Goal: Task Accomplishment & Management: Complete application form

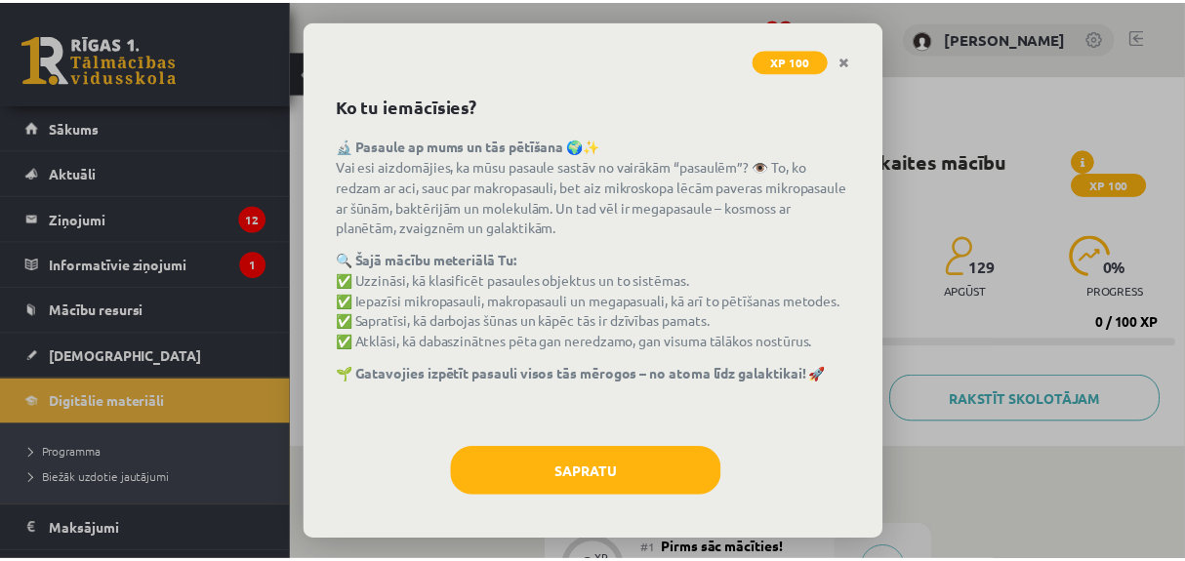
scroll to position [71, 0]
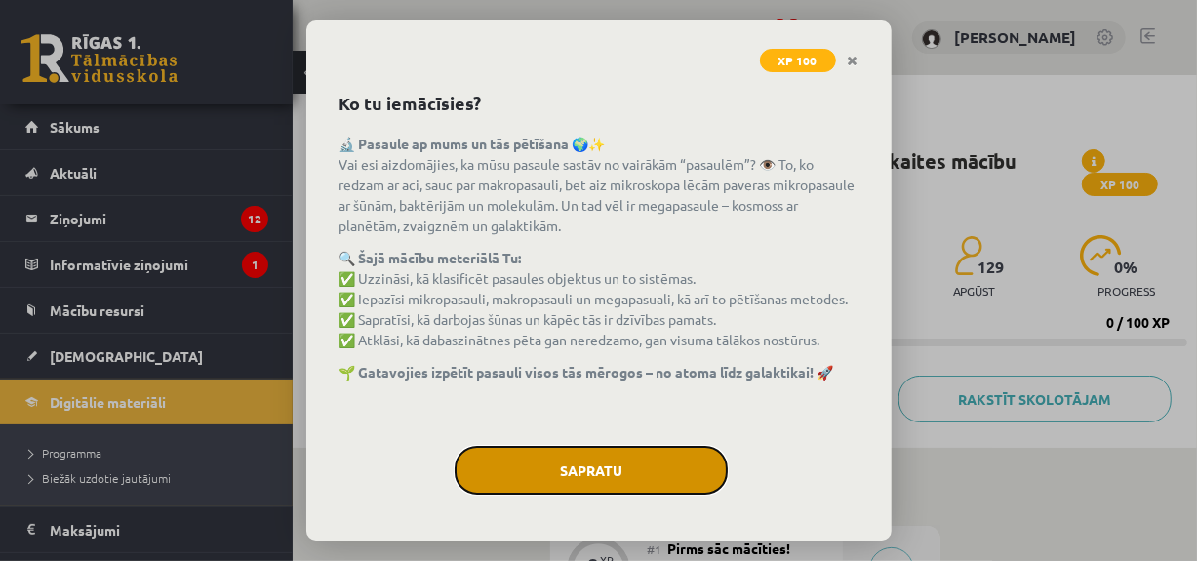
click at [561, 466] on button "Sapratu" at bounding box center [591, 470] width 273 height 49
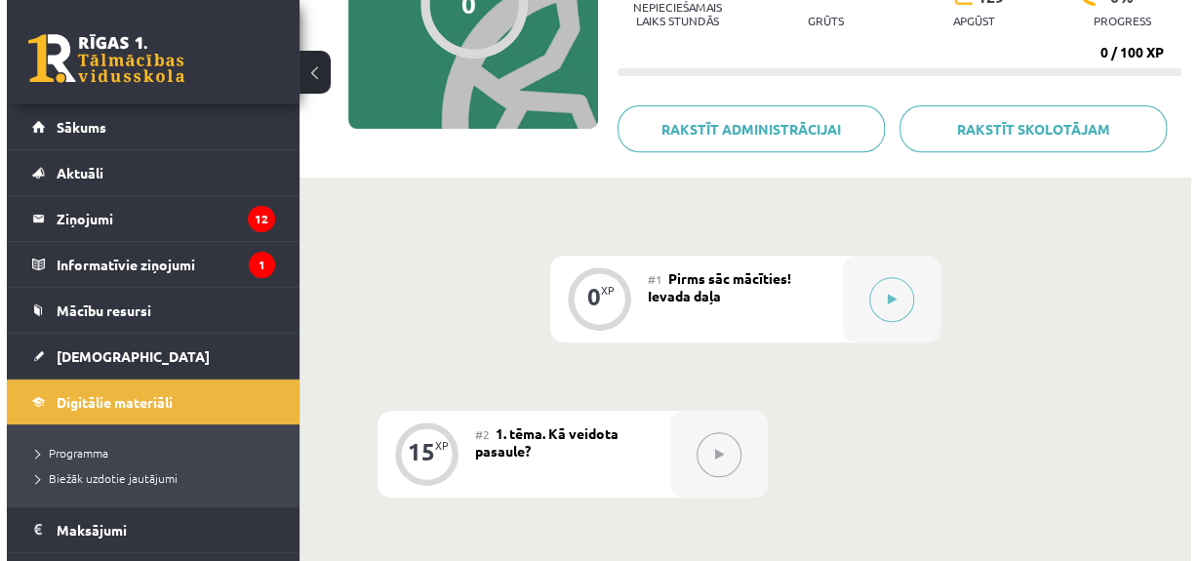
scroll to position [282, 0]
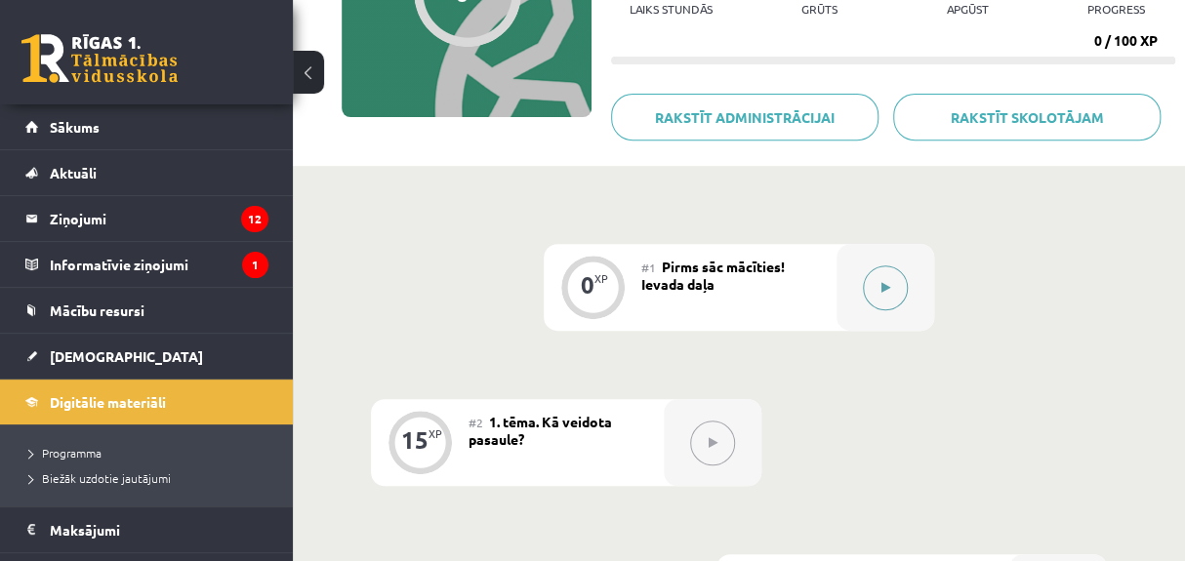
click at [890, 294] on button at bounding box center [885, 287] width 45 height 45
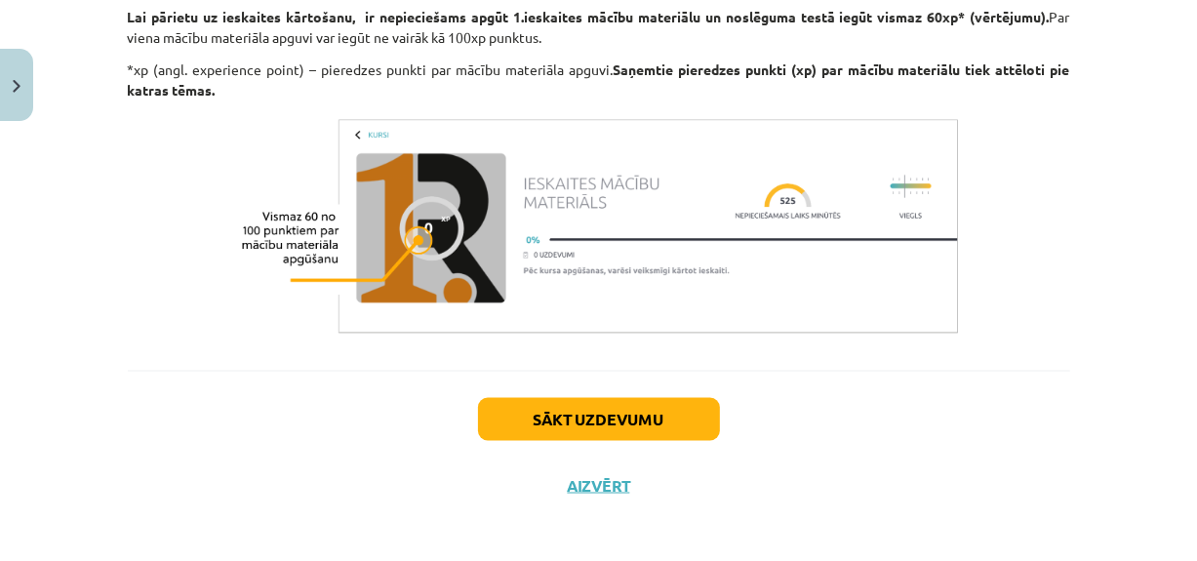
scroll to position [1691, 0]
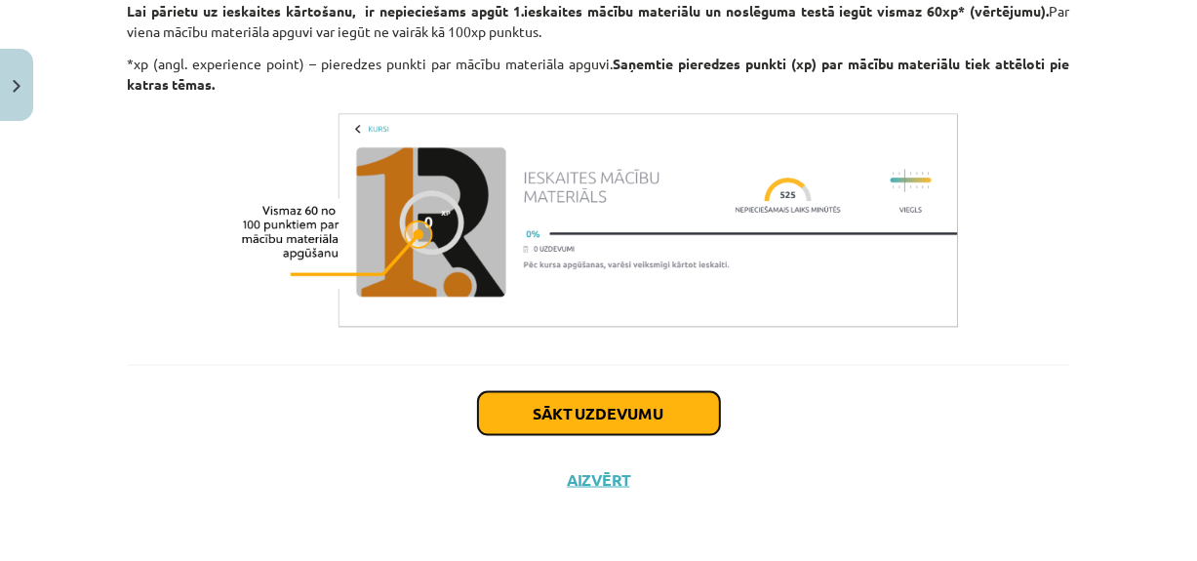
click at [573, 413] on button "Sākt uzdevumu" at bounding box center [599, 413] width 242 height 43
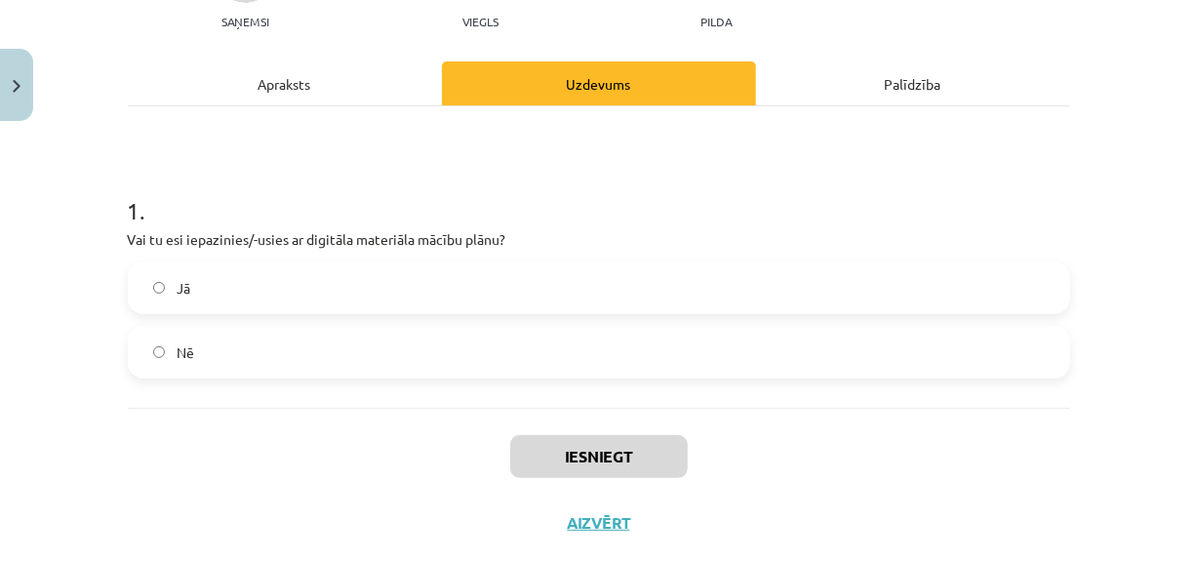
scroll to position [268, 0]
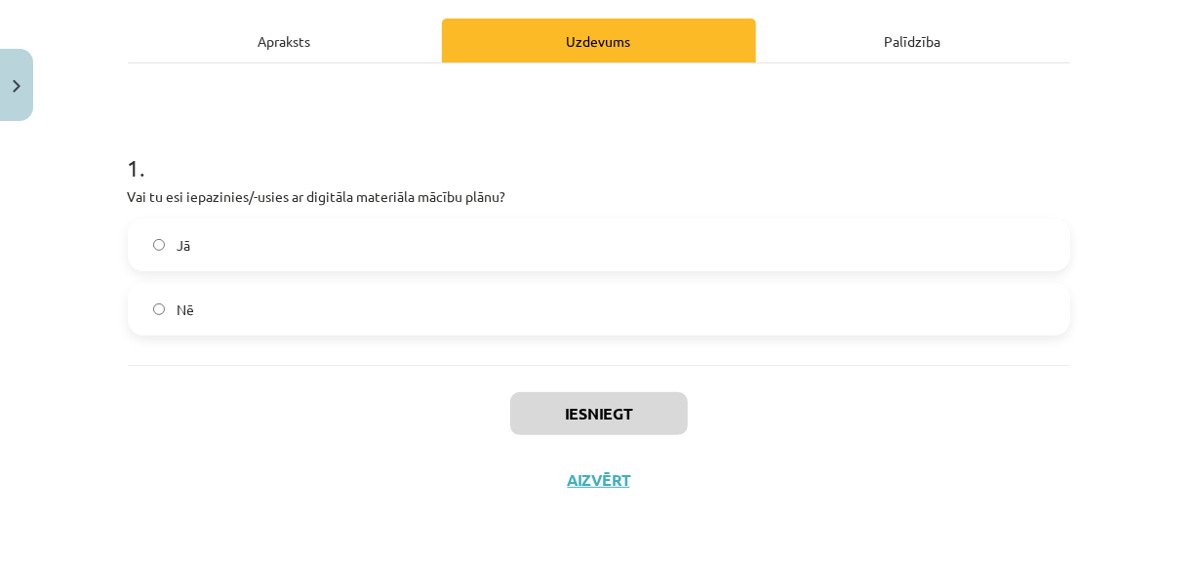
click at [279, 221] on label "Jā" at bounding box center [599, 245] width 939 height 49
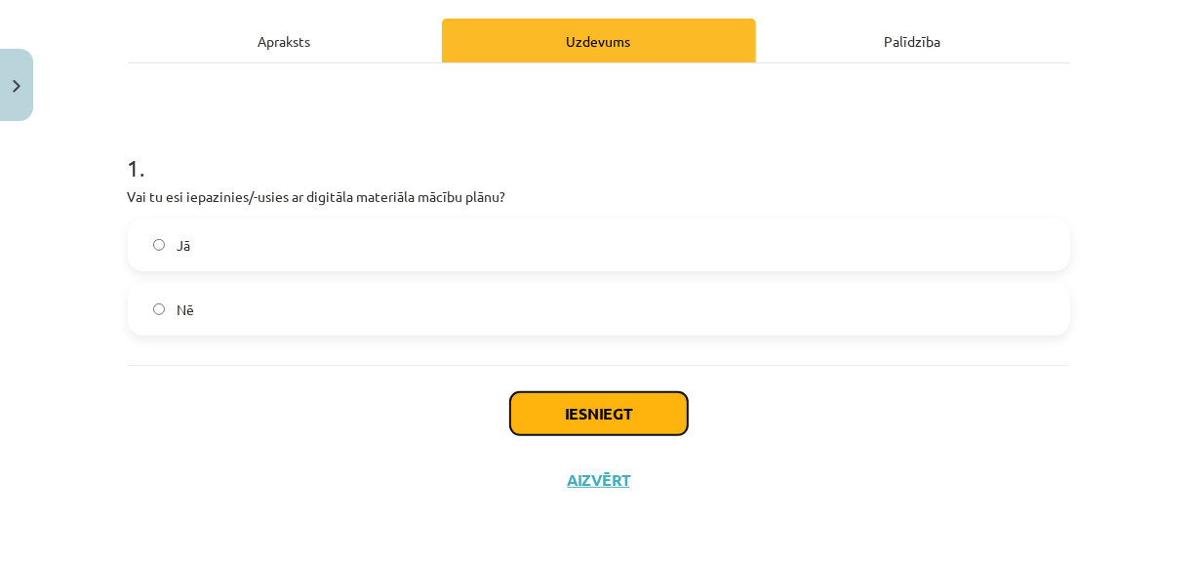
click at [587, 416] on button "Iesniegt" at bounding box center [599, 413] width 178 height 43
click at [527, 412] on button "Iesniegt" at bounding box center [599, 413] width 178 height 43
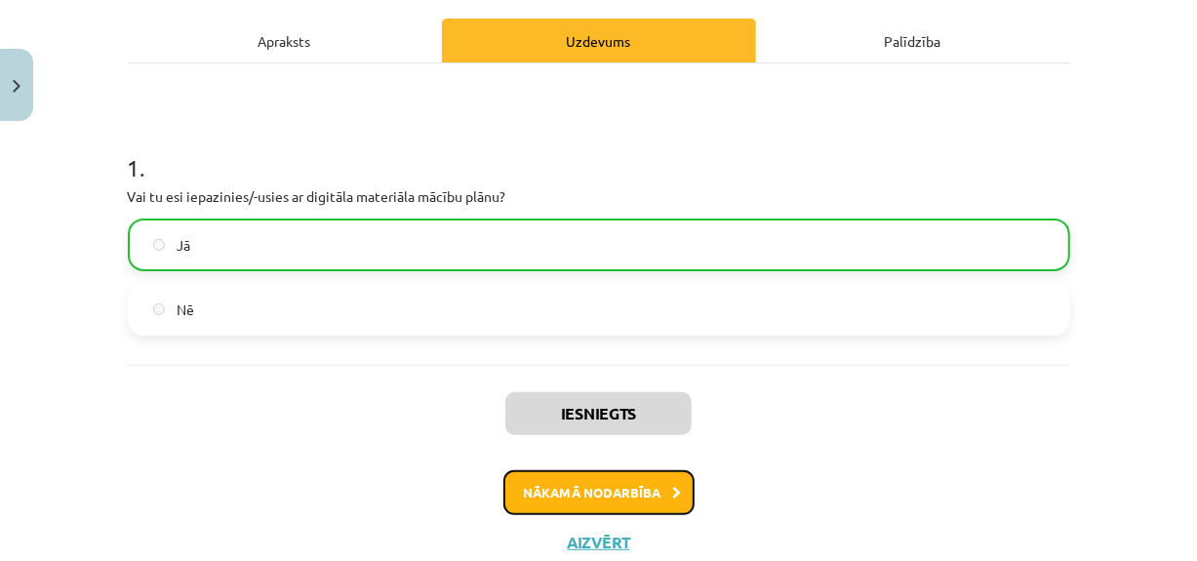
click at [600, 488] on button "Nākamā nodarbība" at bounding box center [599, 492] width 191 height 45
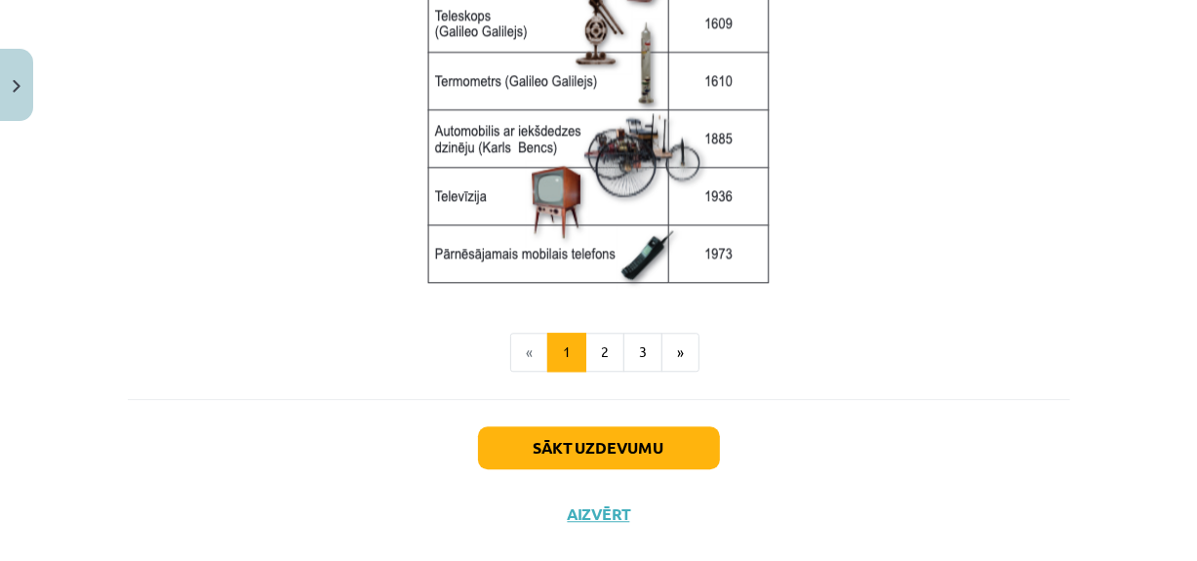
scroll to position [2781, 0]
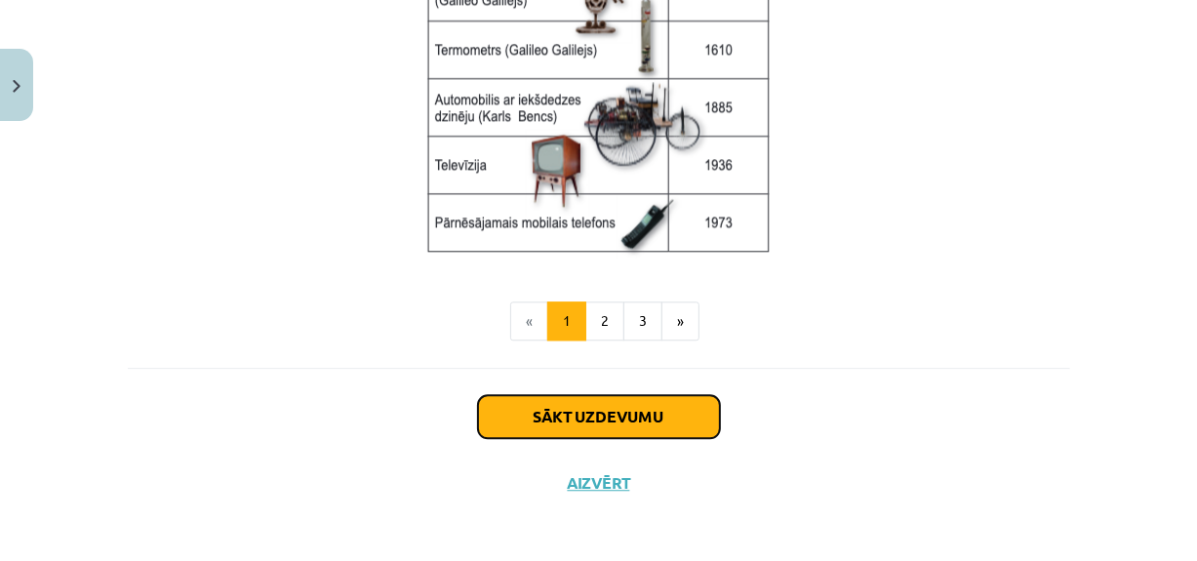
click at [604, 410] on button "Sākt uzdevumu" at bounding box center [599, 416] width 242 height 43
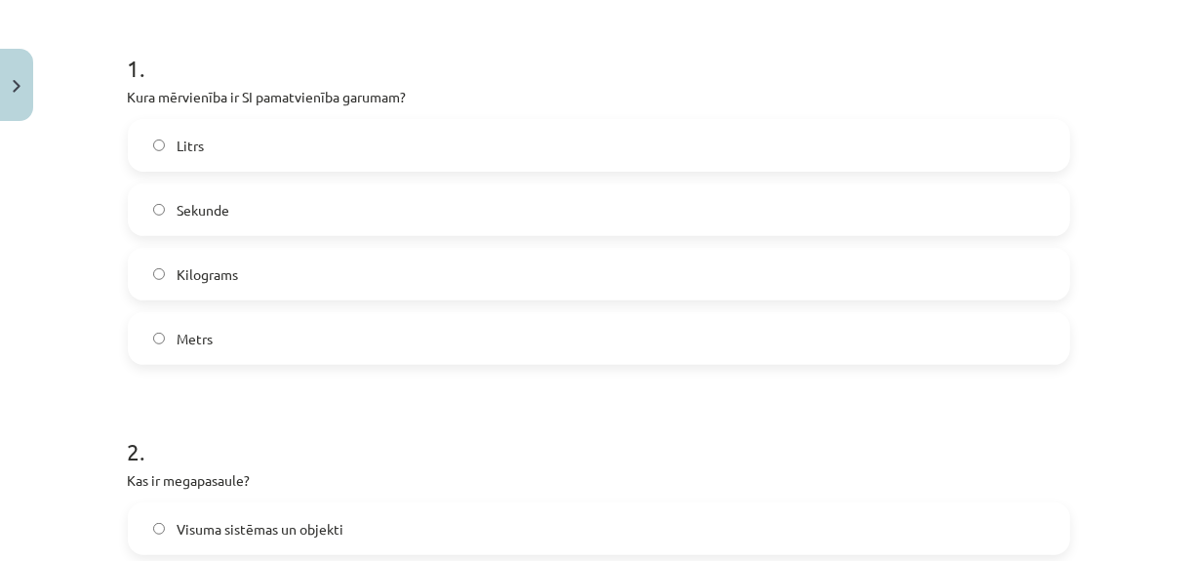
scroll to position [368, 0]
click at [217, 344] on label "Metrs" at bounding box center [599, 338] width 939 height 49
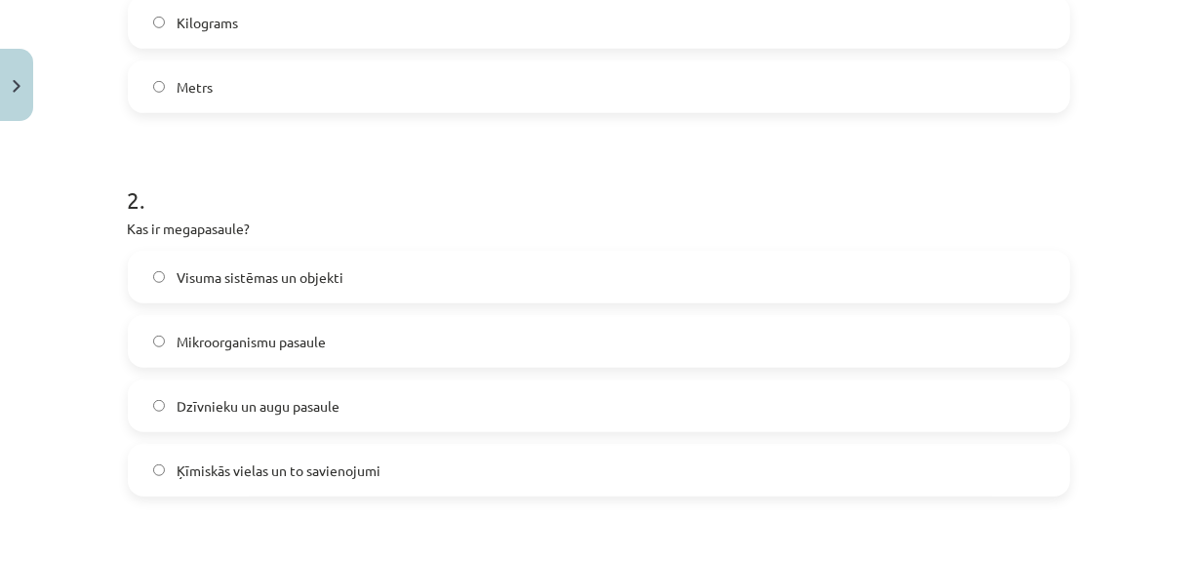
scroll to position [621, 0]
click at [253, 298] on label "Visuma sistēmas un objekti" at bounding box center [599, 276] width 939 height 49
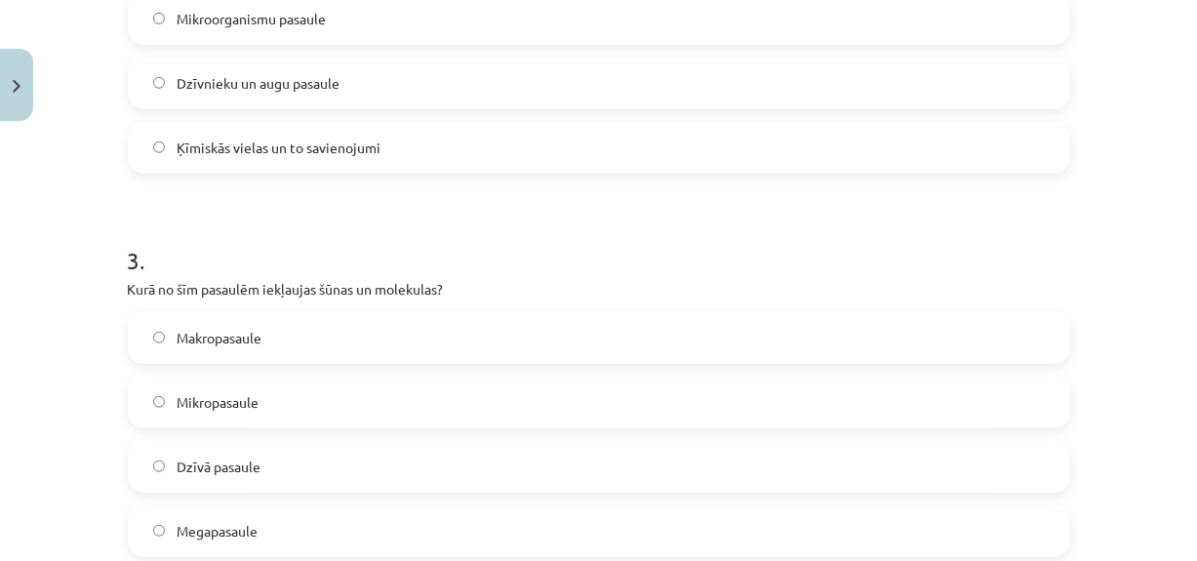
scroll to position [952, 0]
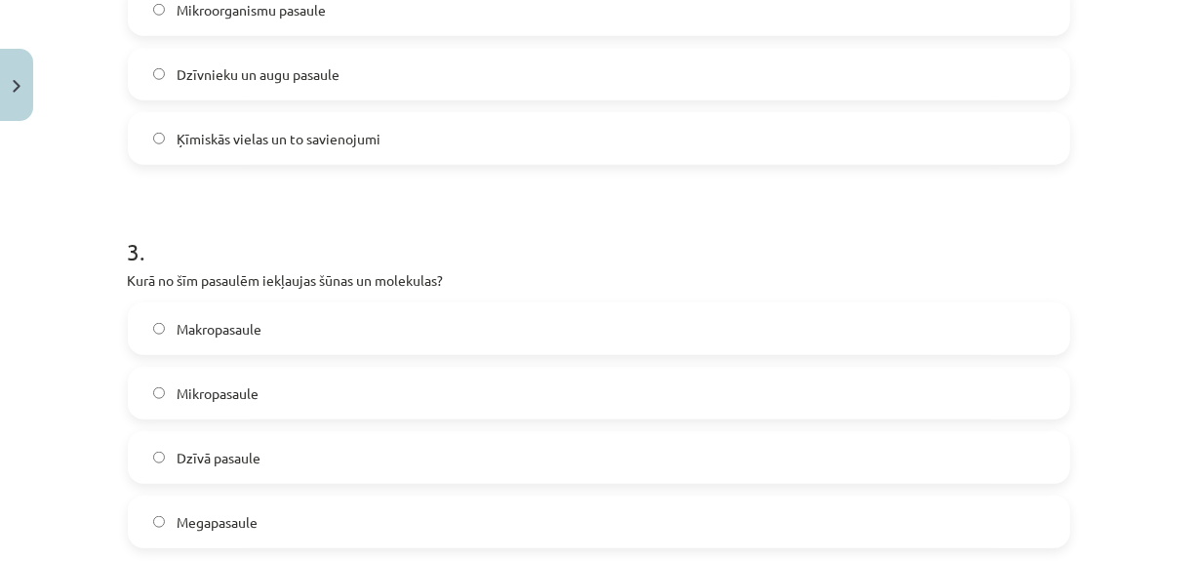
click at [269, 380] on label "Mikropasaule" at bounding box center [599, 393] width 939 height 49
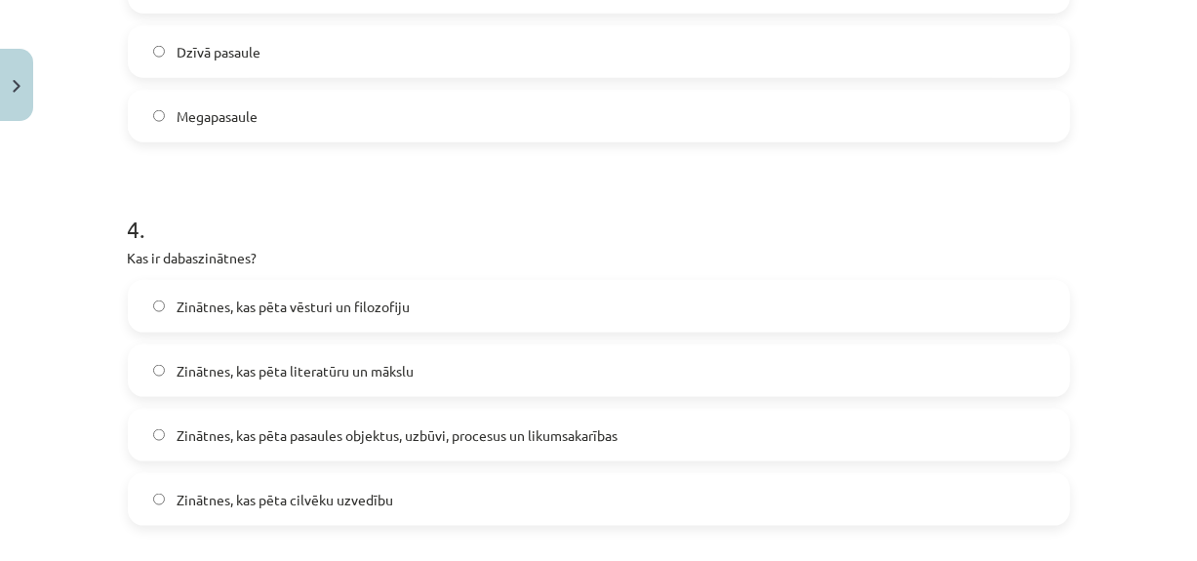
scroll to position [1358, 0]
click at [475, 425] on span "Zinātnes, kas pēta pasaules objektus, uzbūvi, procesus un likumsakarības" at bounding box center [397, 435] width 441 height 20
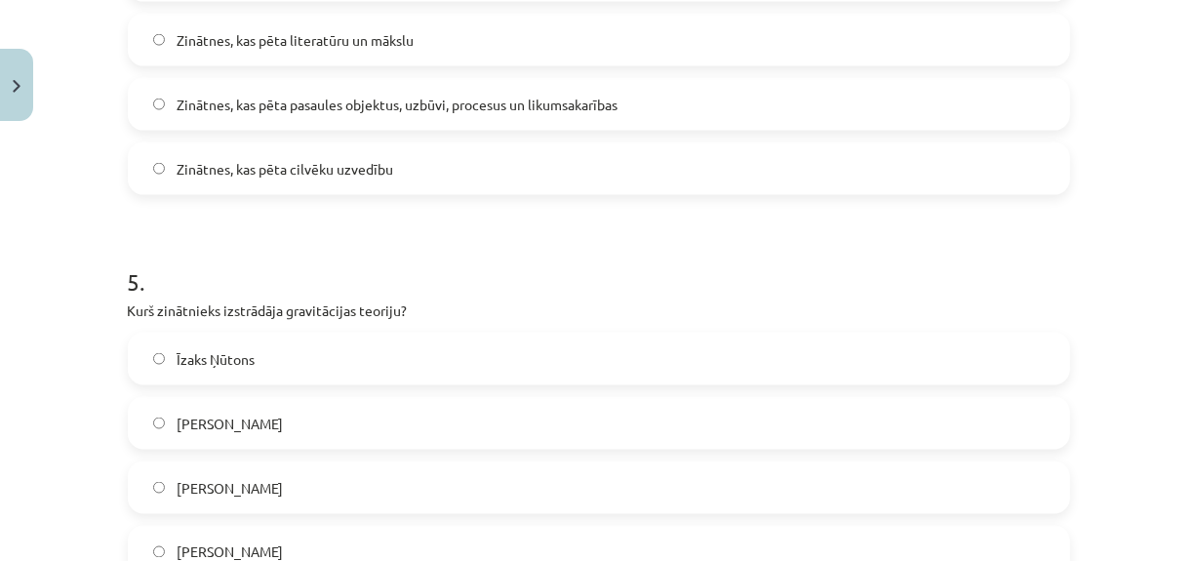
scroll to position [1714, 0]
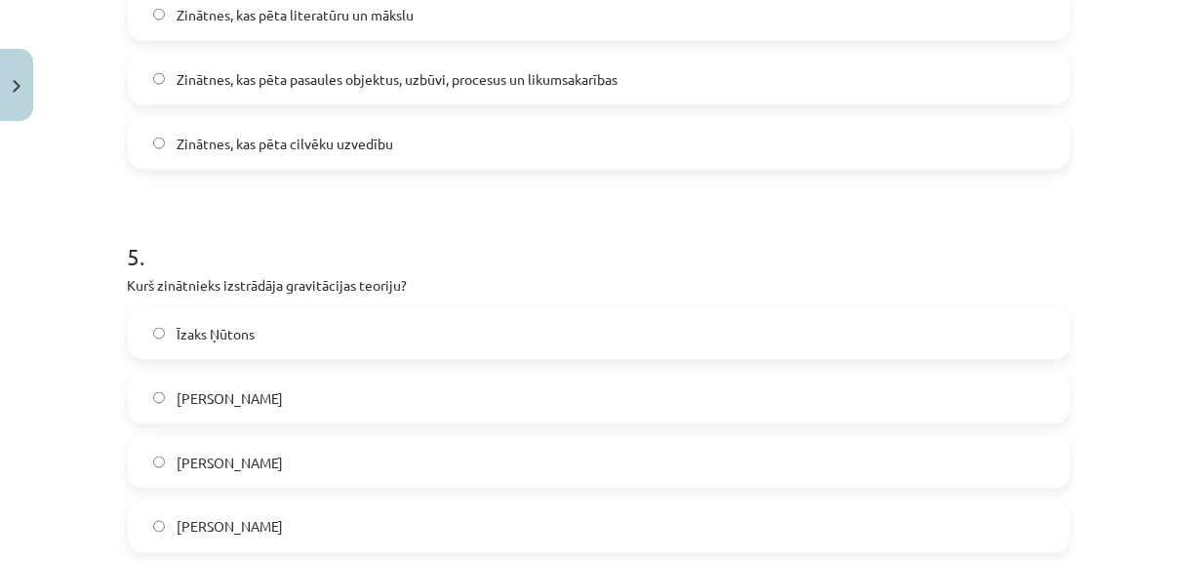
click at [265, 350] on label "Īzaks Ņūtons" at bounding box center [599, 333] width 939 height 49
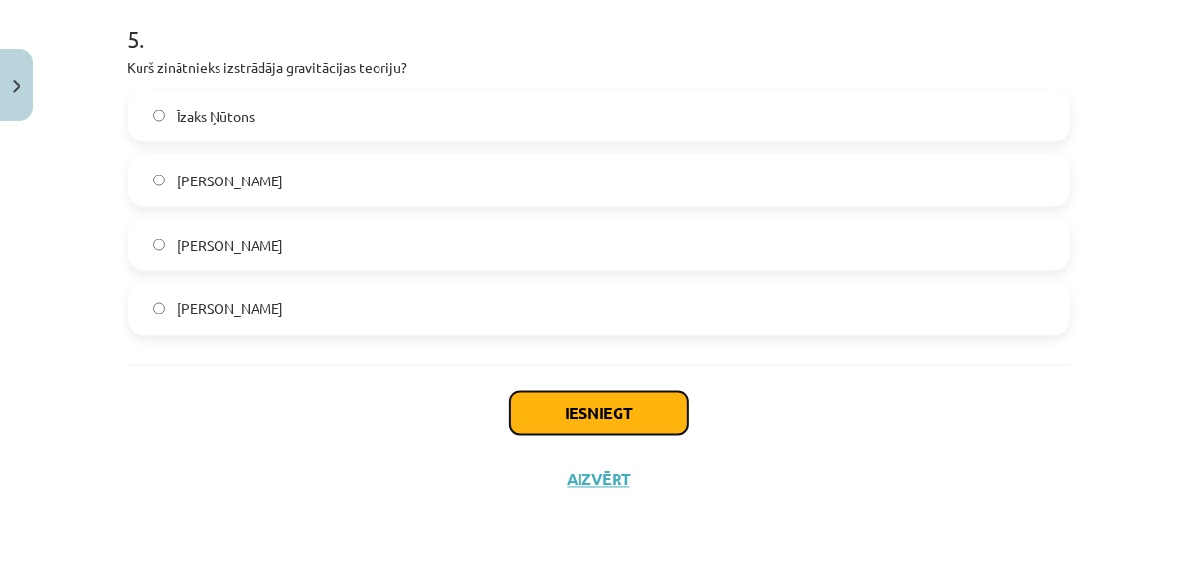
click at [543, 419] on button "Iesniegt" at bounding box center [599, 413] width 178 height 43
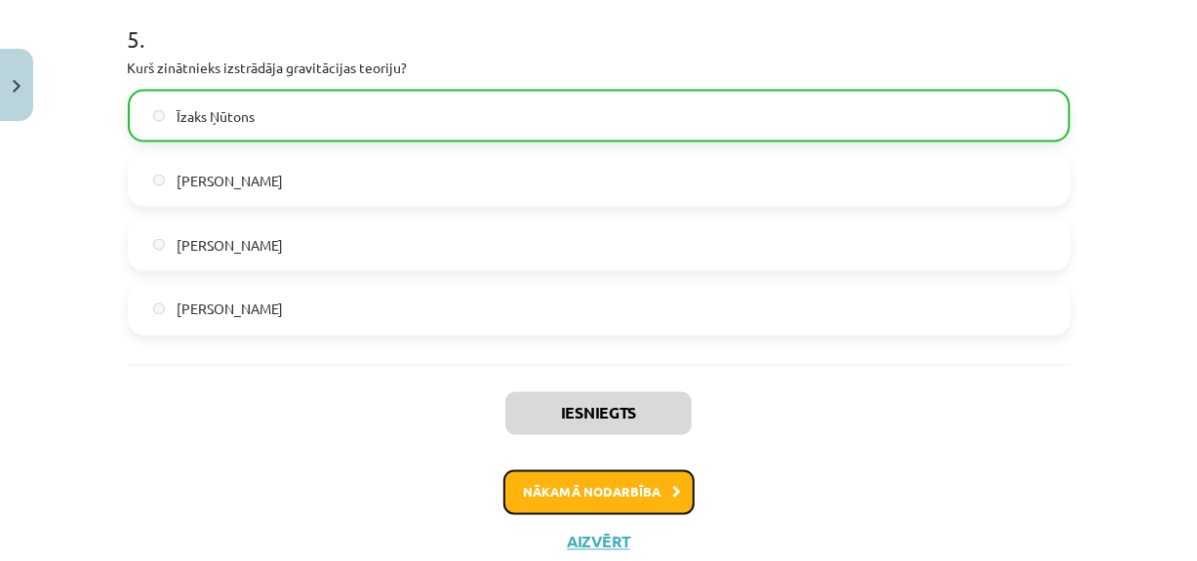
click at [554, 471] on button "Nākamā nodarbība" at bounding box center [599, 492] width 191 height 45
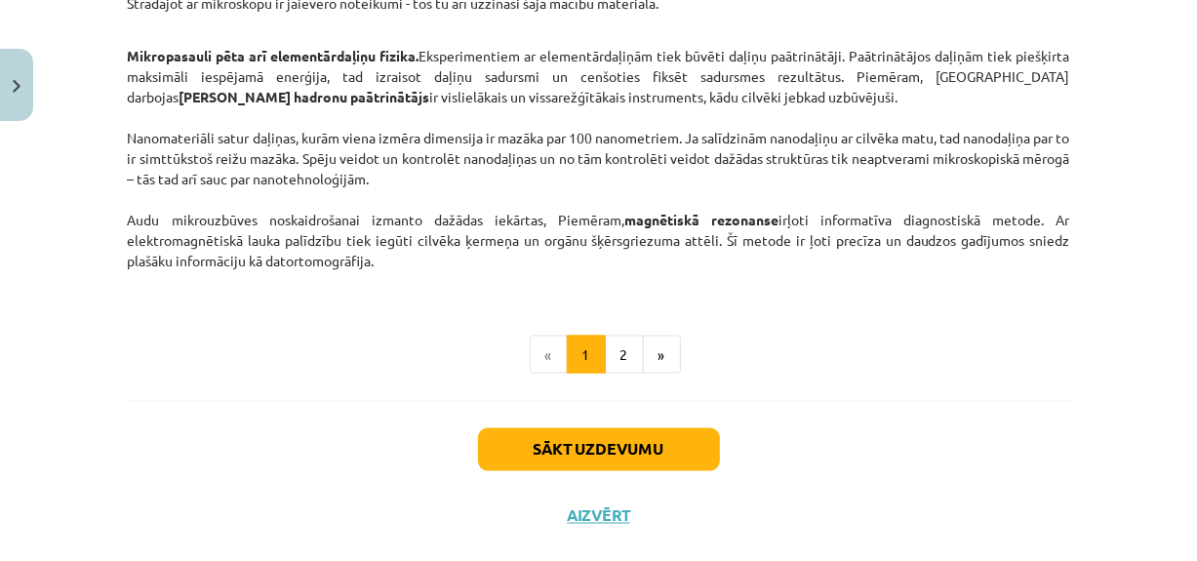
scroll to position [1820, 0]
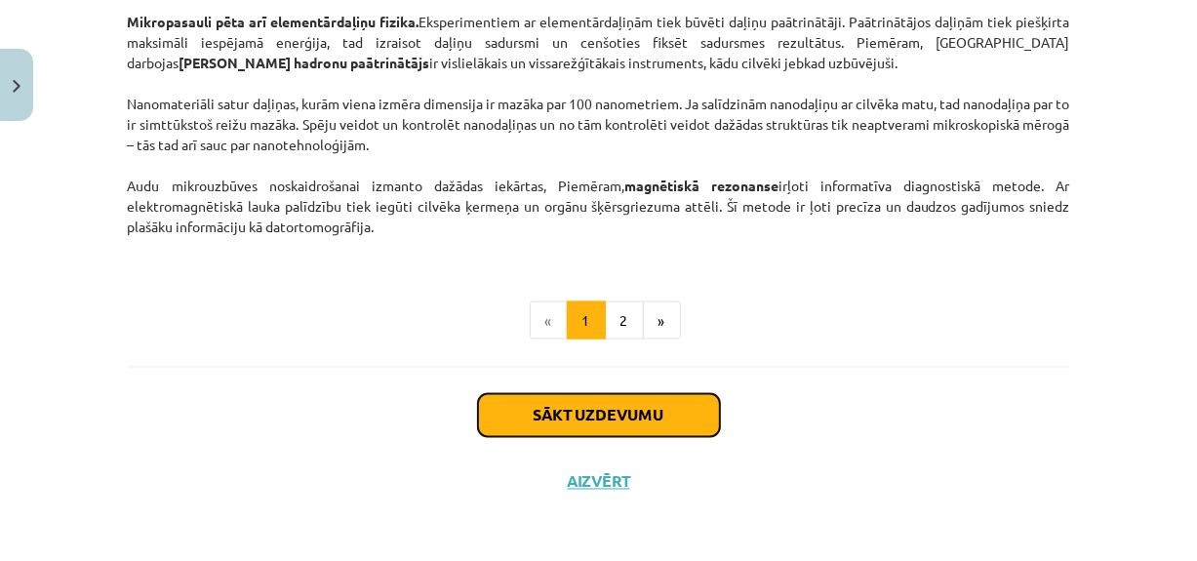
click at [579, 395] on button "Sākt uzdevumu" at bounding box center [599, 415] width 242 height 43
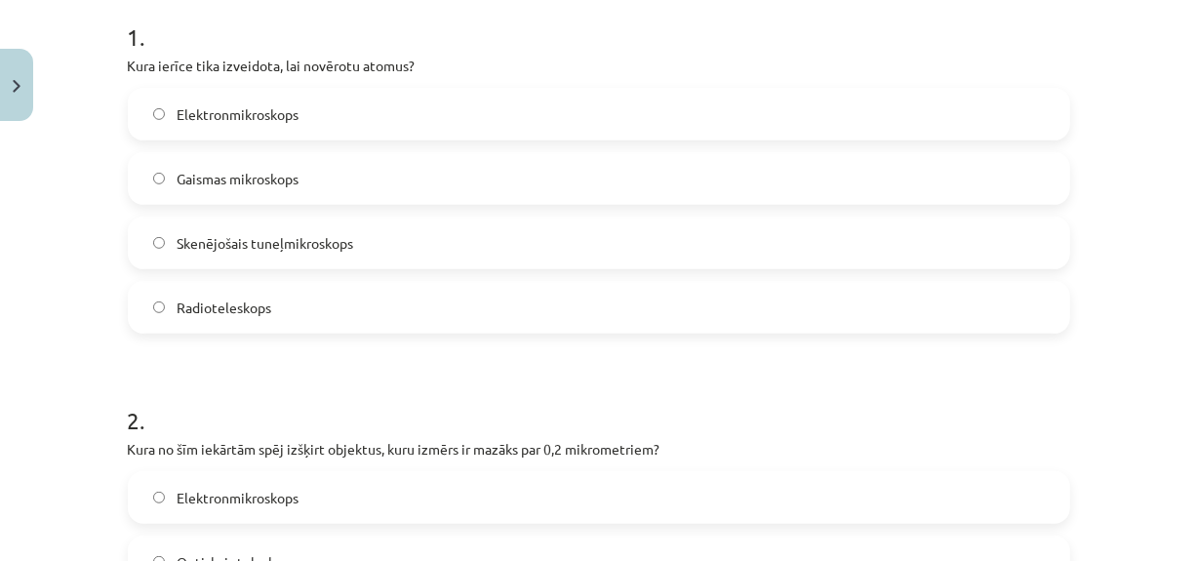
scroll to position [427, 0]
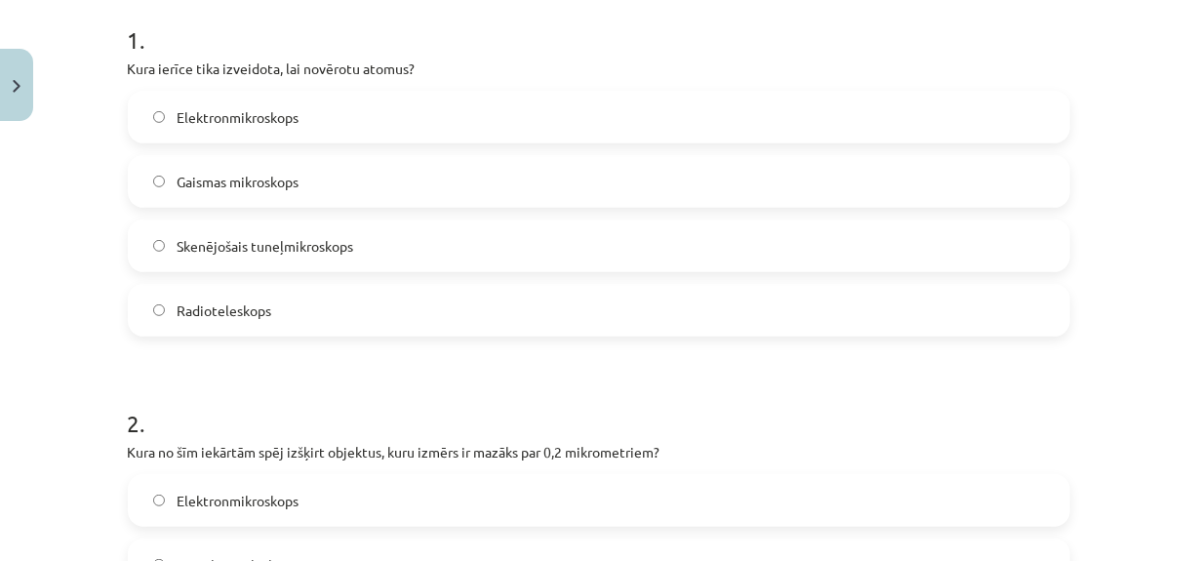
click at [248, 236] on span "Skenējošais tuneļmikroskops" at bounding box center [265, 246] width 177 height 20
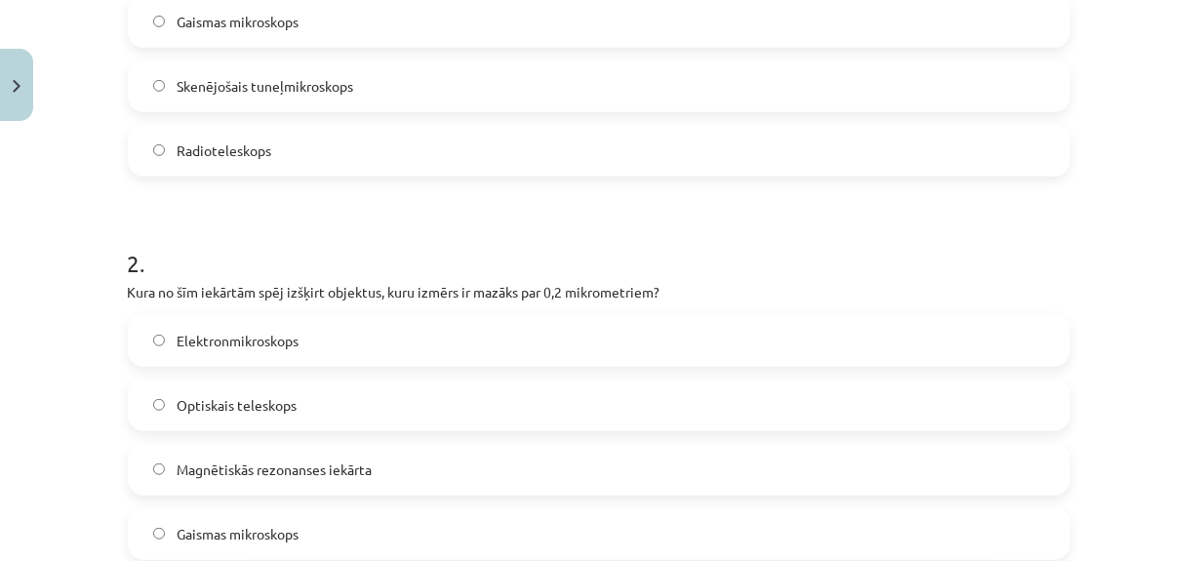
scroll to position [592, 0]
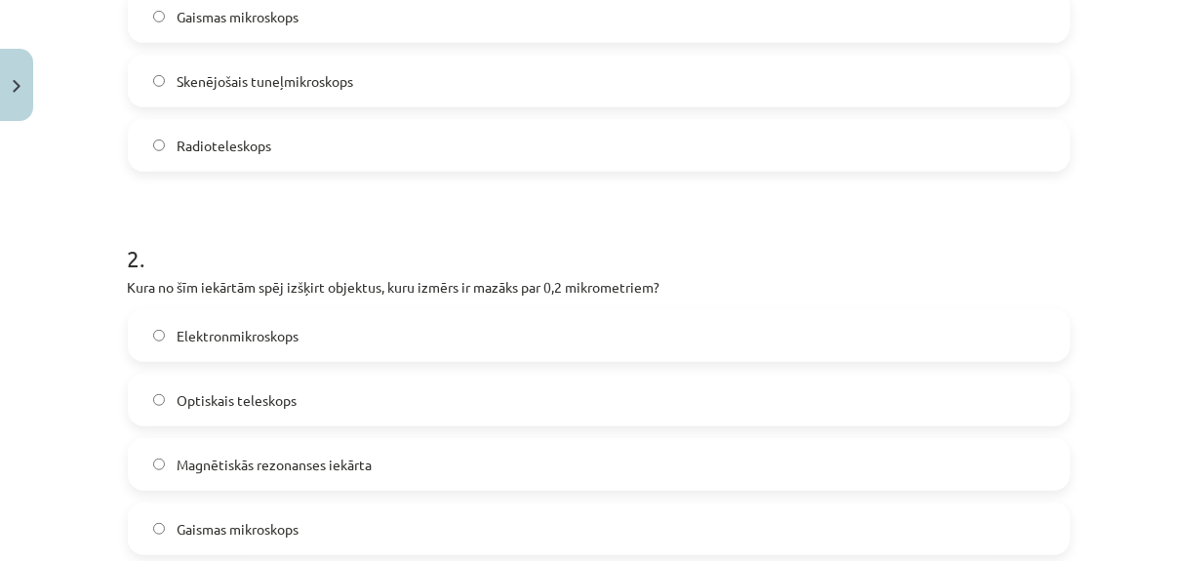
click at [385, 324] on label "Elektronmikroskops" at bounding box center [599, 335] width 939 height 49
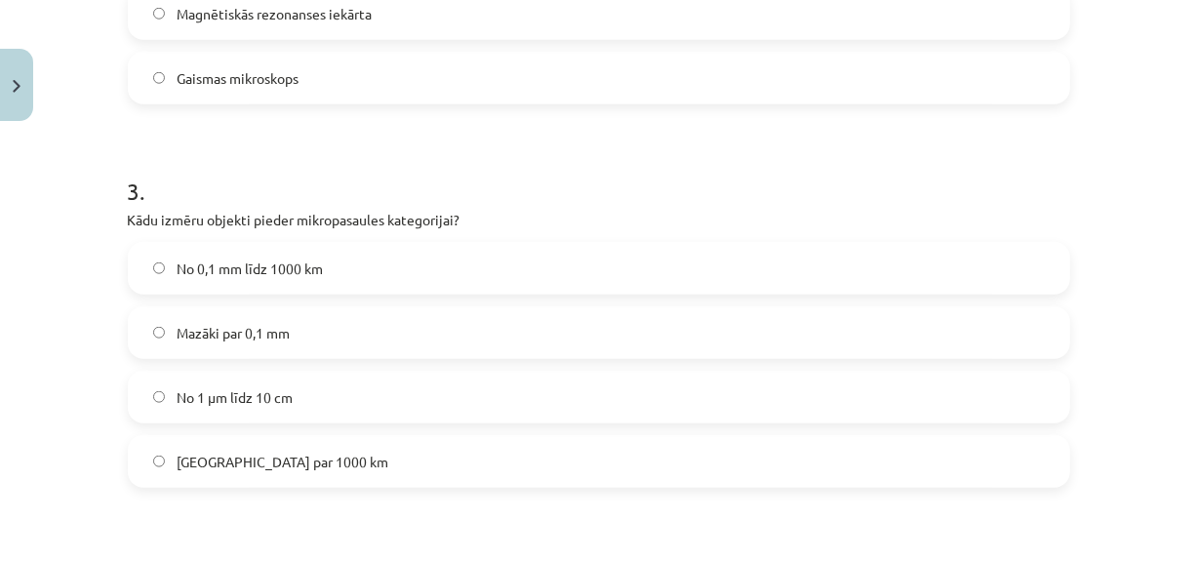
scroll to position [1044, 0]
click at [273, 329] on span "Mazāki par 0,1 mm" at bounding box center [233, 332] width 113 height 20
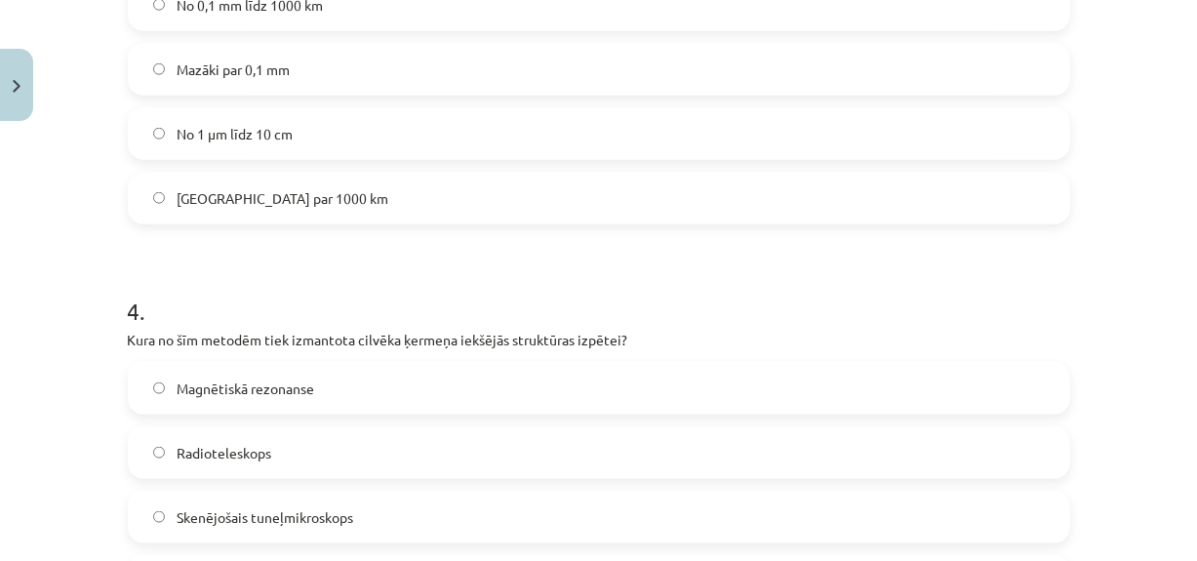
scroll to position [1392, 0]
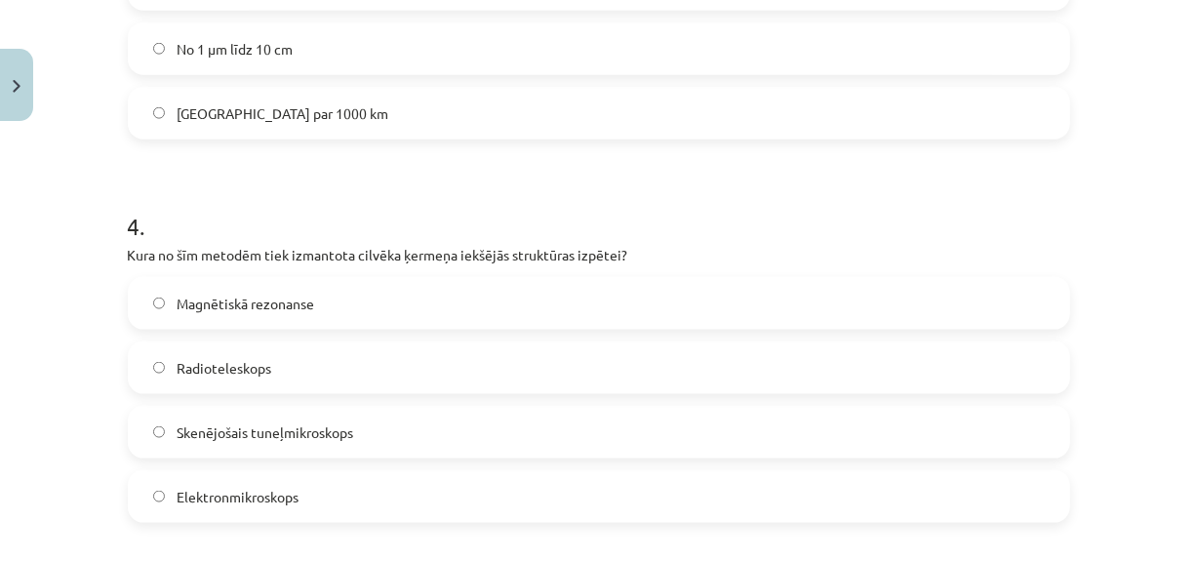
click at [264, 304] on span "Magnētiskā rezonanse" at bounding box center [246, 304] width 138 height 20
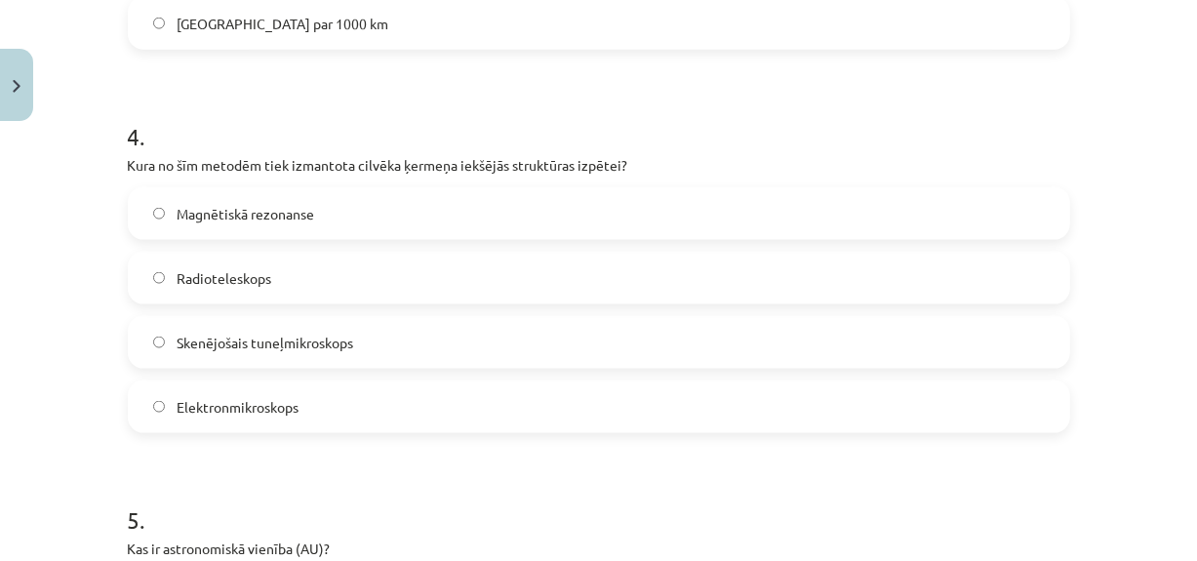
scroll to position [1582, 0]
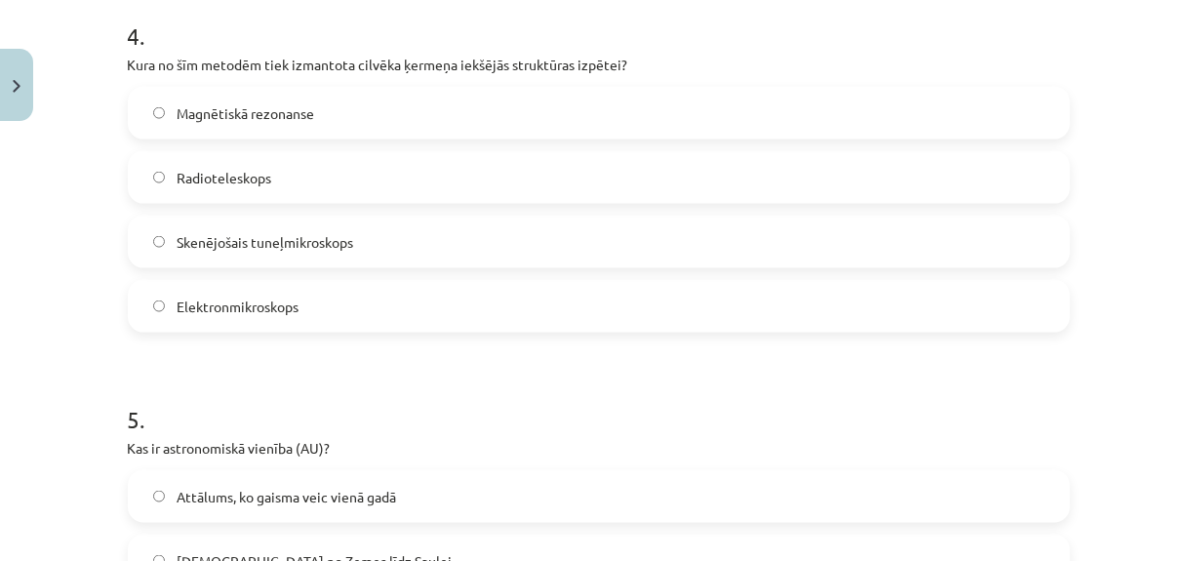
click at [618, 193] on label "Radioteleskops" at bounding box center [599, 177] width 939 height 49
click at [389, 100] on label "Magnētiskā rezonanse" at bounding box center [599, 113] width 939 height 49
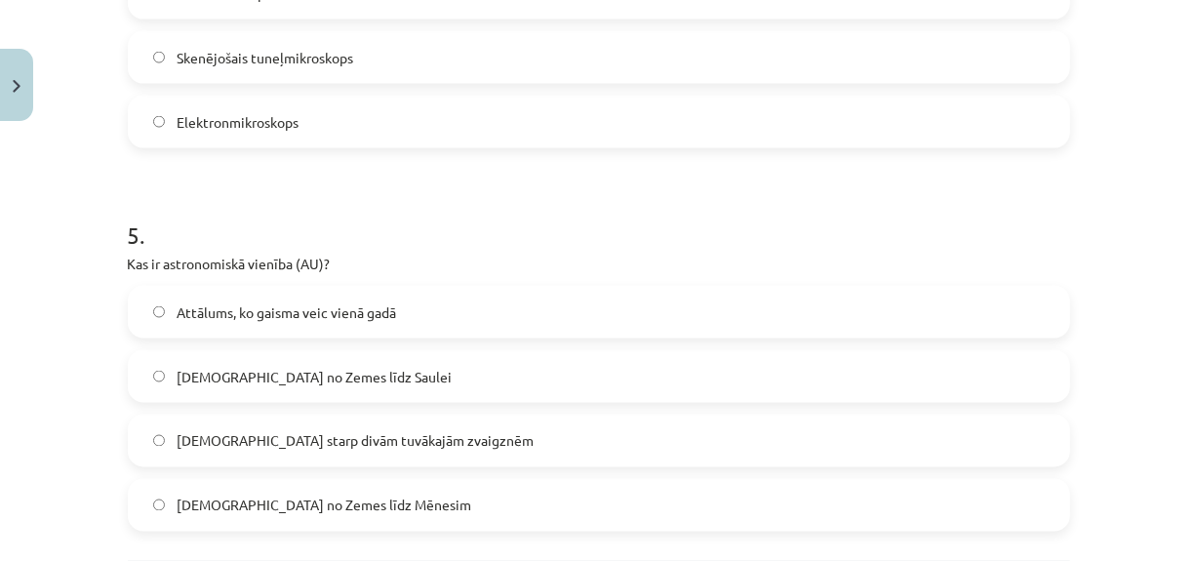
scroll to position [1794, 0]
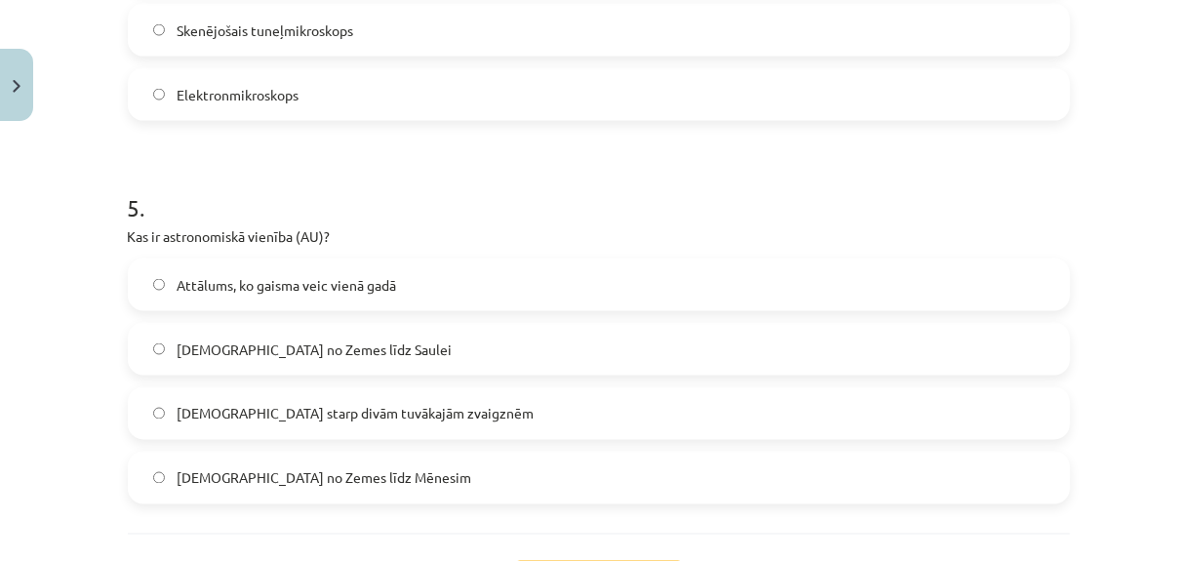
click at [291, 355] on span "Attālums no Zemes līdz Saulei" at bounding box center [314, 350] width 275 height 20
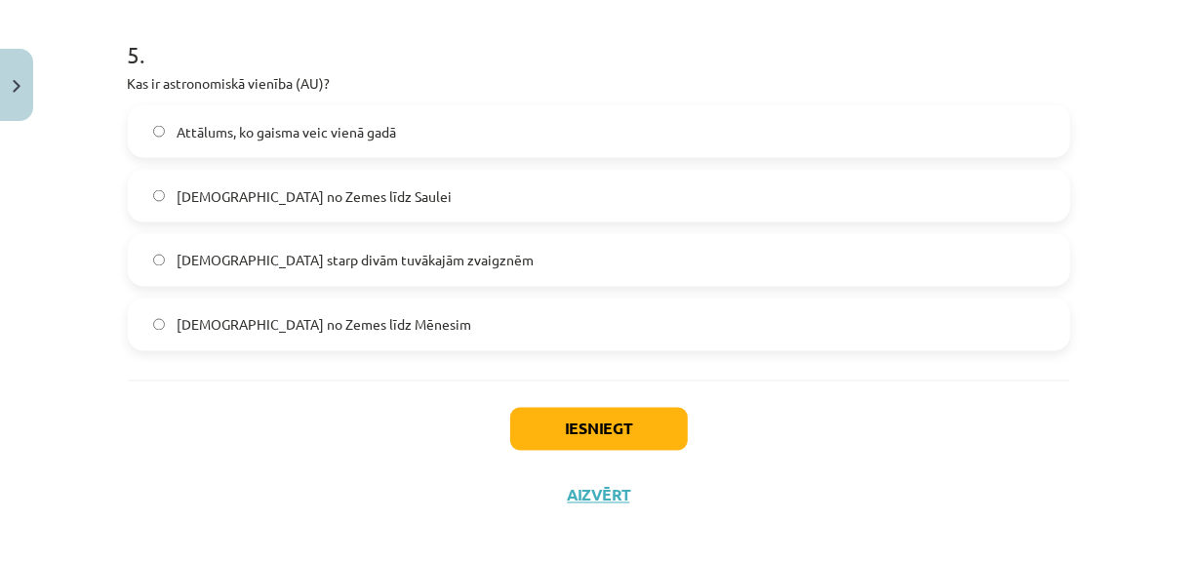
scroll to position [1962, 0]
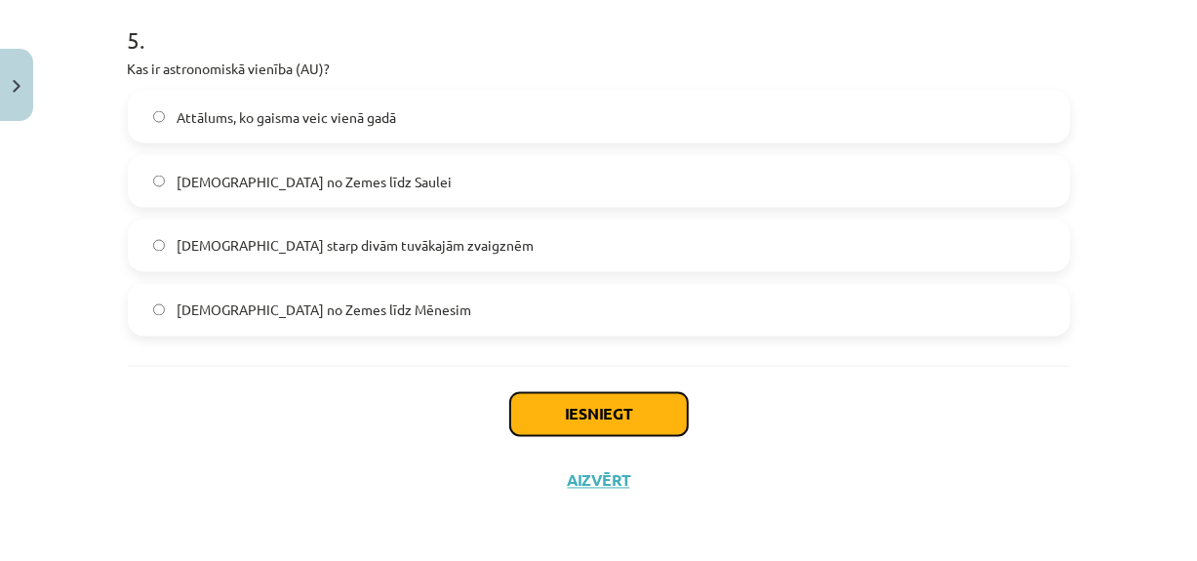
click at [544, 402] on button "Iesniegt" at bounding box center [599, 414] width 178 height 43
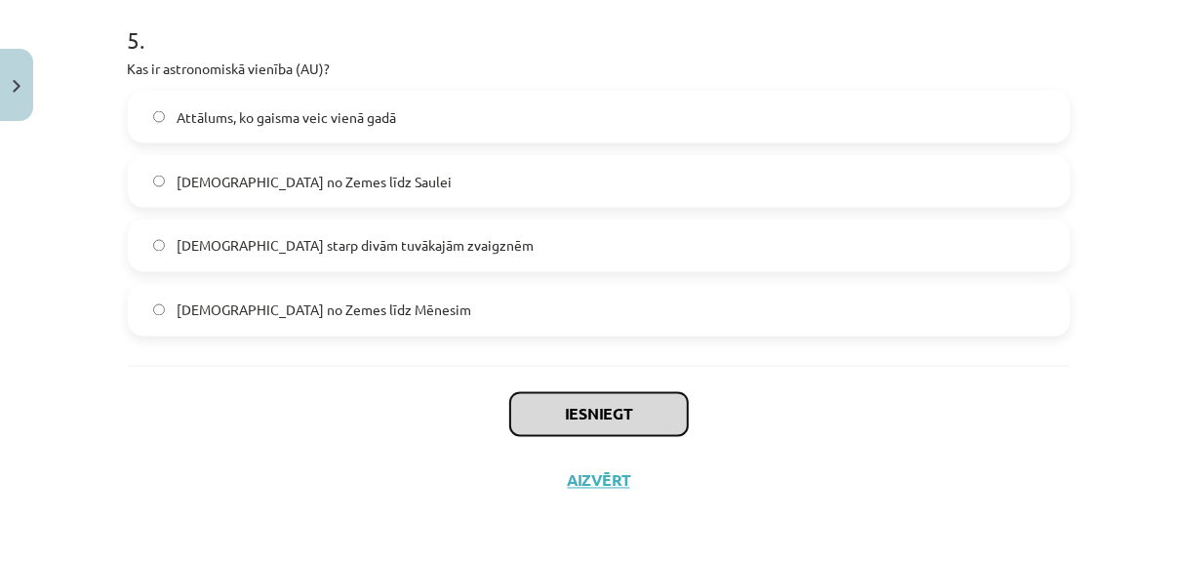
click at [544, 402] on button "Iesniegt" at bounding box center [599, 414] width 178 height 43
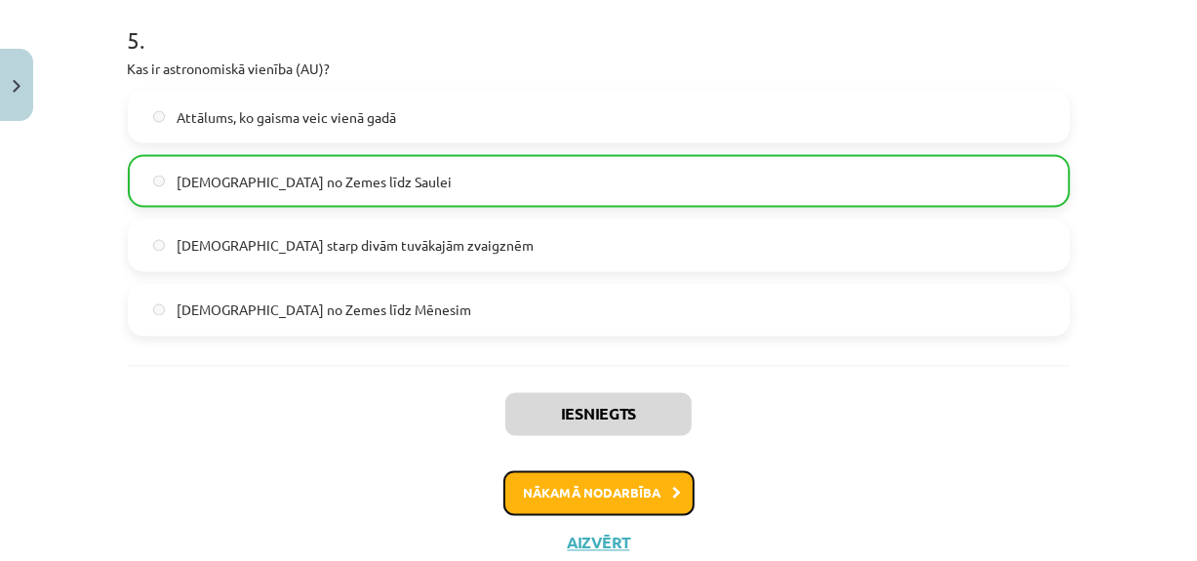
click at [563, 489] on button "Nākamā nodarbība" at bounding box center [599, 493] width 191 height 45
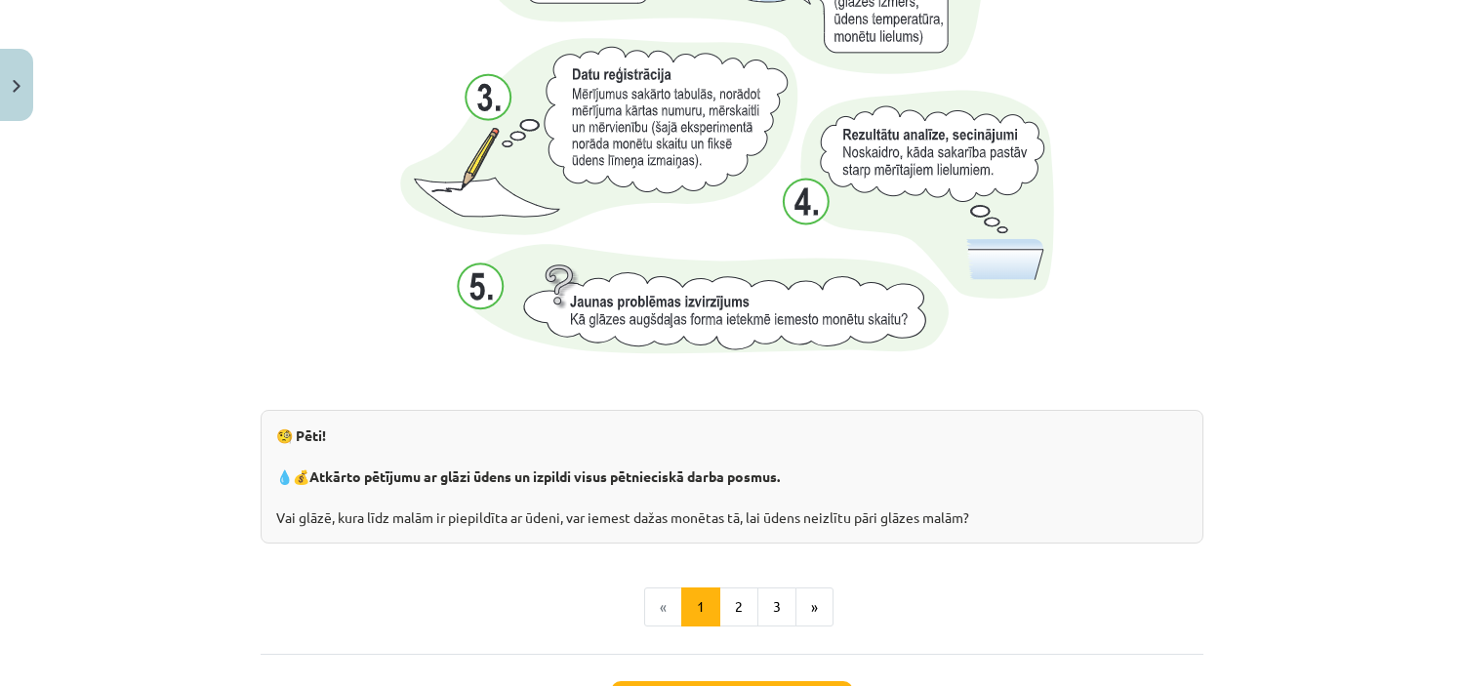
scroll to position [2116, 0]
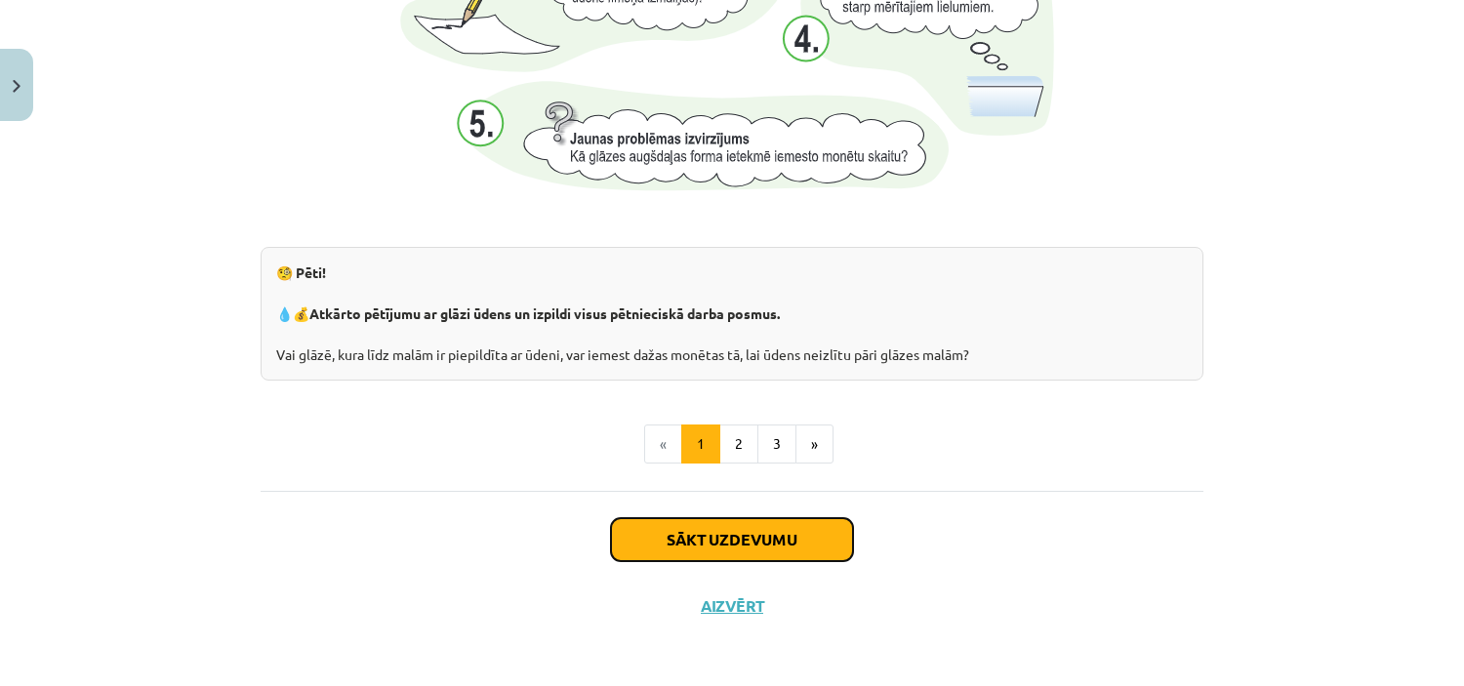
click at [687, 547] on button "Sākt uzdevumu" at bounding box center [732, 539] width 242 height 43
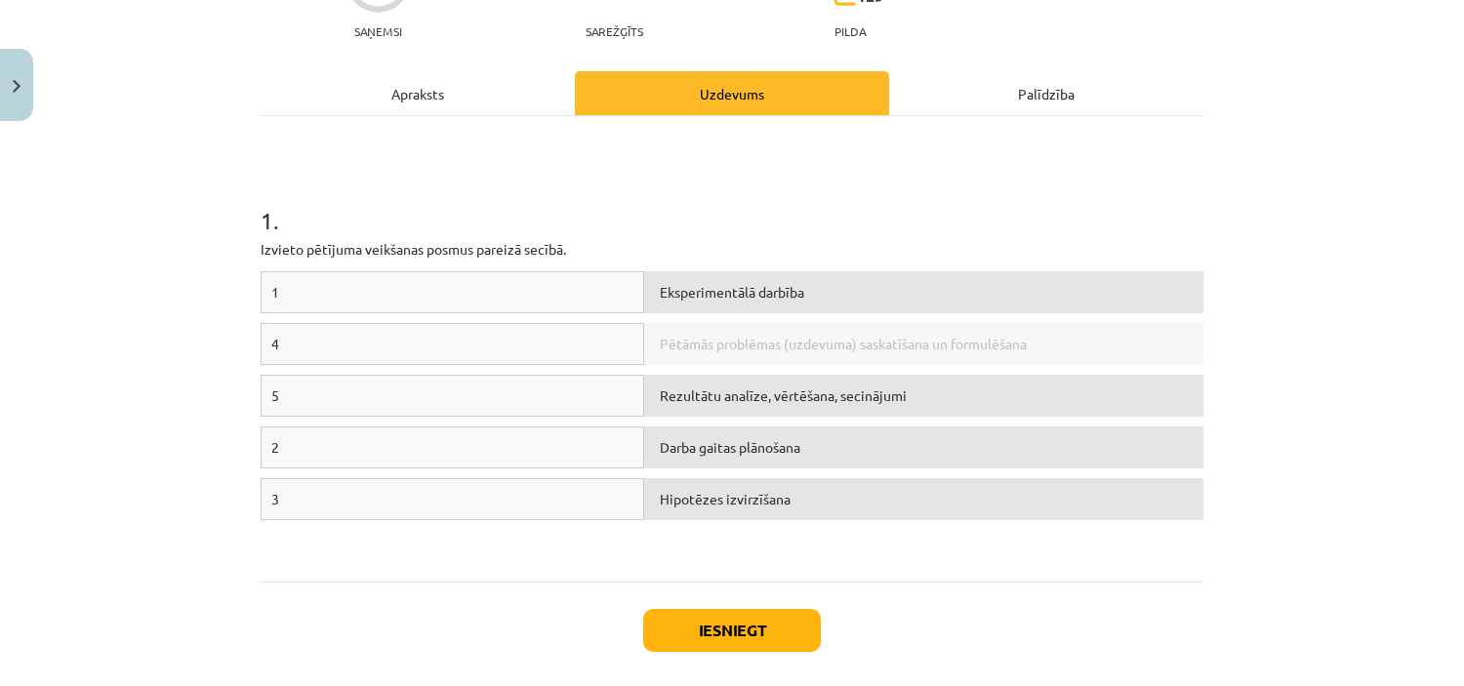
scroll to position [307, 0]
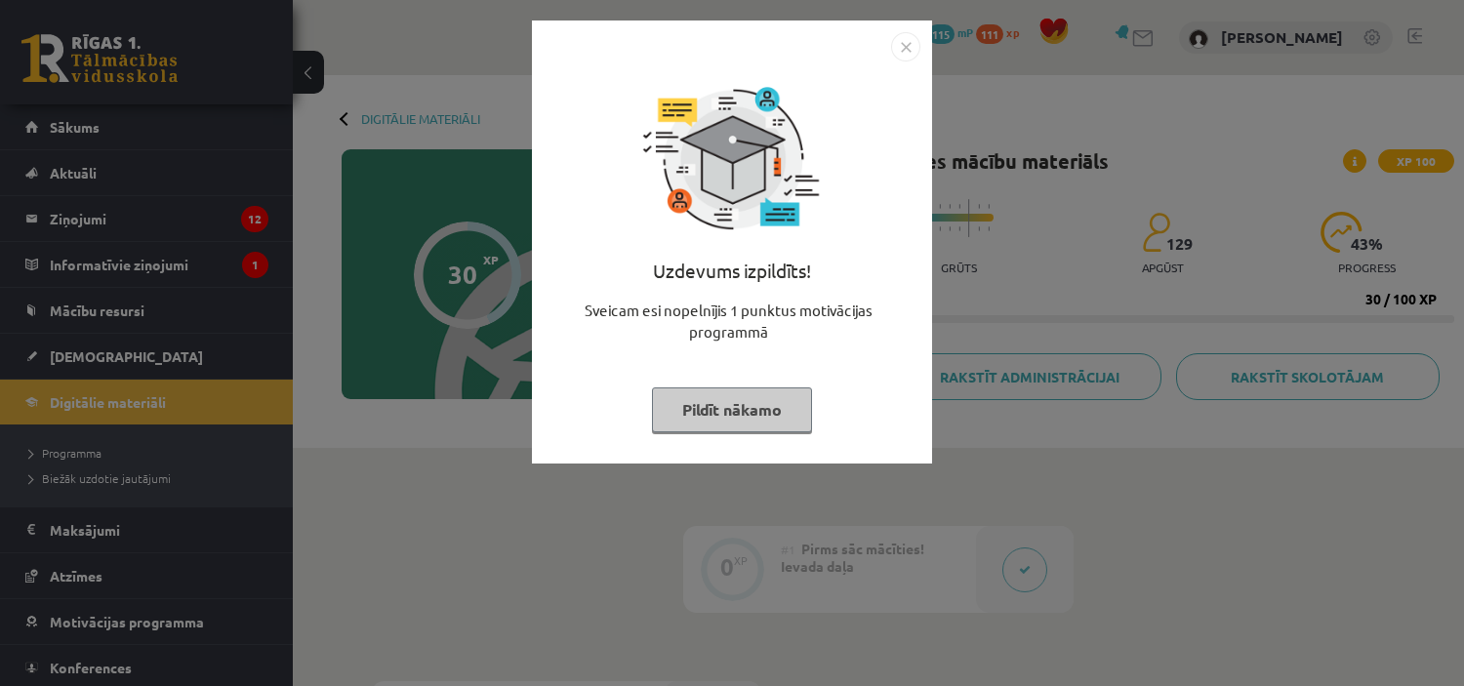
click at [771, 393] on button "Pildīt nākamo" at bounding box center [732, 409] width 160 height 45
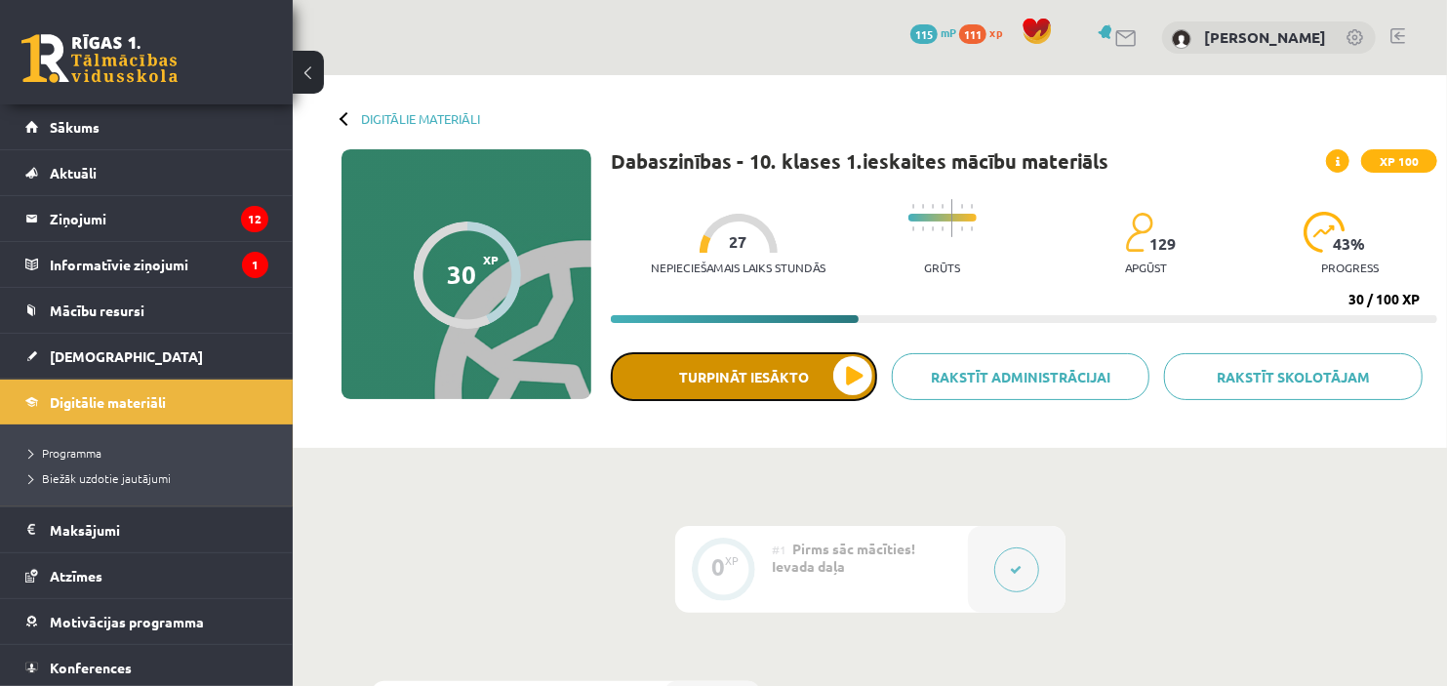
click at [830, 377] on button "Turpināt iesākto" at bounding box center [744, 376] width 266 height 49
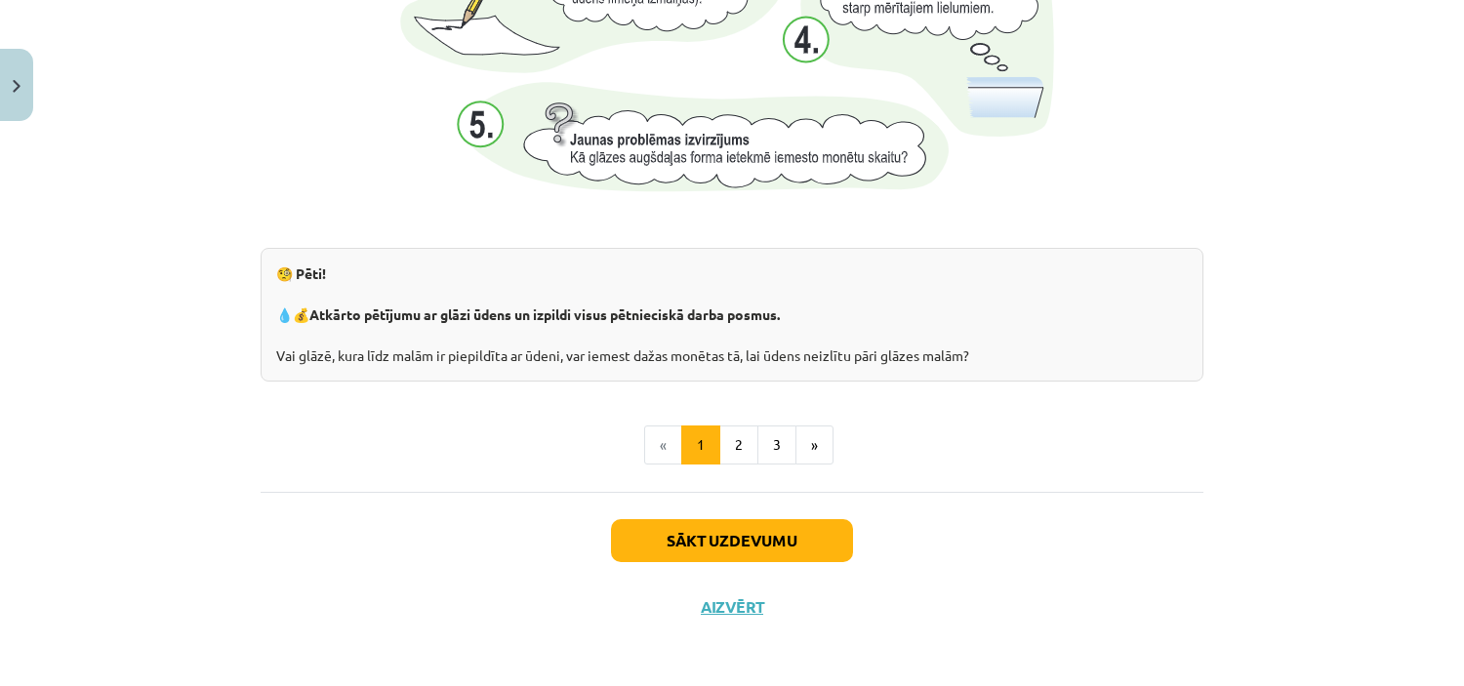
scroll to position [2116, 0]
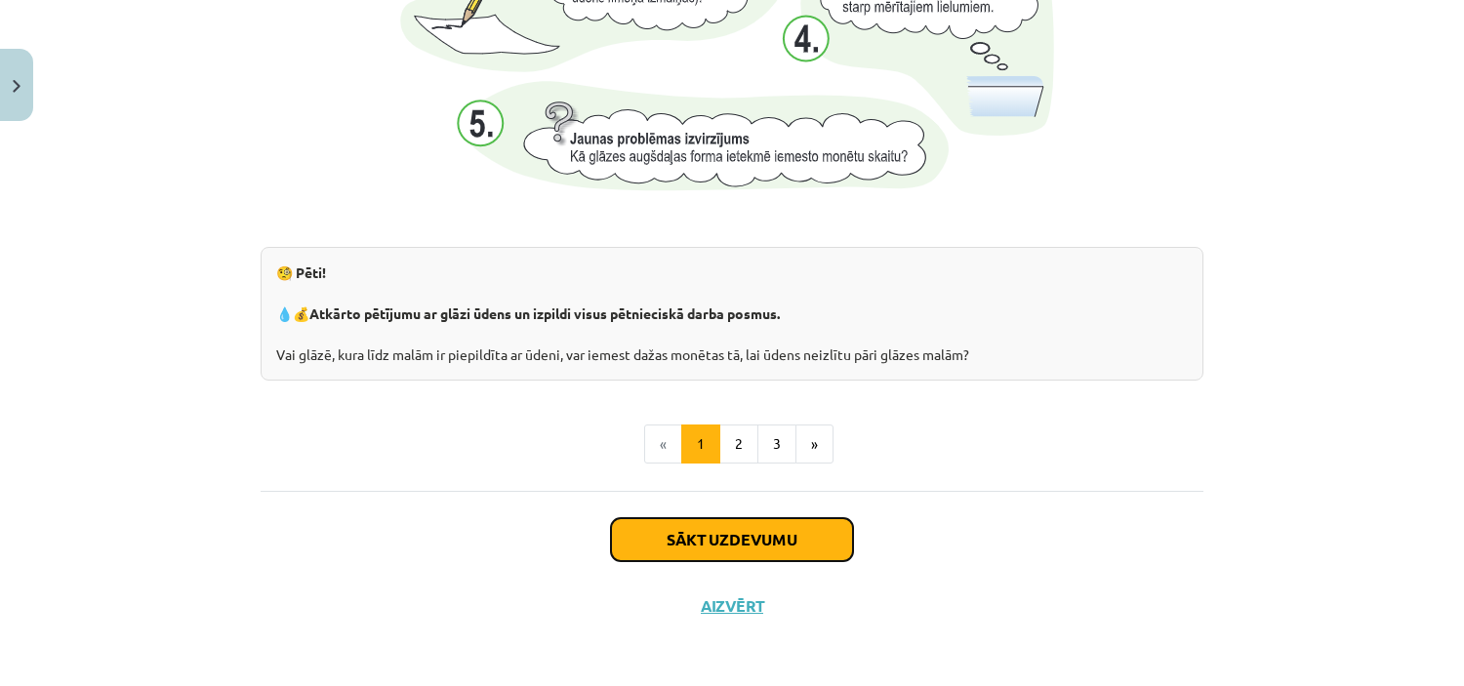
click at [666, 544] on button "Sākt uzdevumu" at bounding box center [732, 539] width 242 height 43
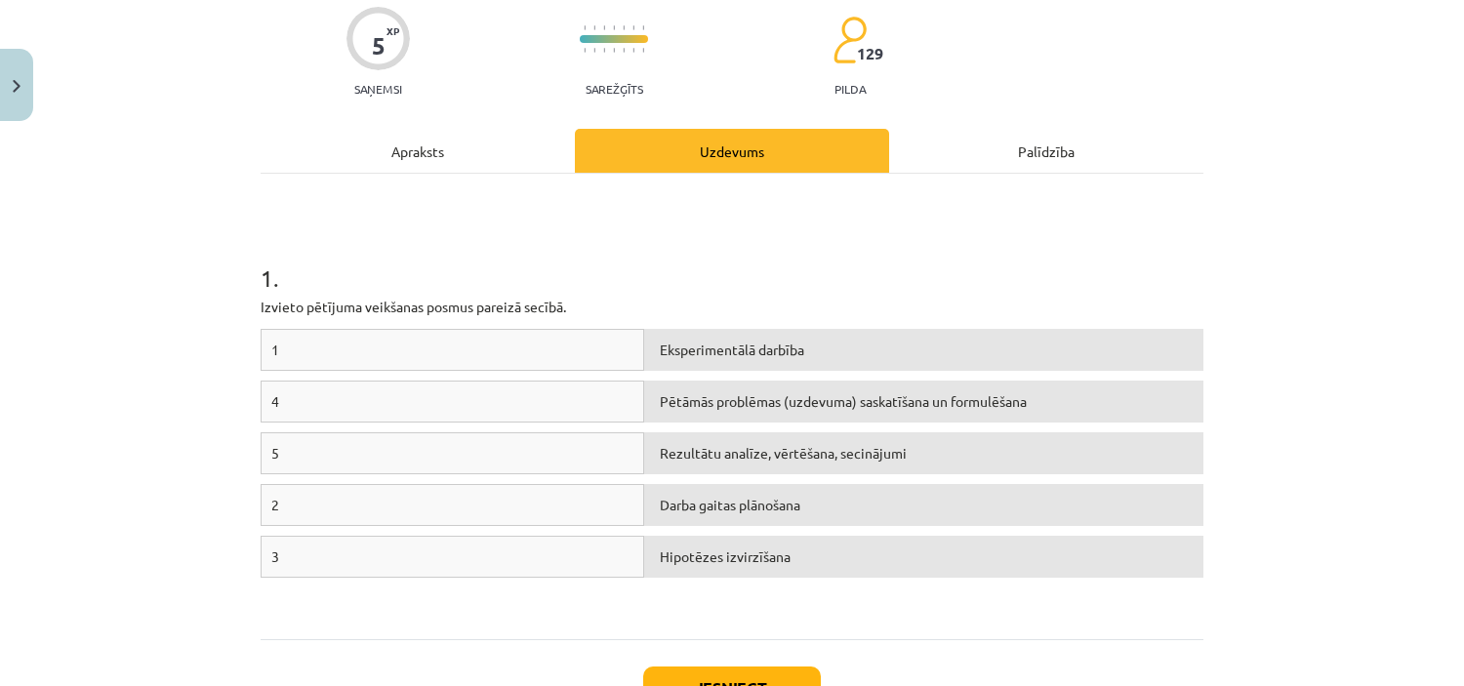
scroll to position [234, 0]
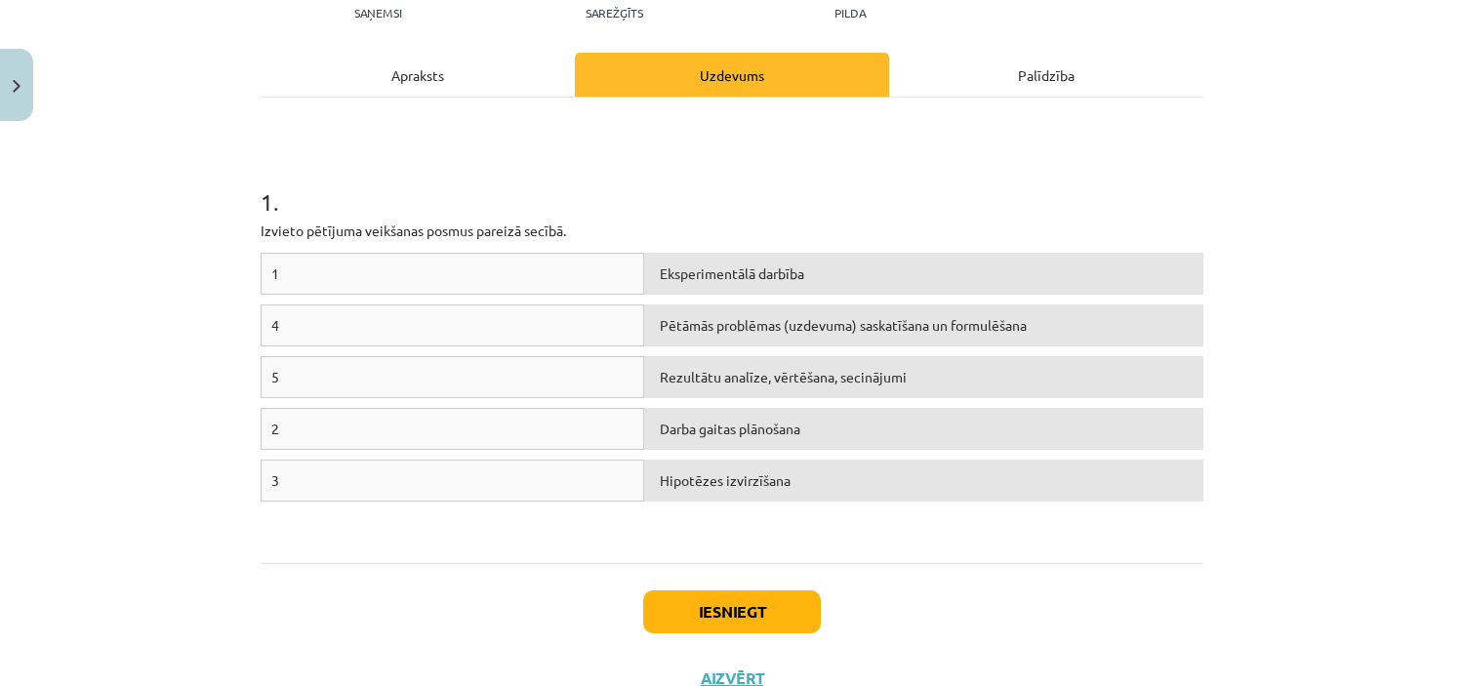
click at [425, 268] on div "1" at bounding box center [453, 274] width 384 height 42
click at [368, 270] on div "1" at bounding box center [453, 274] width 384 height 42
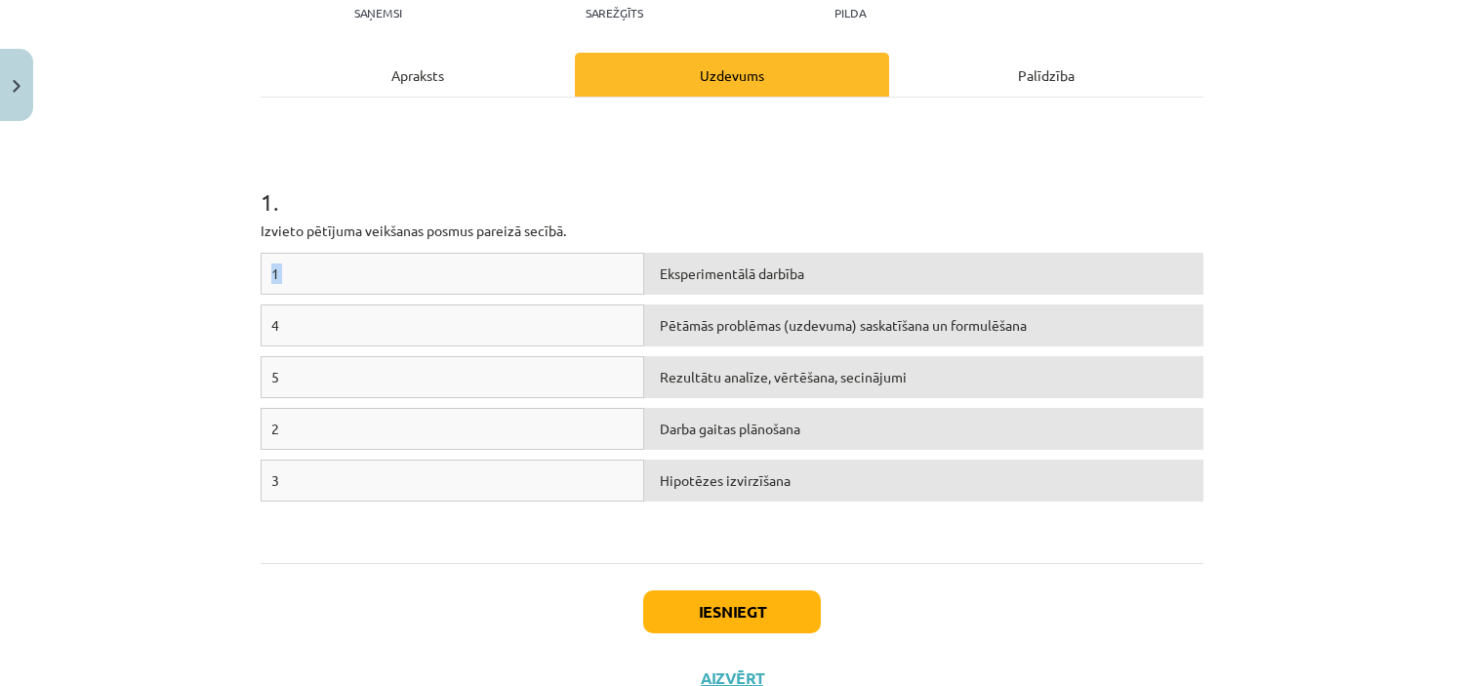
click at [368, 270] on div "1" at bounding box center [453, 274] width 384 height 42
click at [664, 317] on span "Pētāmās problēmas (uzdevuma) saskatīšana un formulēšana" at bounding box center [843, 325] width 367 height 18
click at [689, 623] on button "Iesniegt" at bounding box center [732, 611] width 178 height 43
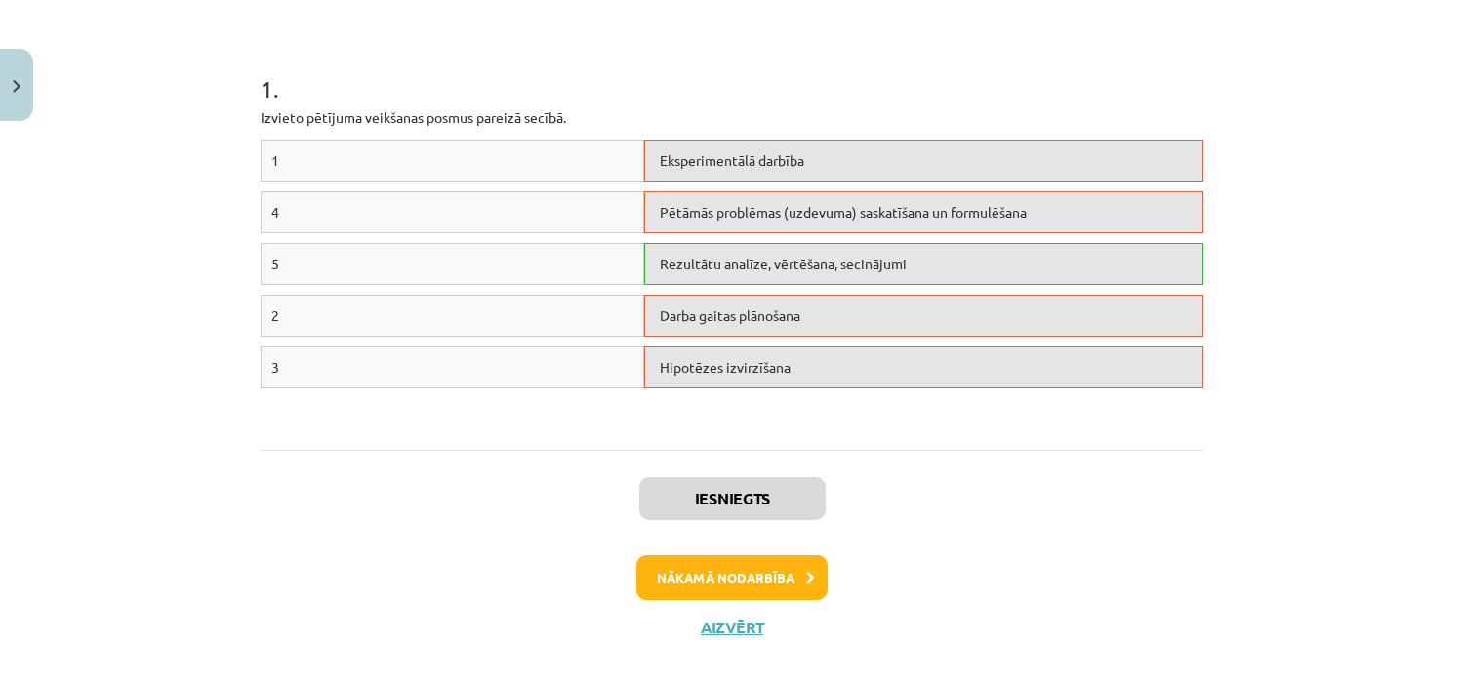
scroll to position [371, 0]
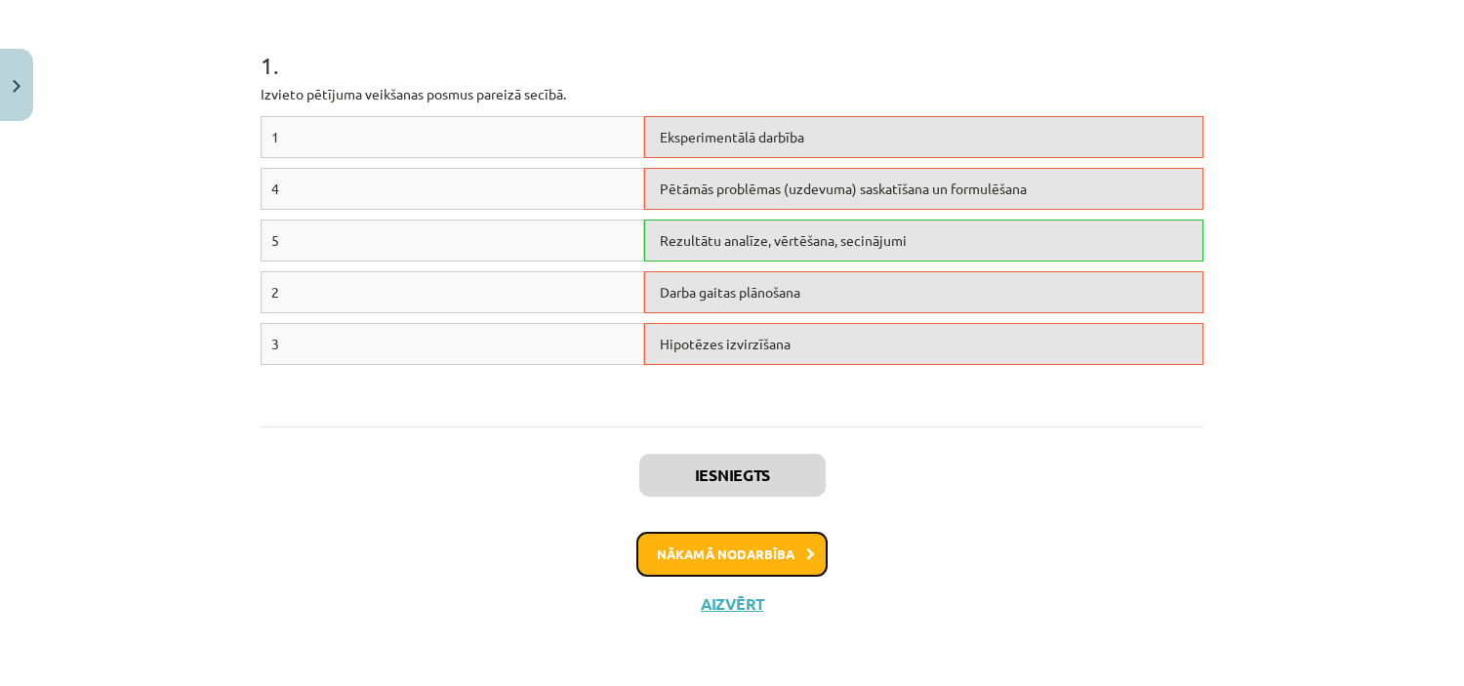
click at [729, 562] on button "Nākamā nodarbība" at bounding box center [731, 554] width 191 height 45
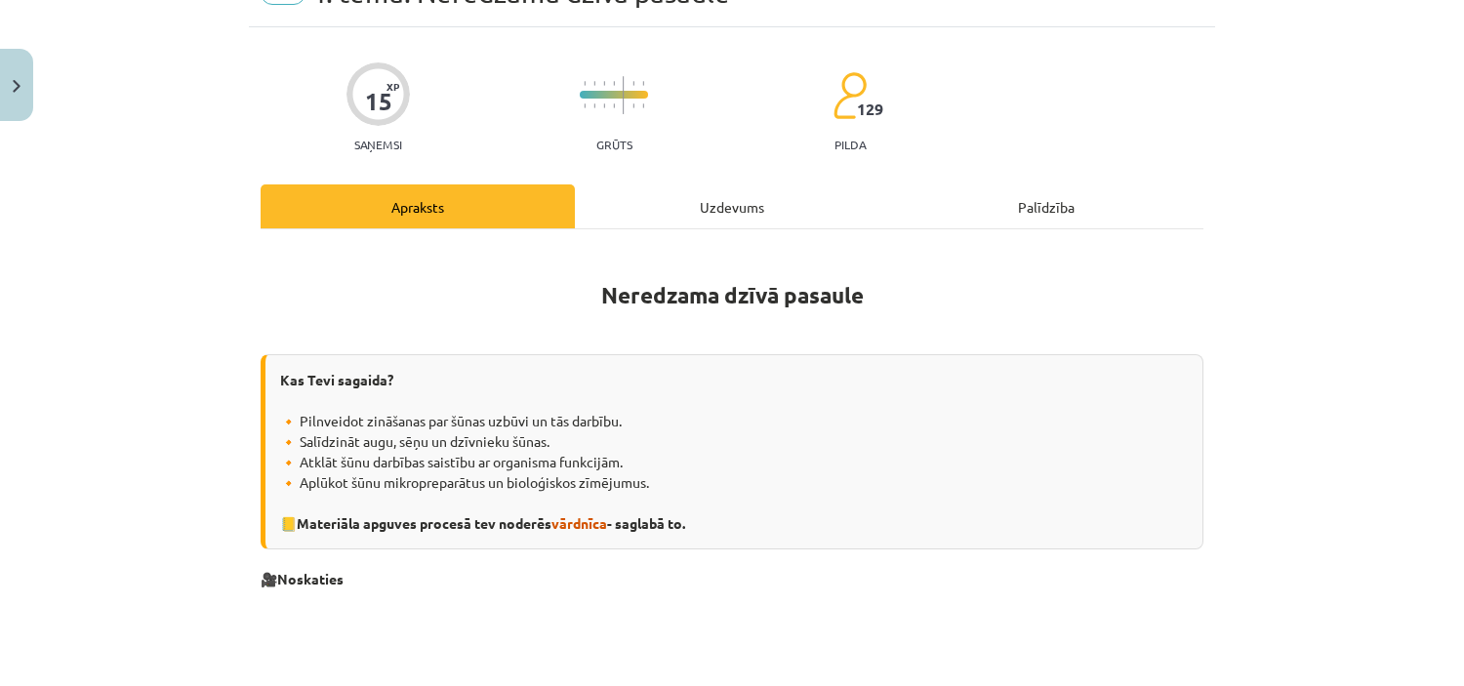
scroll to position [49, 0]
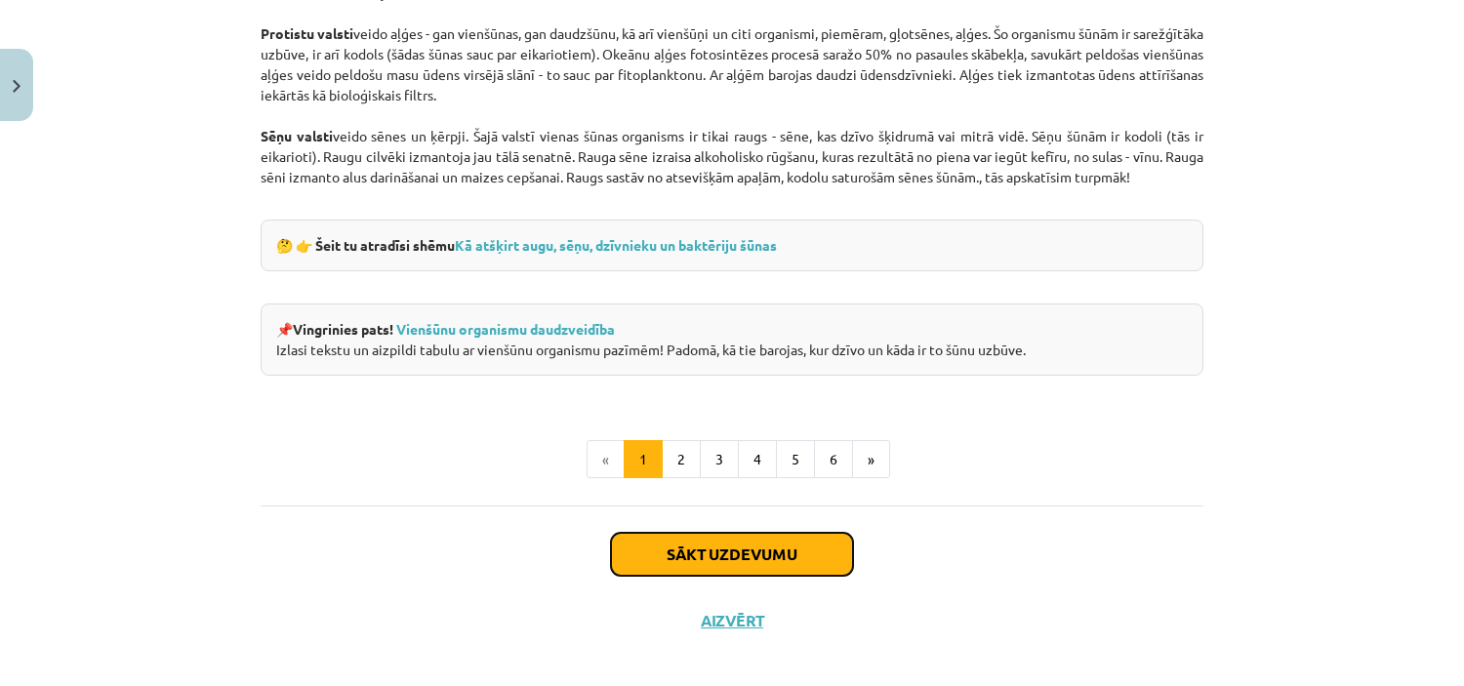
click at [729, 562] on button "Sākt uzdevumu" at bounding box center [732, 554] width 242 height 43
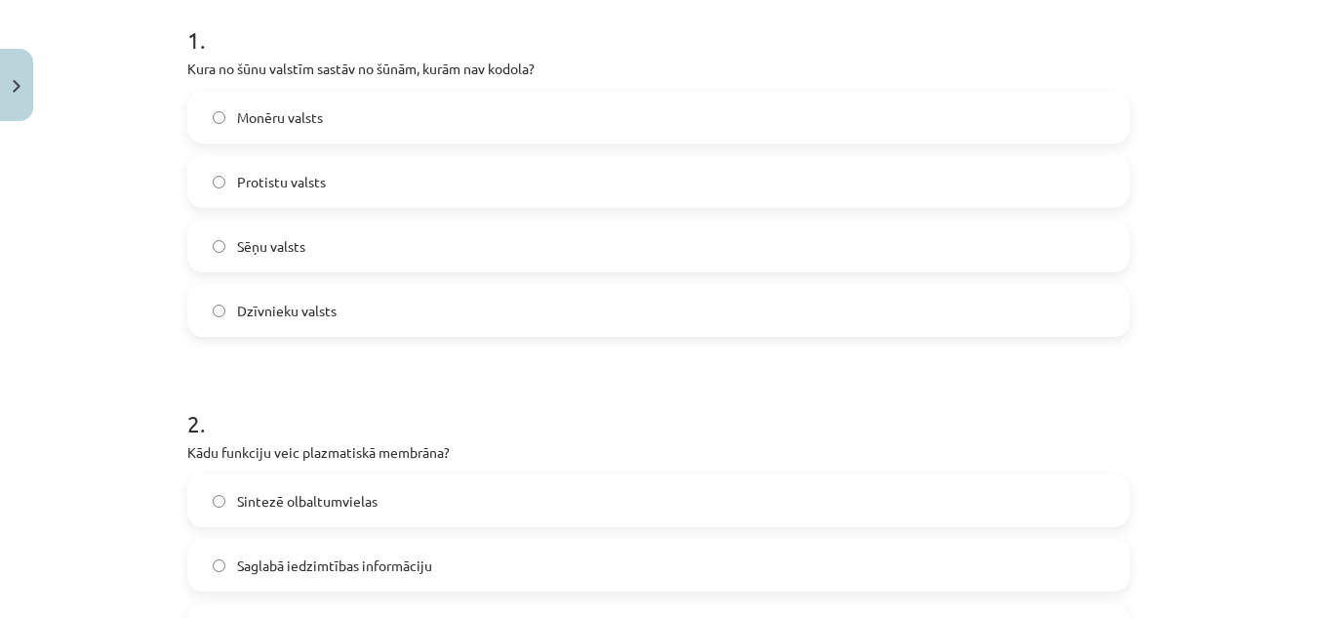
scroll to position [443, 0]
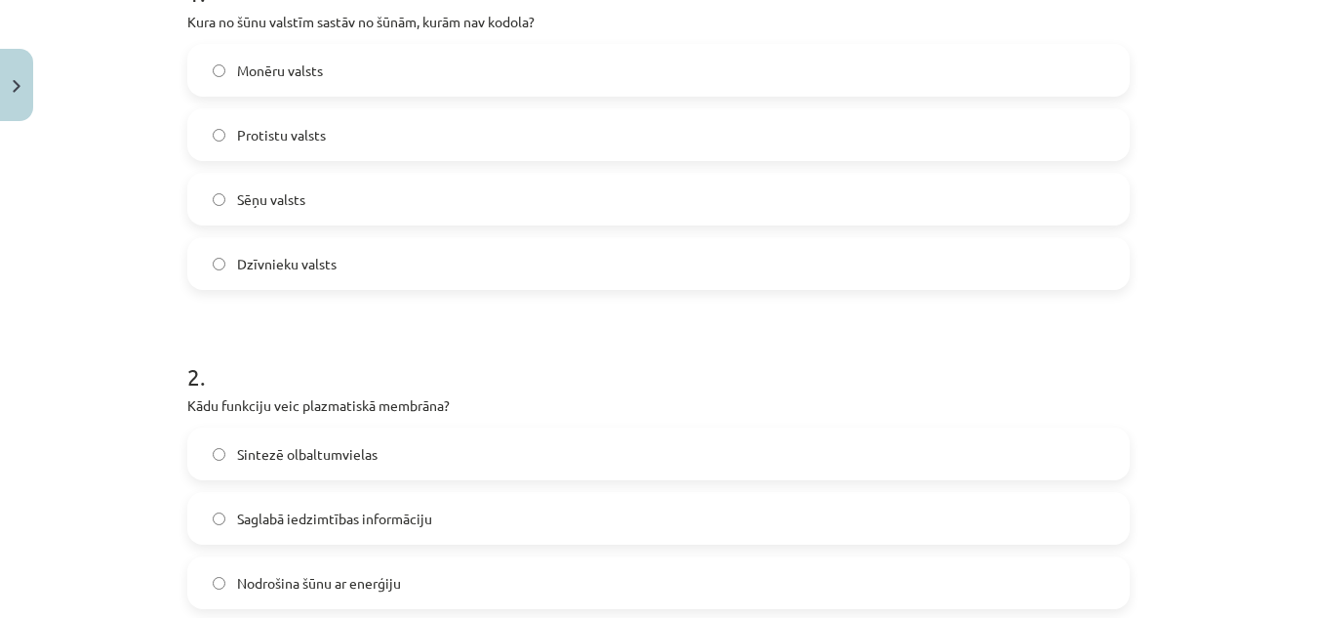
click at [360, 88] on label "Monēru valsts" at bounding box center [658, 70] width 939 height 49
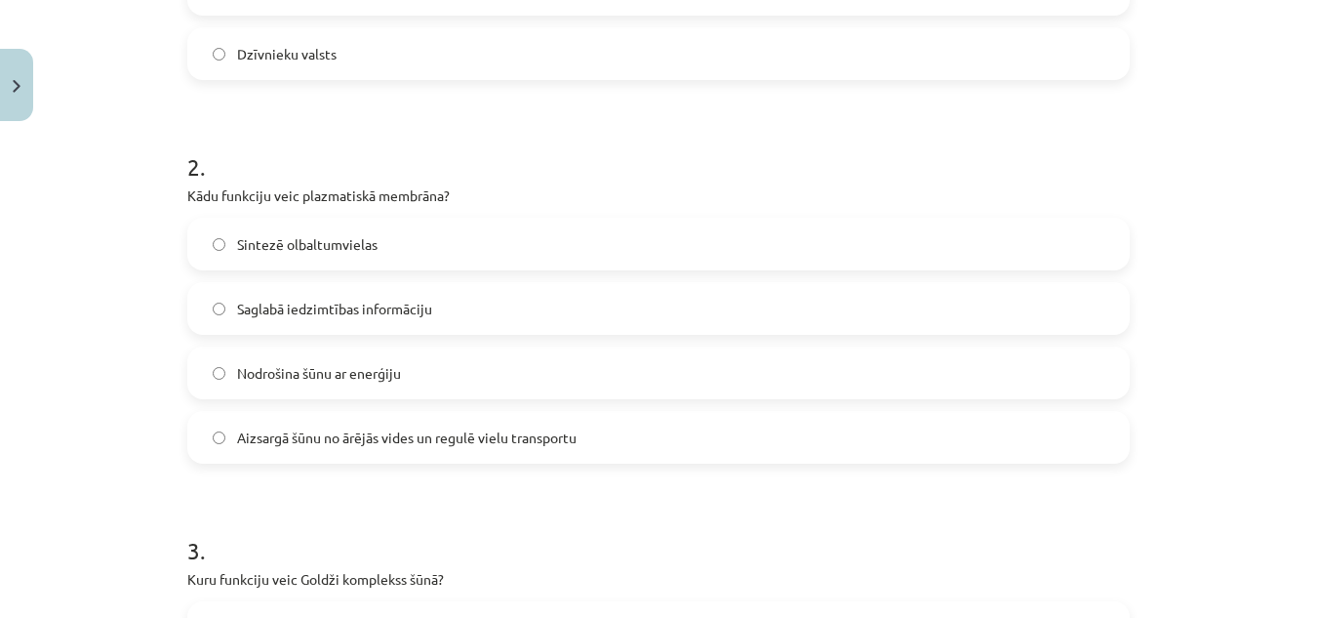
scroll to position [677, 0]
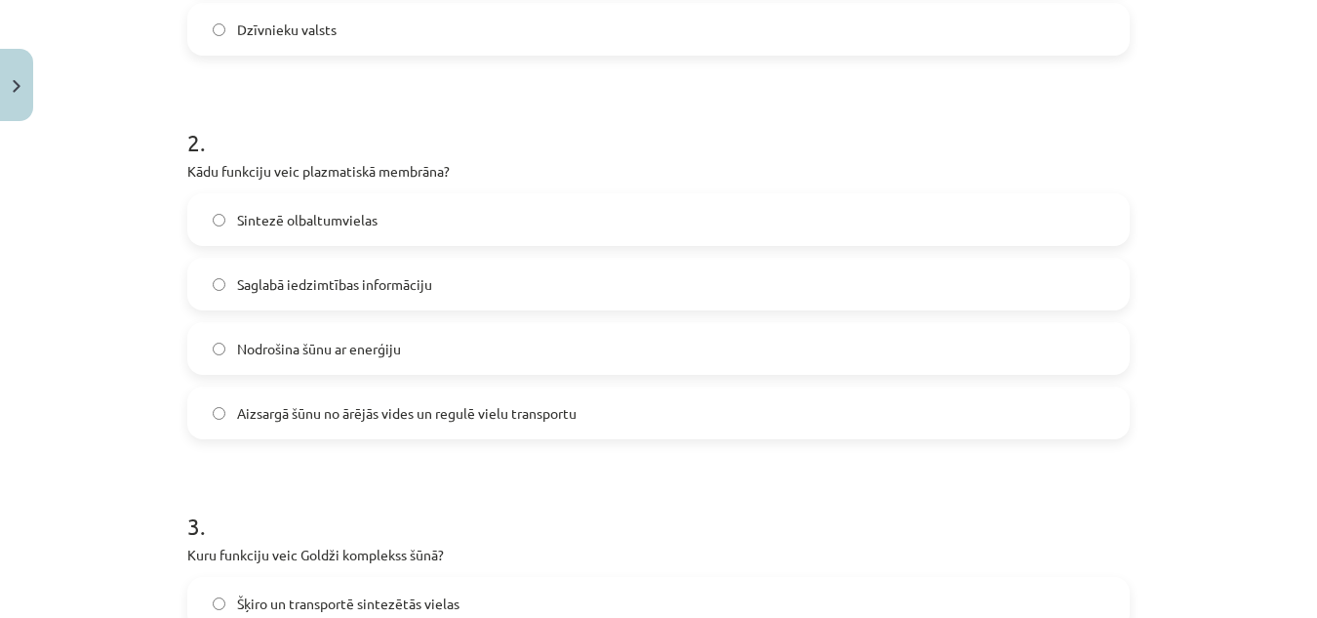
click at [343, 409] on span "Aizsargā šūnu no ārējās vides un regulē vielu transportu" at bounding box center [407, 413] width 340 height 20
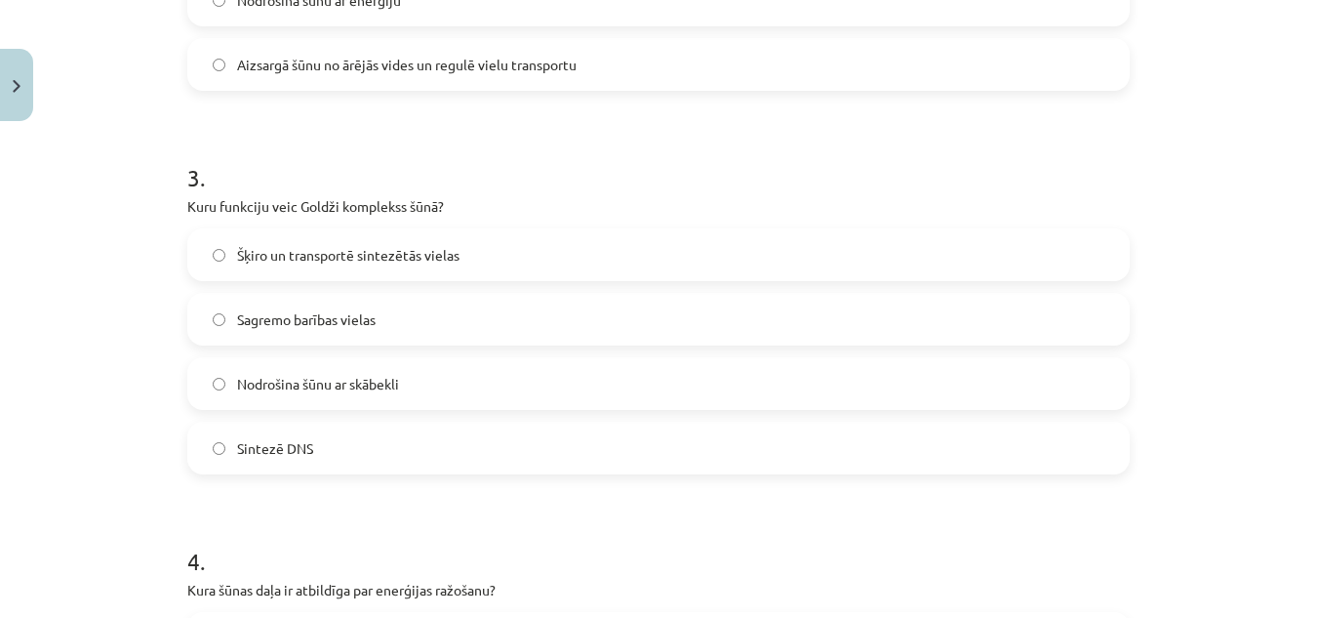
scroll to position [1090, 0]
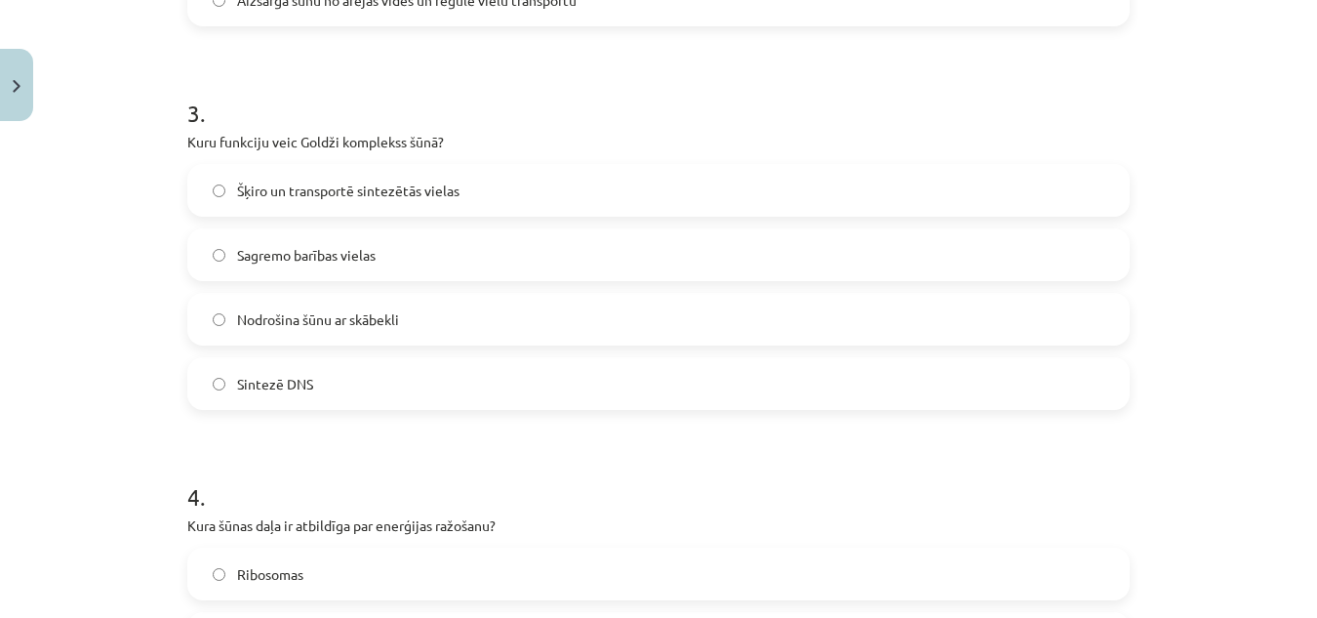
click at [319, 204] on label "Šķiro un transportē sintezētās vielas" at bounding box center [658, 190] width 939 height 49
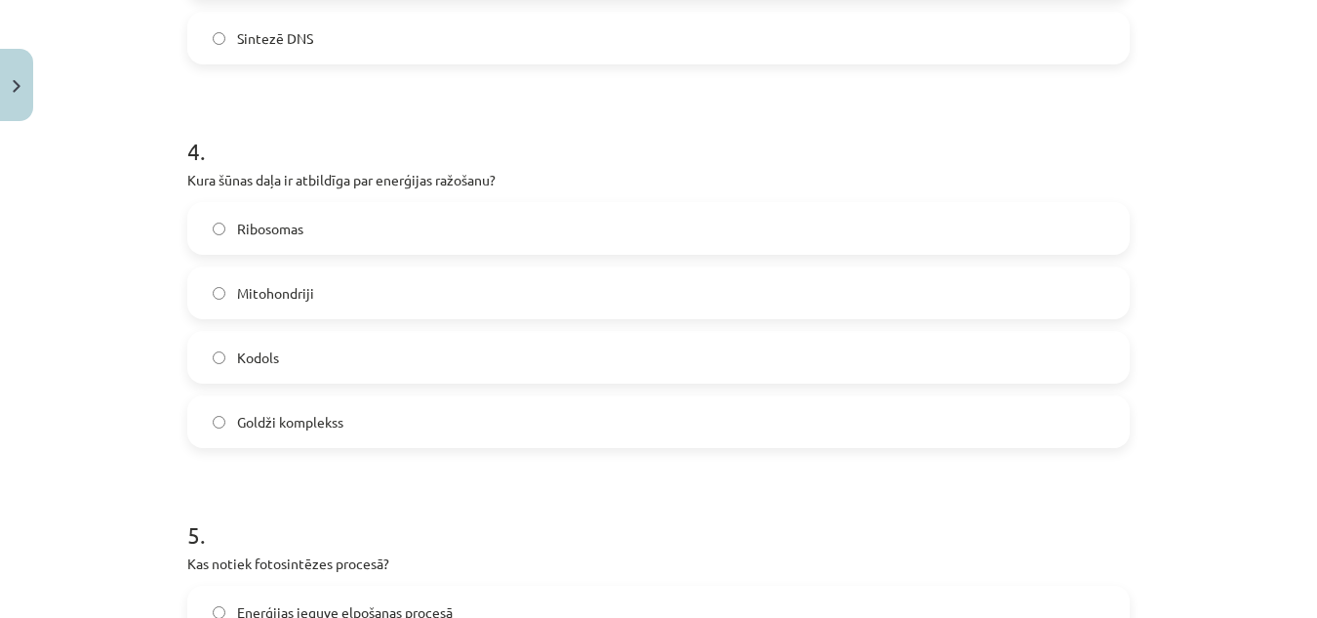
scroll to position [1457, 0]
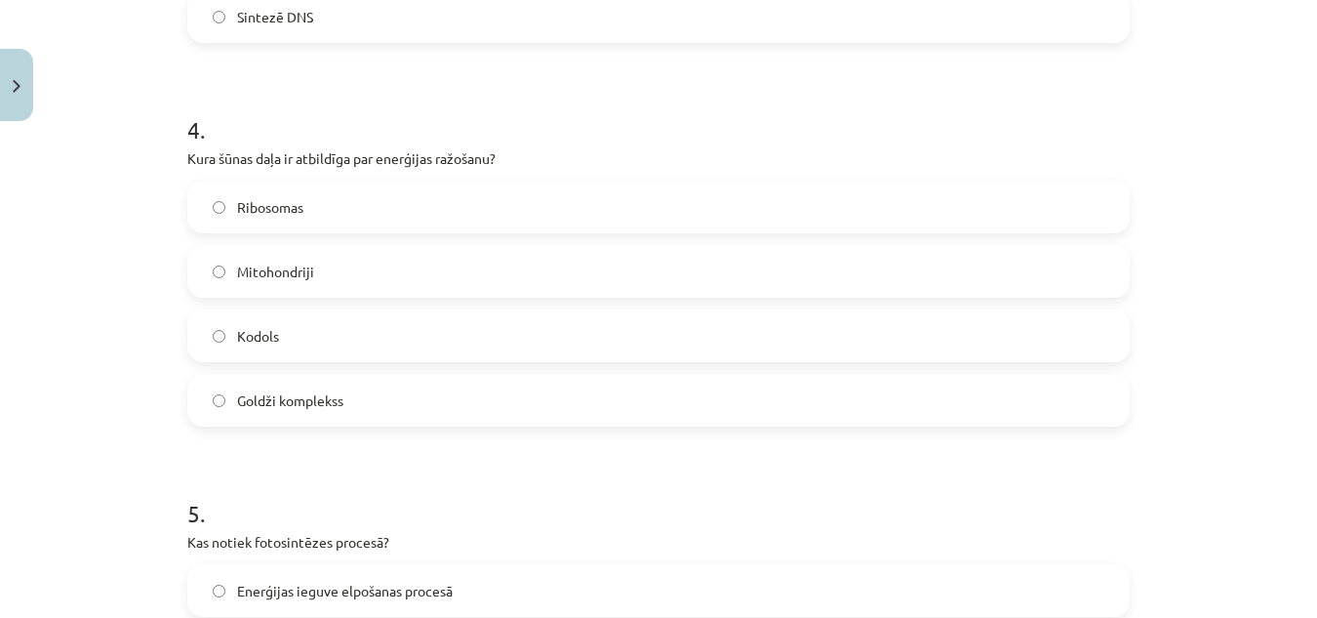
click at [282, 271] on span "Mitohondriji" at bounding box center [275, 272] width 77 height 20
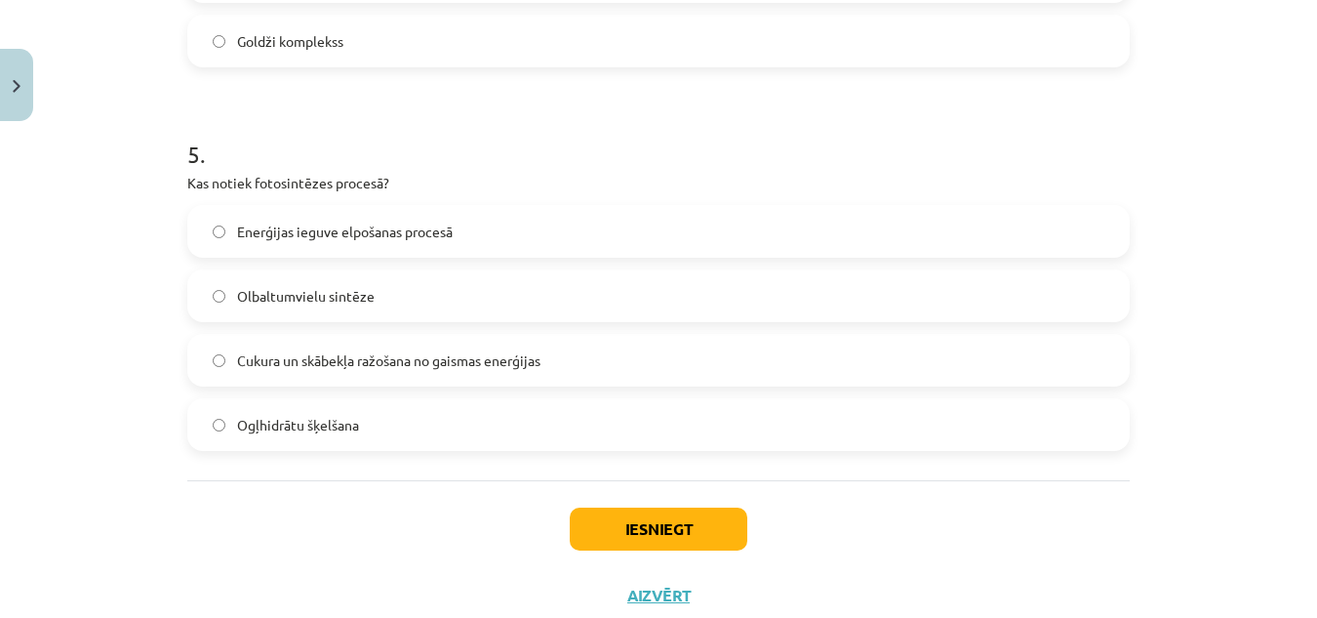
scroll to position [1876, 0]
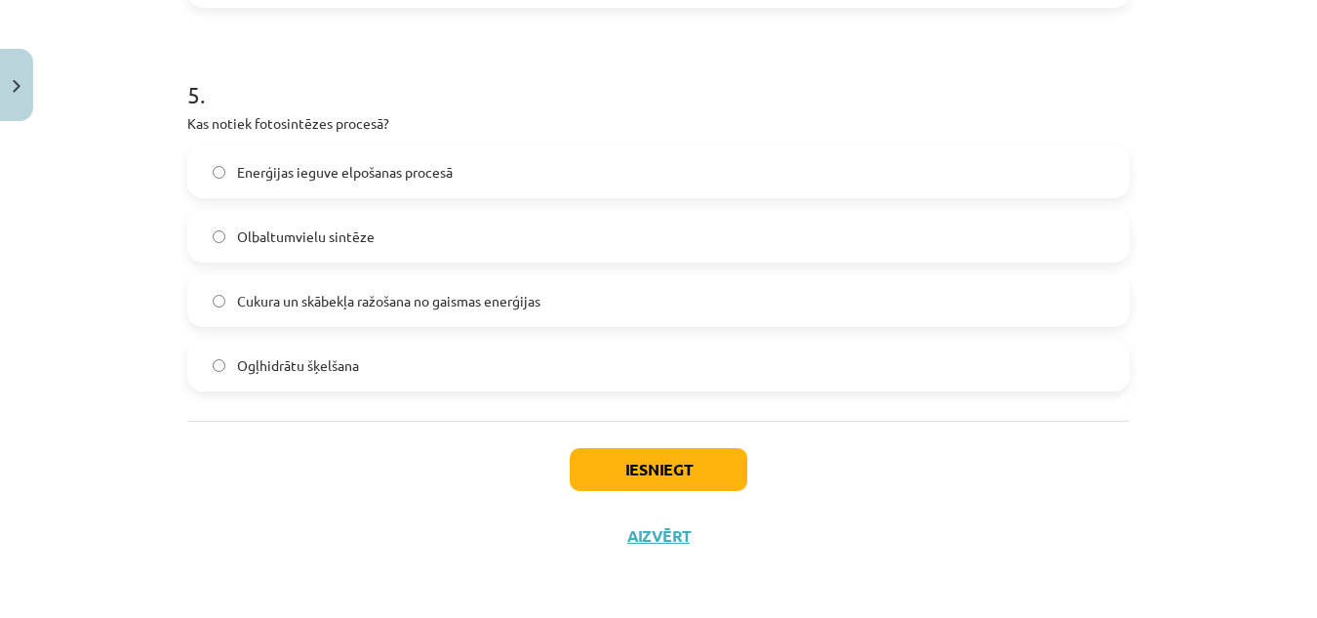
click at [318, 286] on label "Cukura un skābekļa ražošana no gaismas enerģijas" at bounding box center [658, 300] width 939 height 49
click at [600, 467] on button "Iesniegt" at bounding box center [659, 469] width 178 height 43
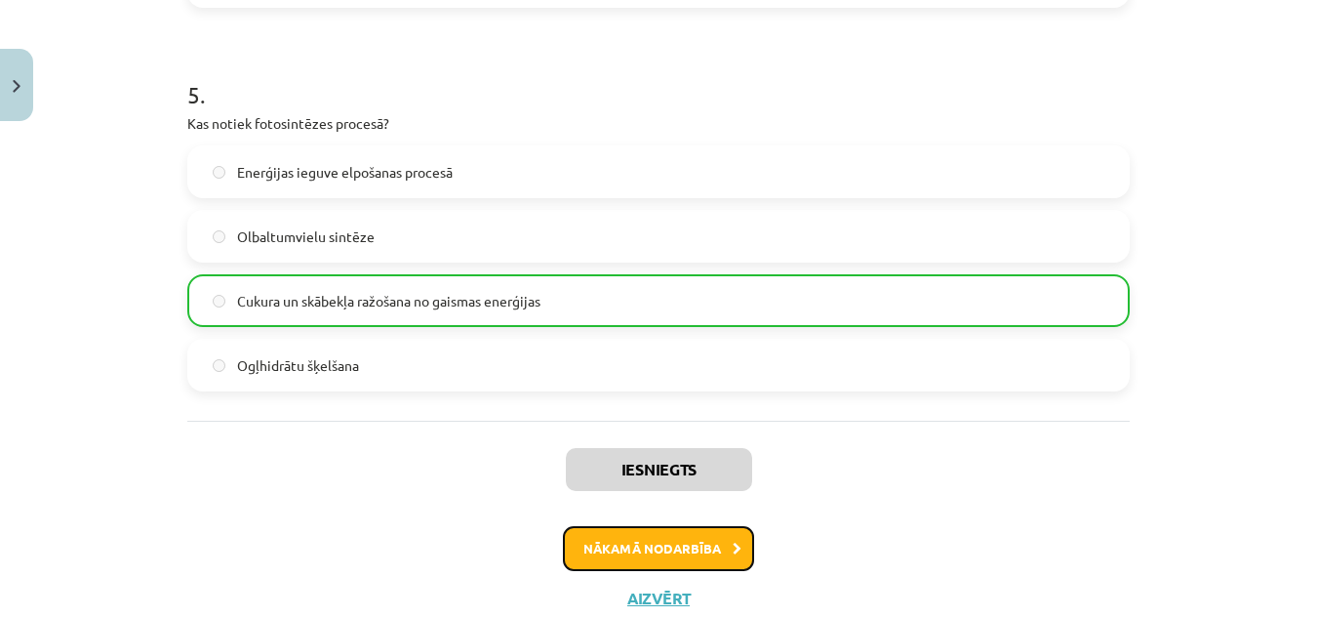
click at [630, 552] on button "Nākamā nodarbība" at bounding box center [658, 548] width 191 height 45
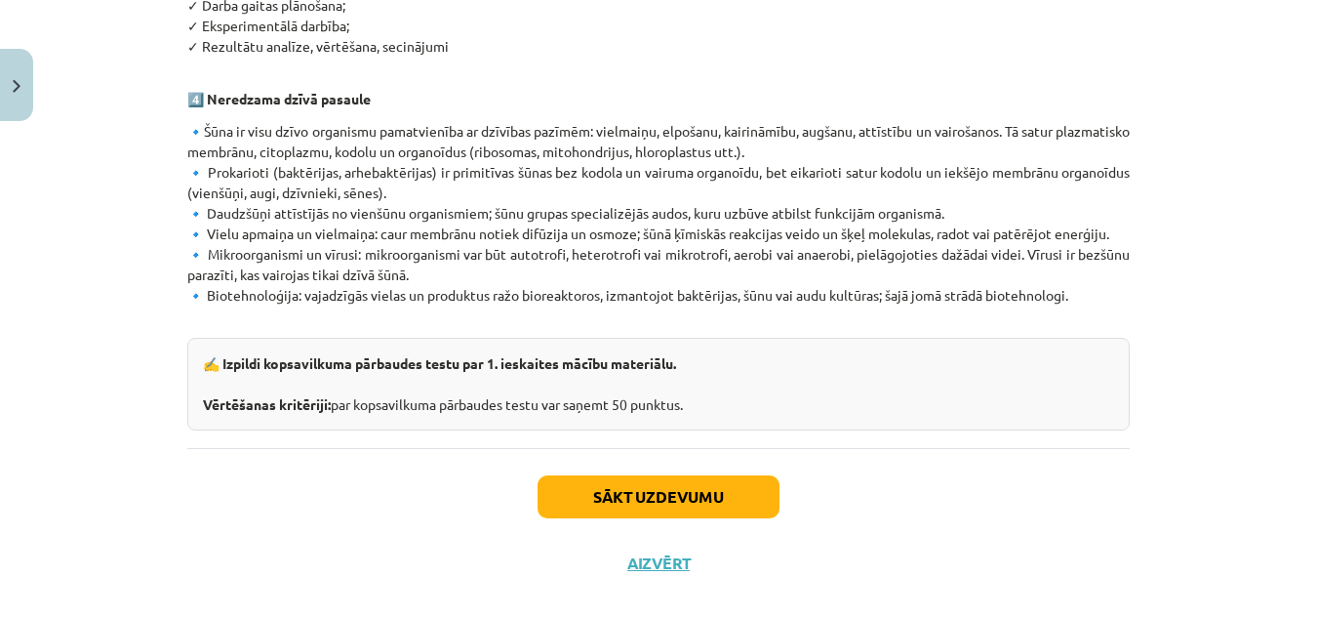
scroll to position [1259, 0]
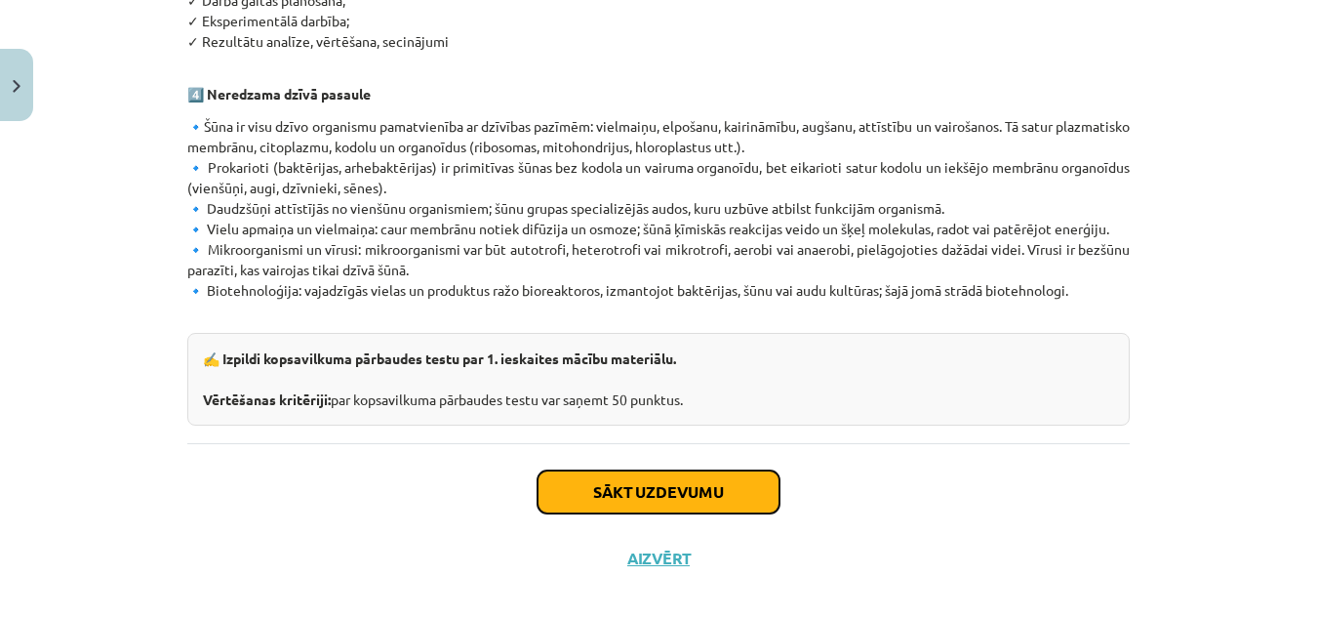
click at [647, 470] on button "Sākt uzdevumu" at bounding box center [659, 491] width 242 height 43
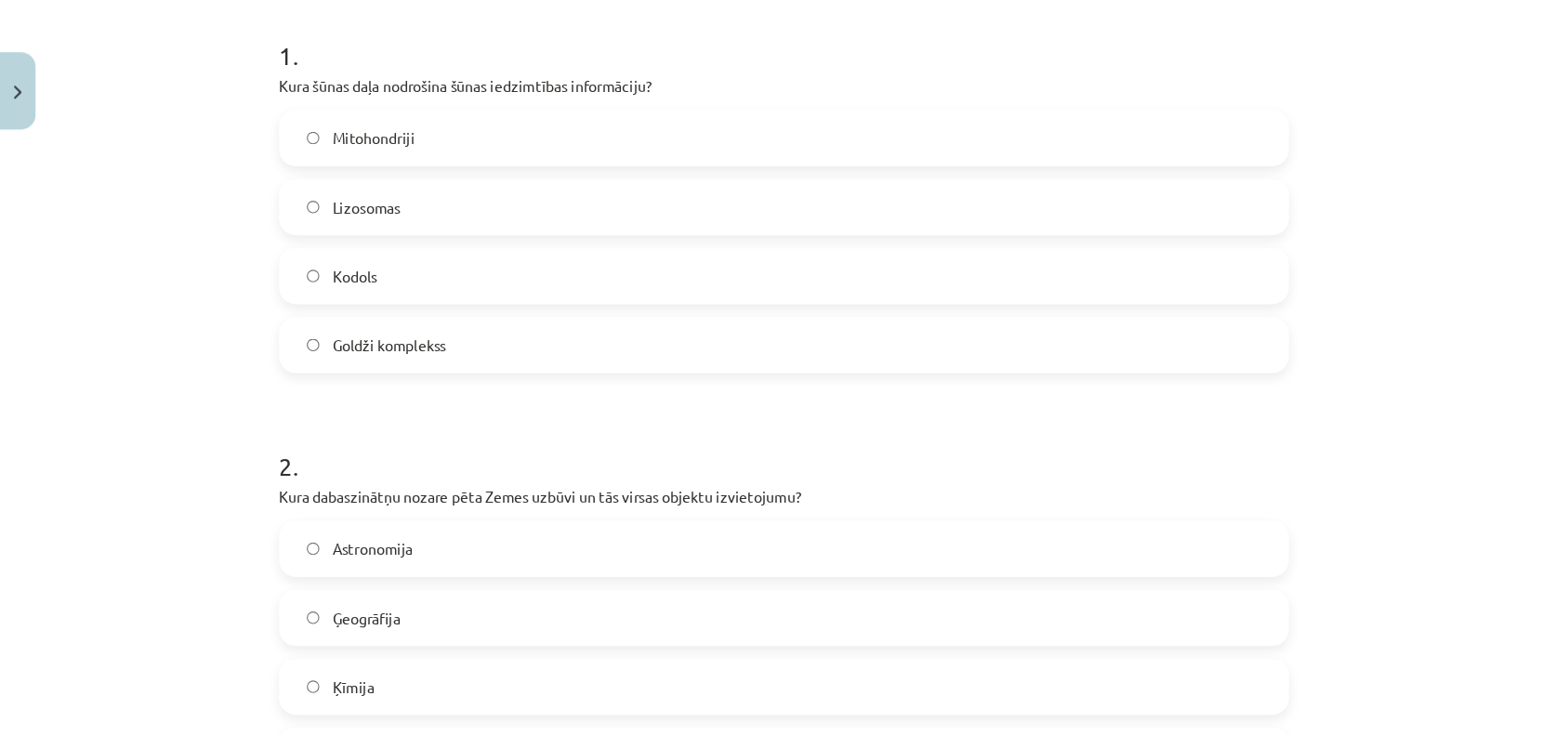
scroll to position [364, 0]
click at [382, 243] on label "Kodols" at bounding box center [697, 248] width 895 height 47
click at [337, 563] on label "Ģeogrāfija" at bounding box center [697, 551] width 895 height 47
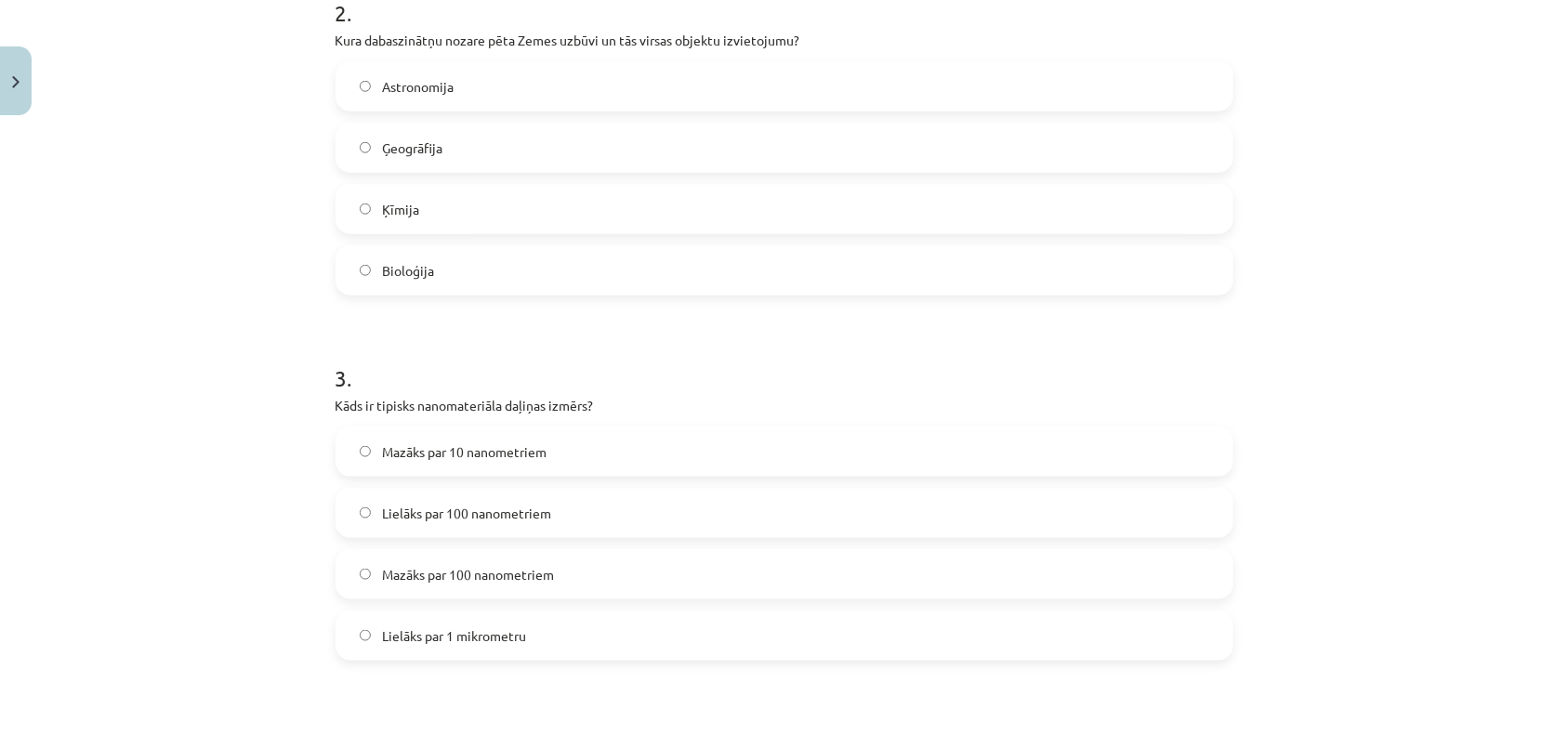
scroll to position [783, 0]
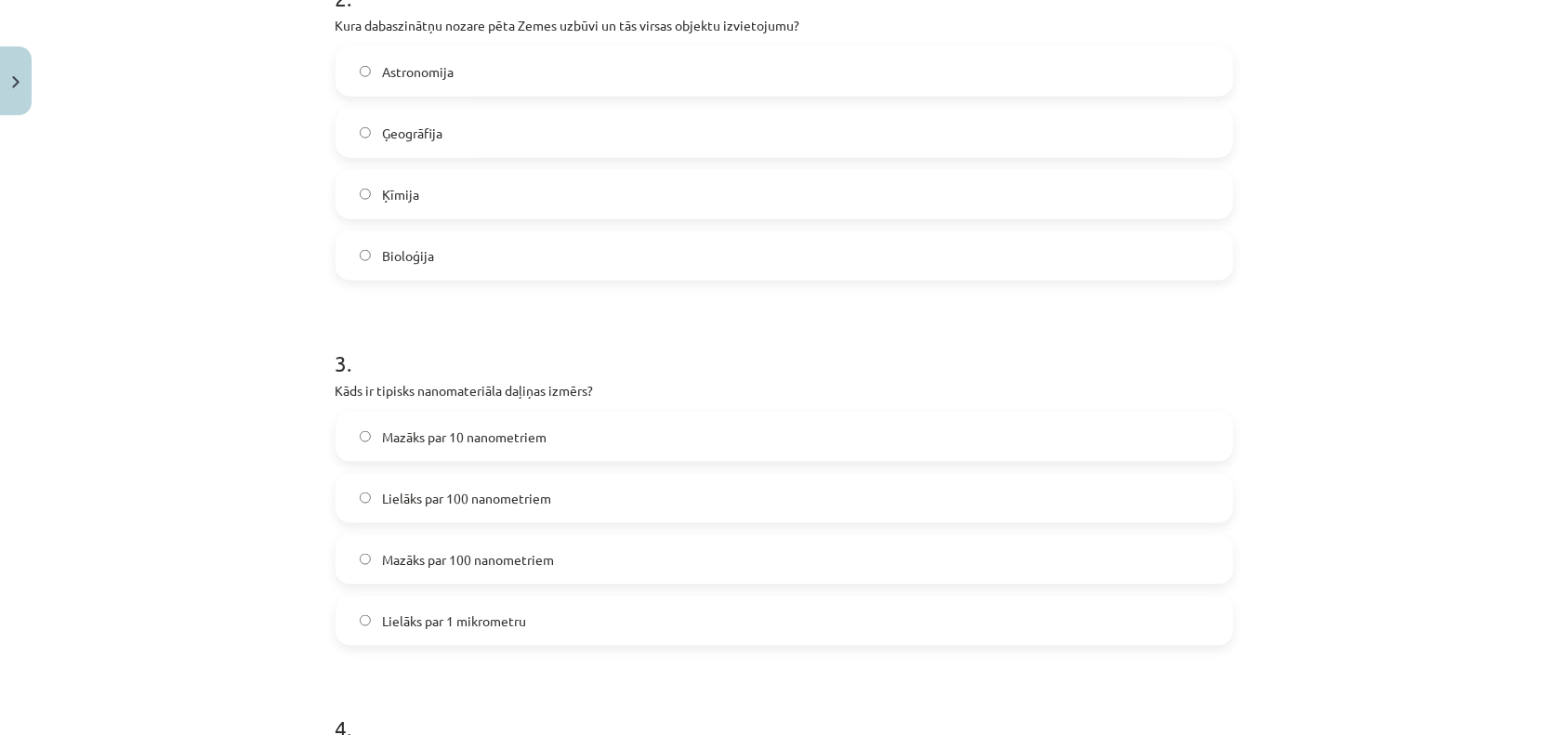
click at [382, 562] on span "Mazāks par 100 nanometriem" at bounding box center [468, 560] width 172 height 19
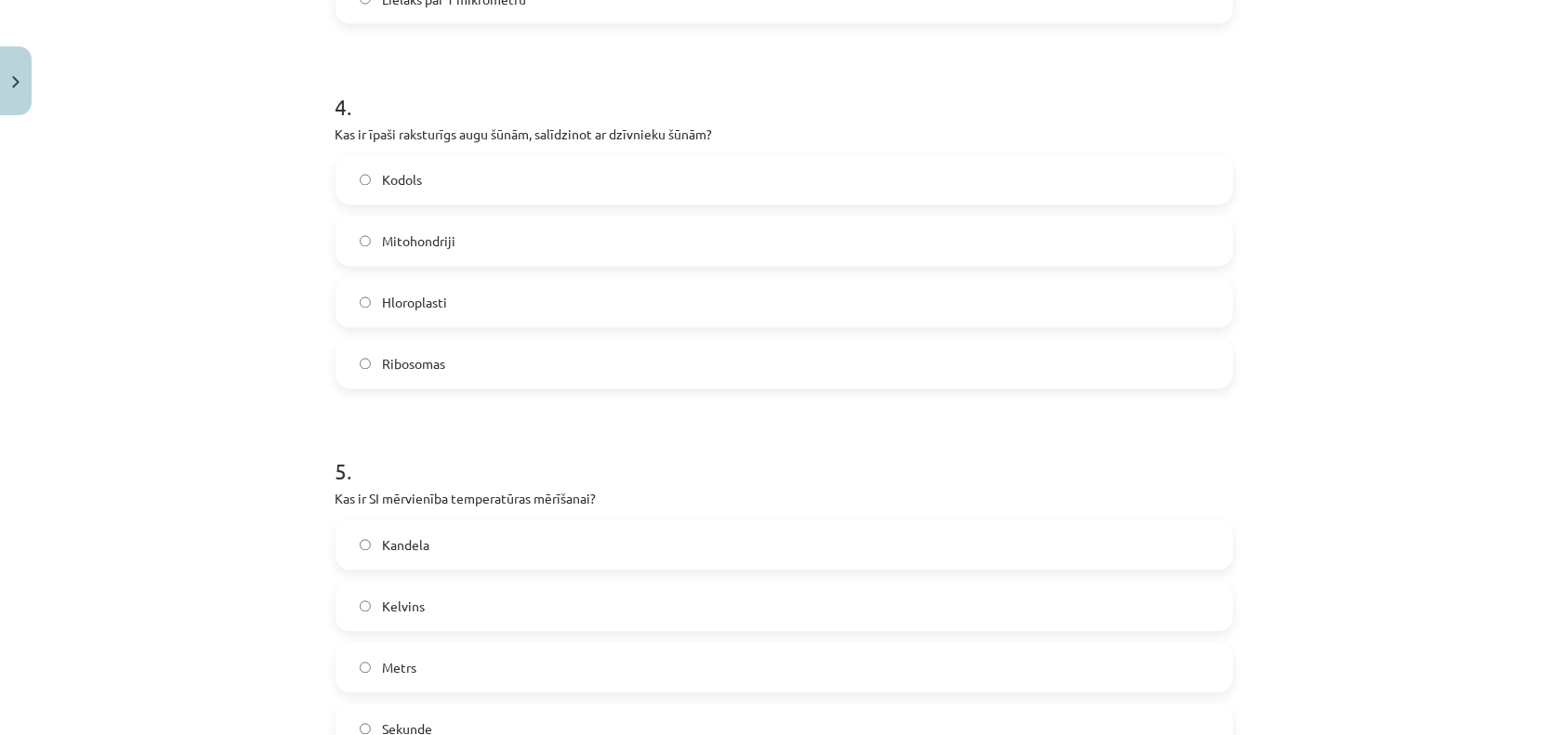
scroll to position [1381, 0]
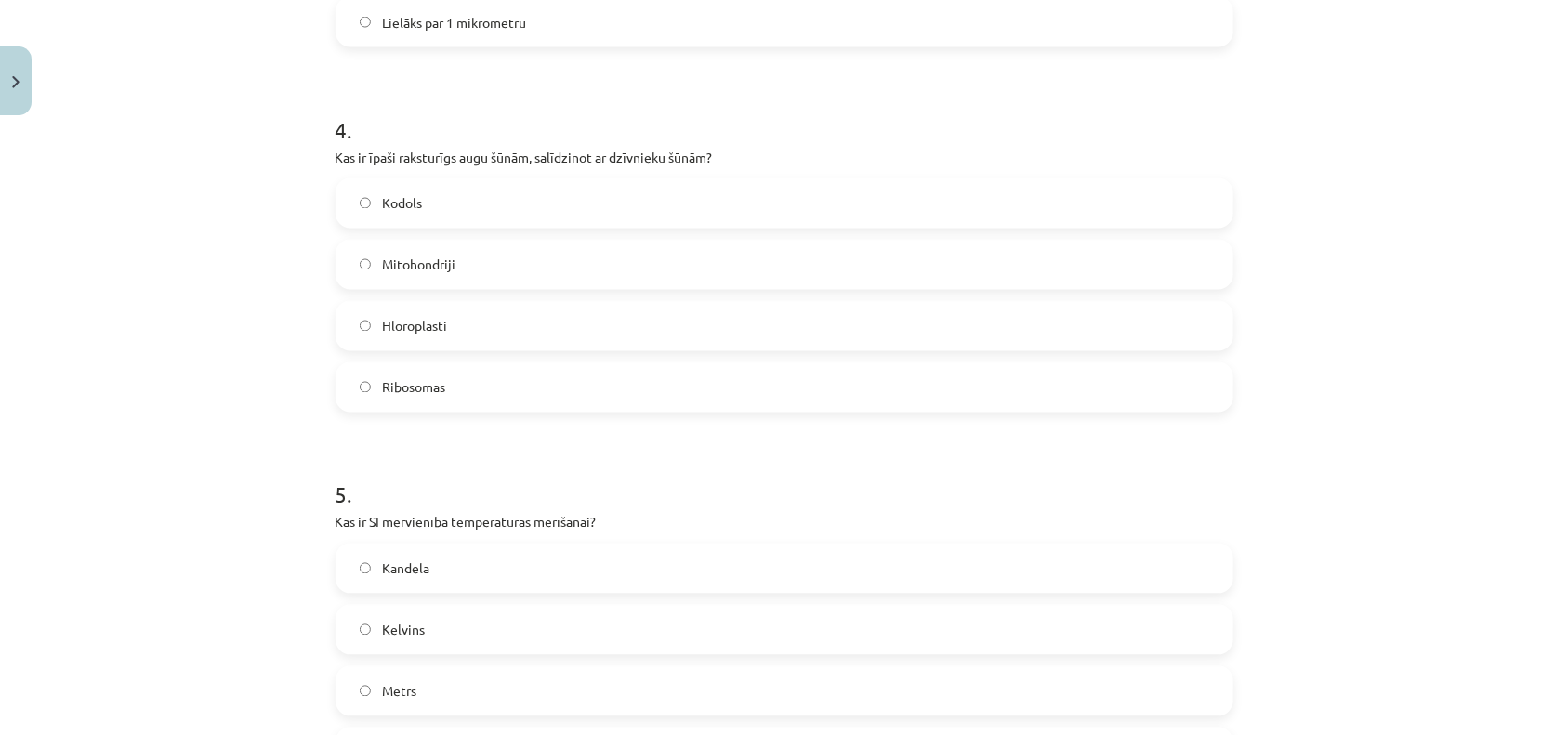
click at [411, 322] on span "Hloroplasti" at bounding box center [414, 327] width 65 height 19
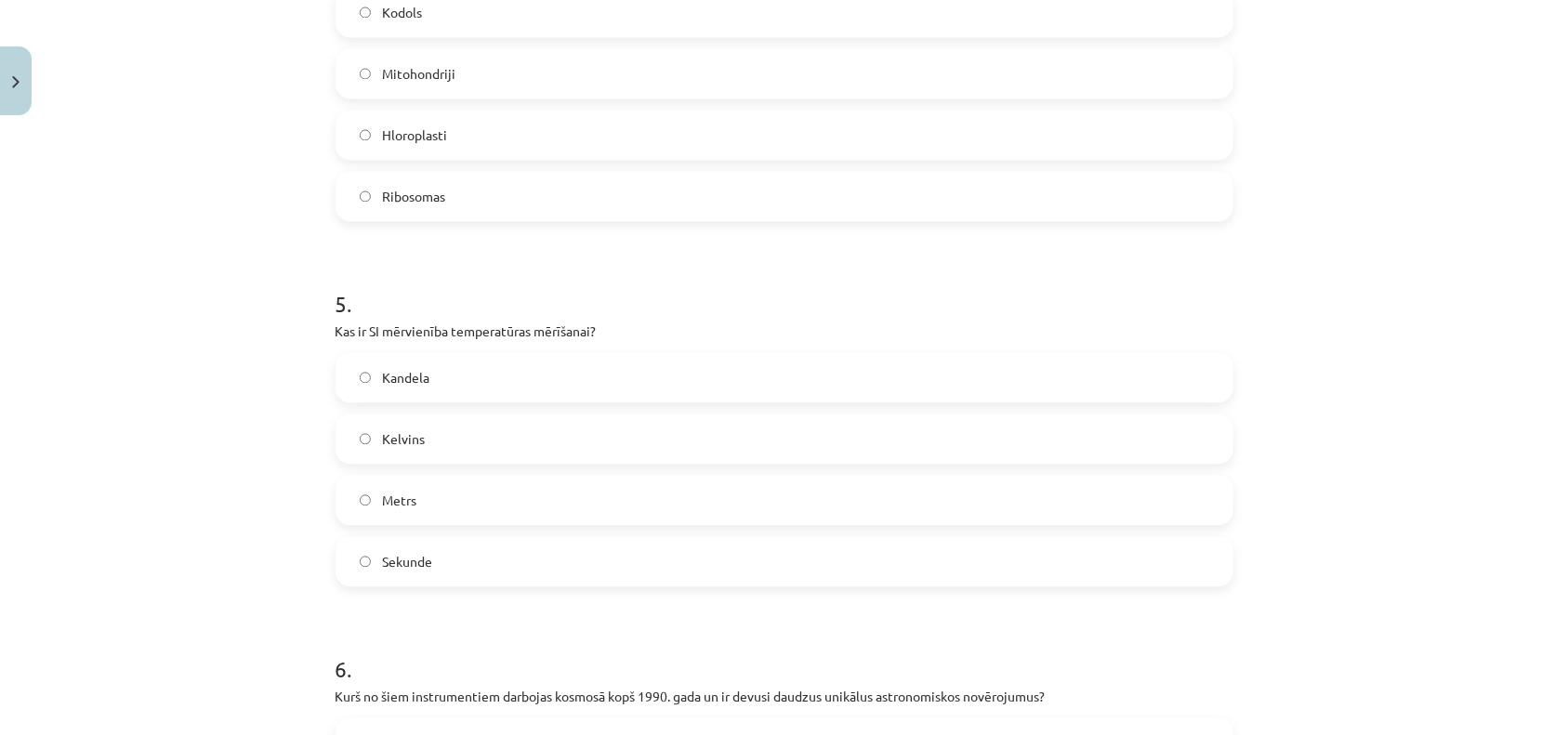
scroll to position [1579, 0]
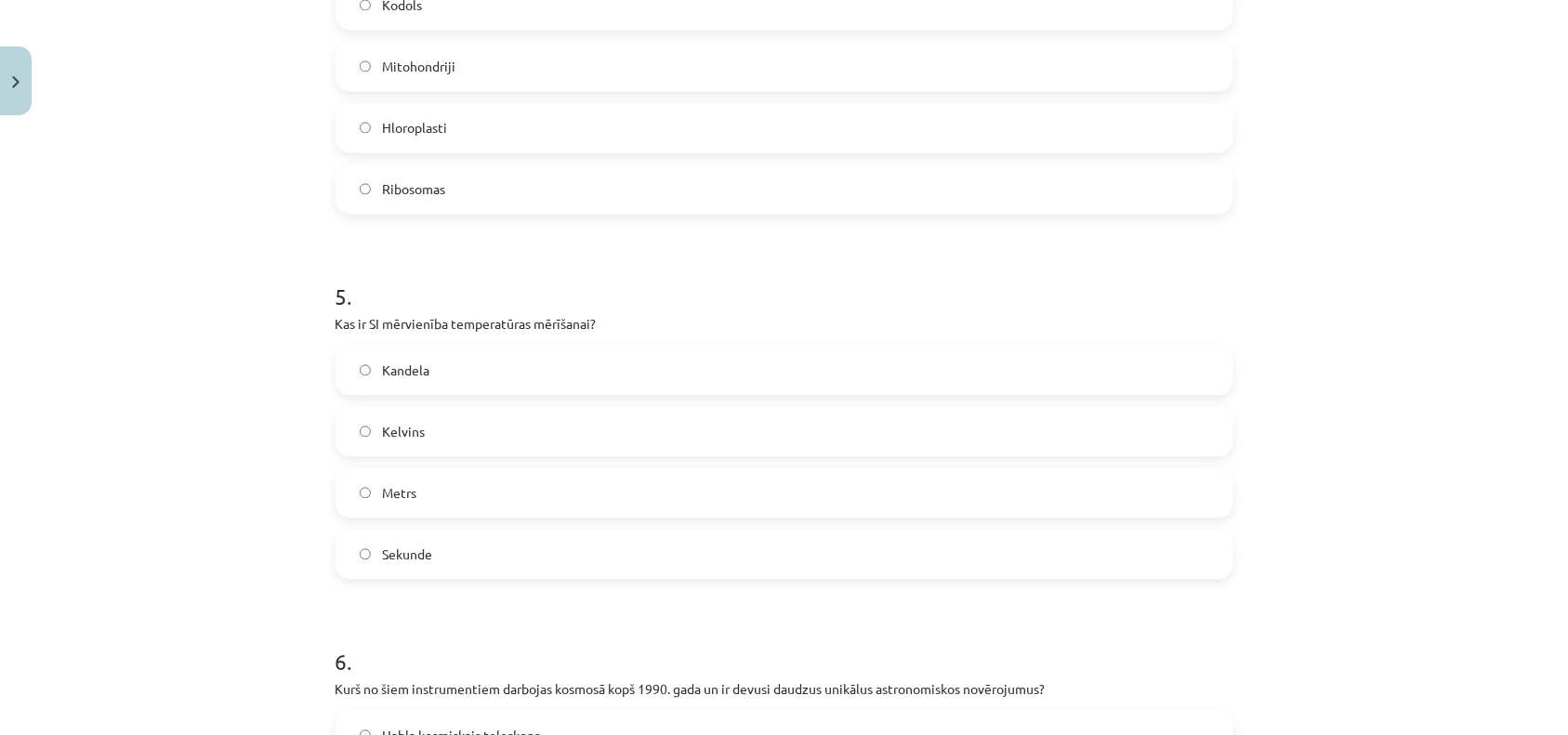
click at [439, 433] on label "Kelvins" at bounding box center [784, 430] width 895 height 47
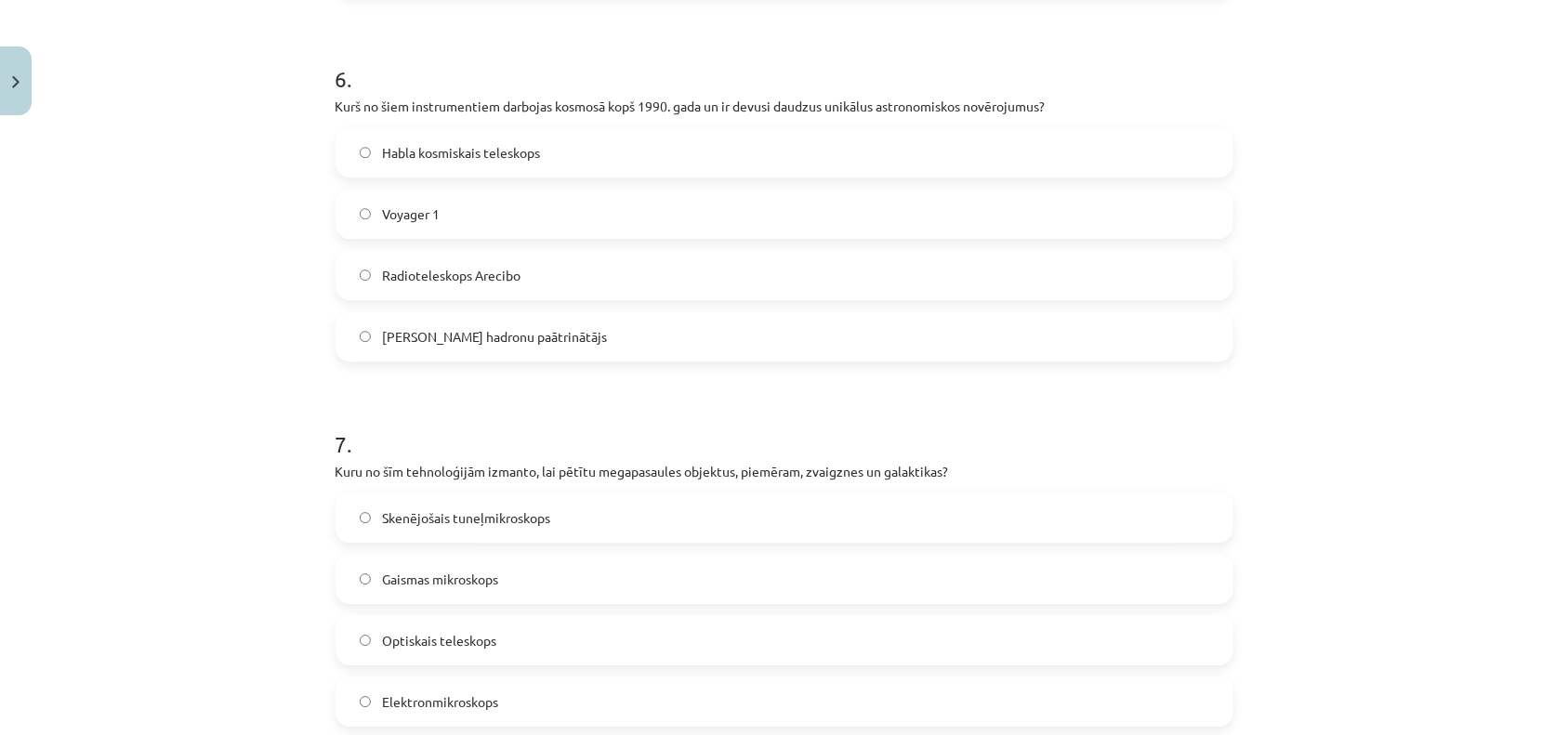
scroll to position [2177, 0]
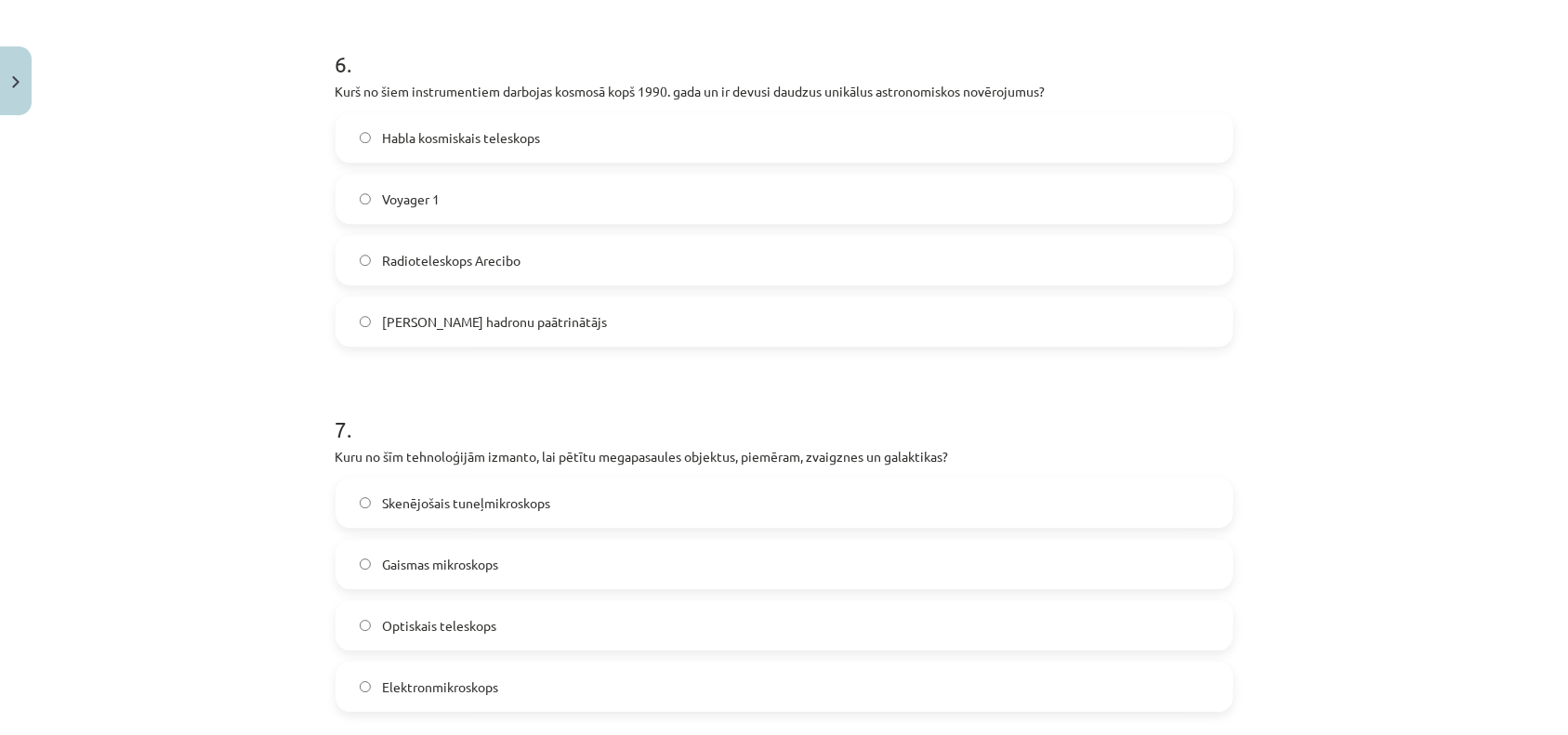
click at [387, 123] on label "Habla kosmiskais teleskops" at bounding box center [784, 137] width 895 height 47
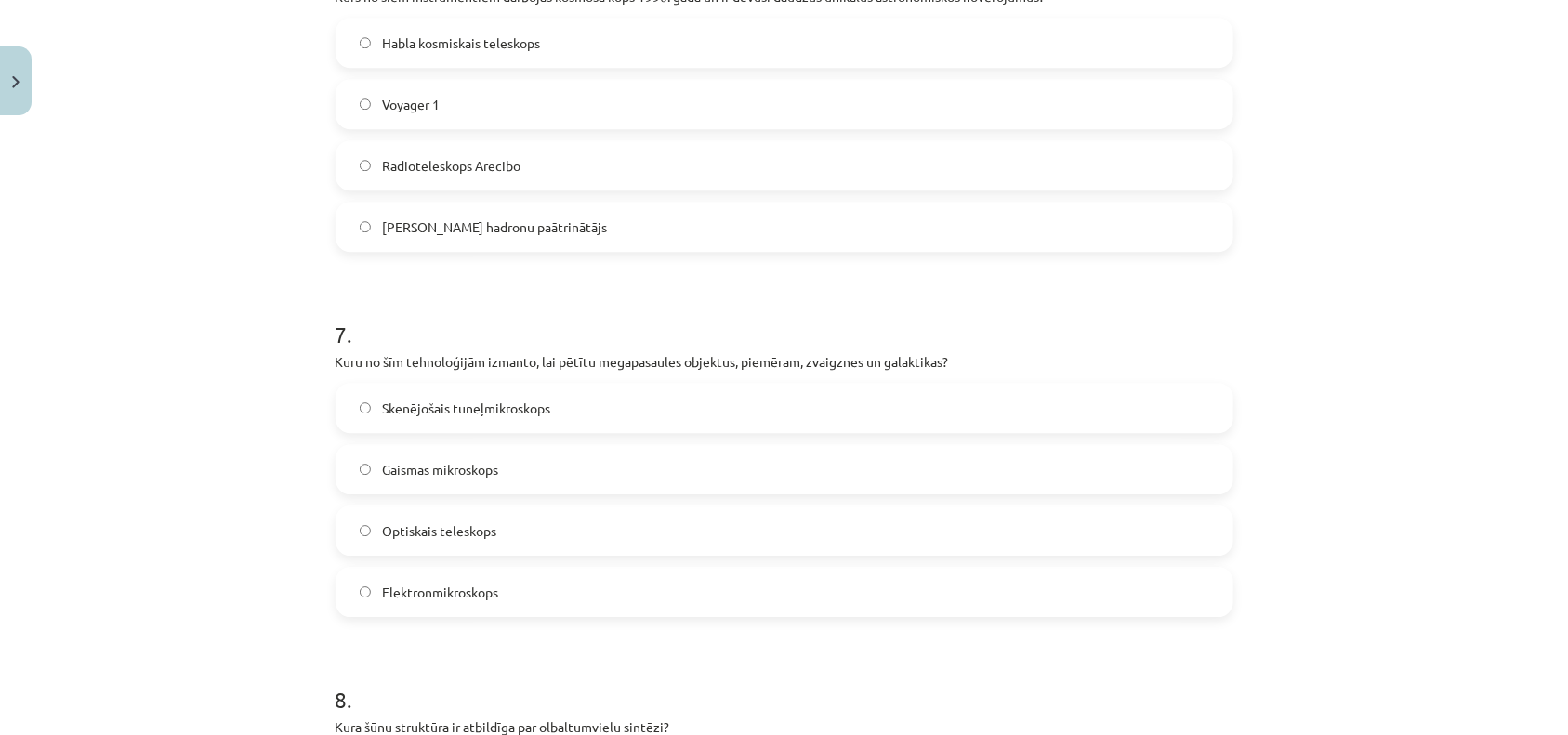
scroll to position [2305, 0]
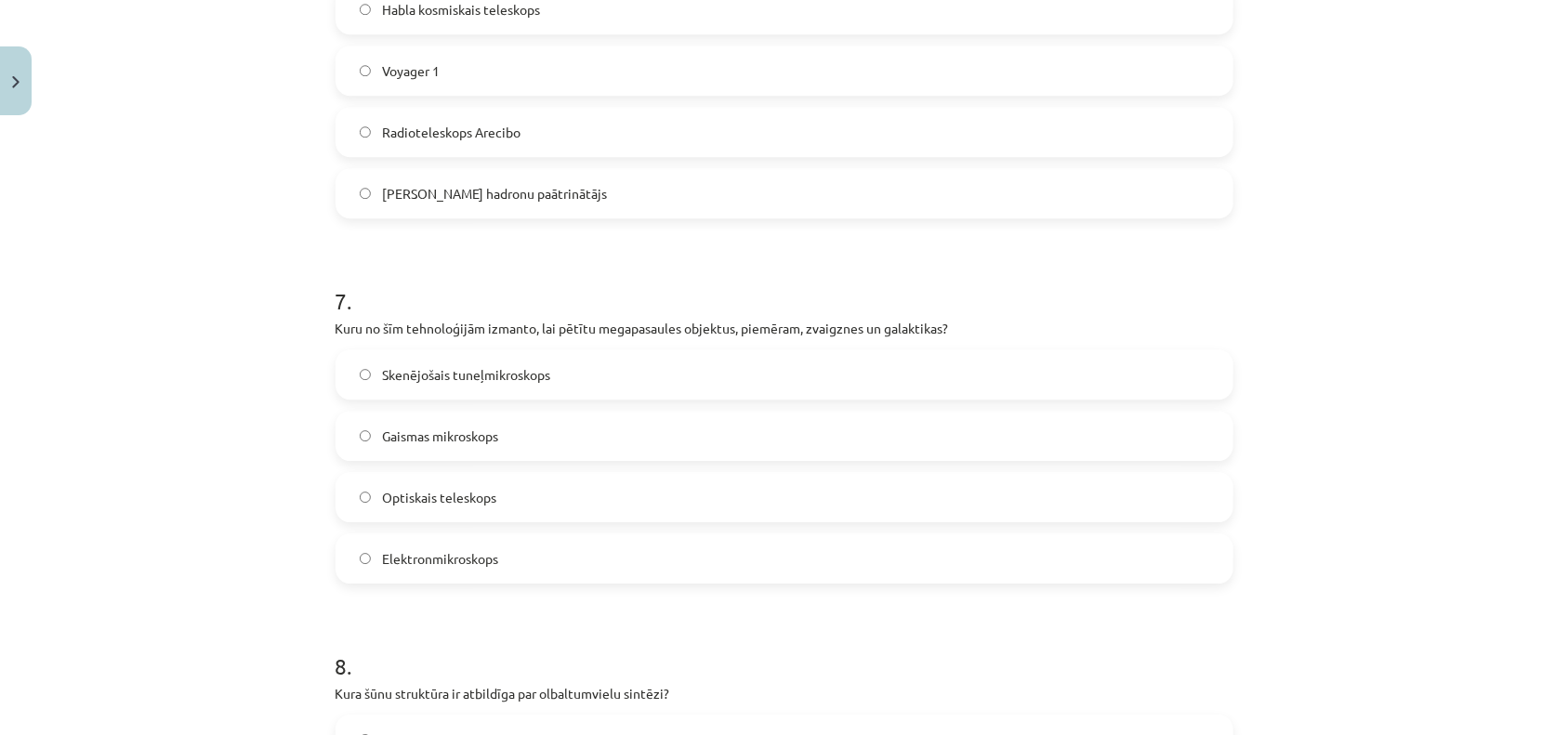
click at [430, 507] on label "Optiskais teleskops" at bounding box center [784, 497] width 895 height 47
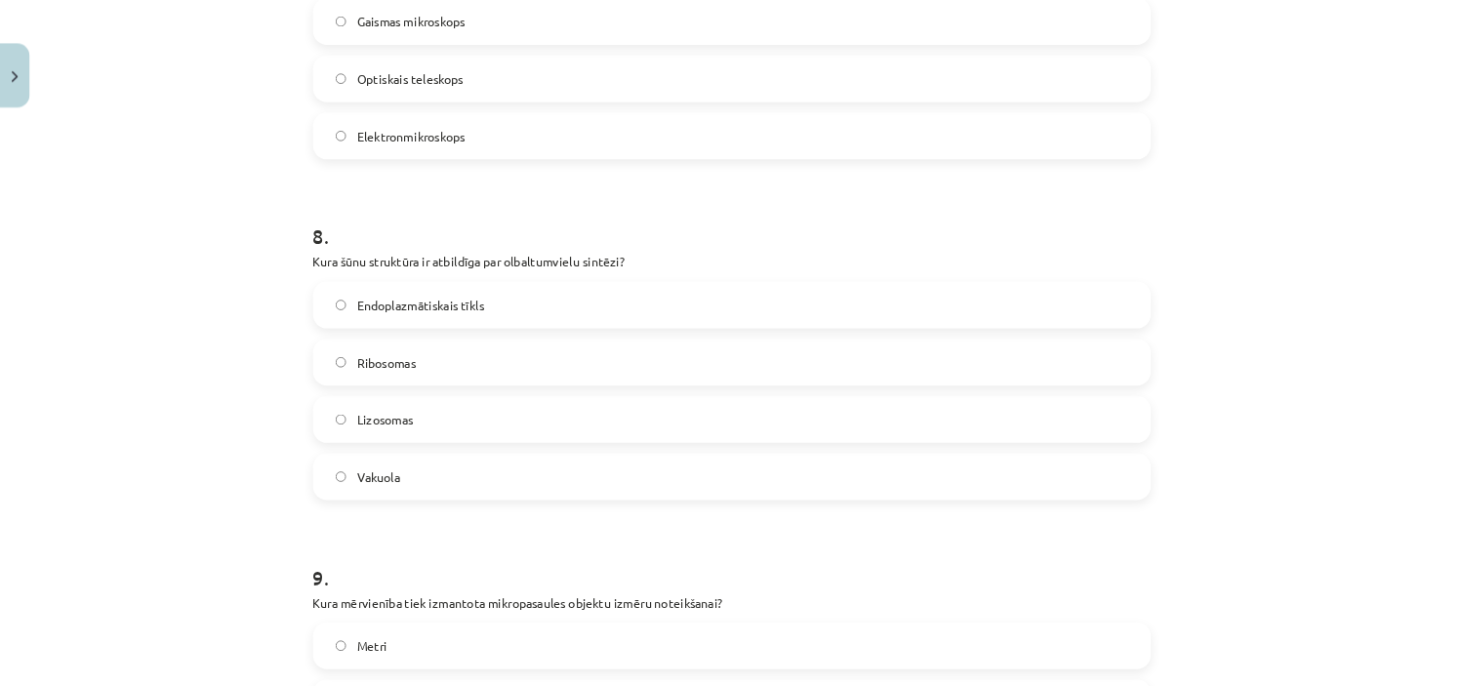
scroll to position [2899, 0]
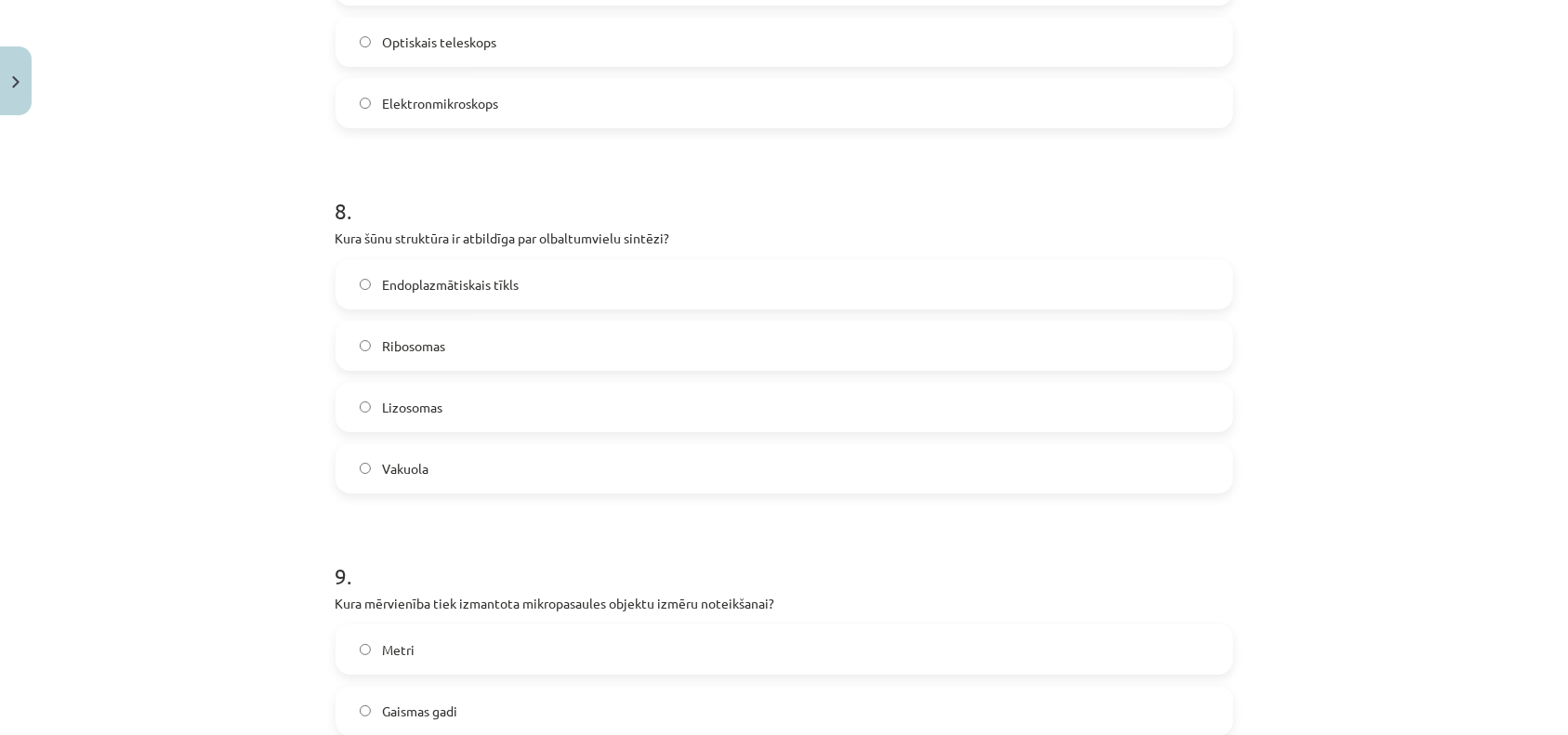
click at [406, 342] on span "Ribosomas" at bounding box center [413, 346] width 63 height 19
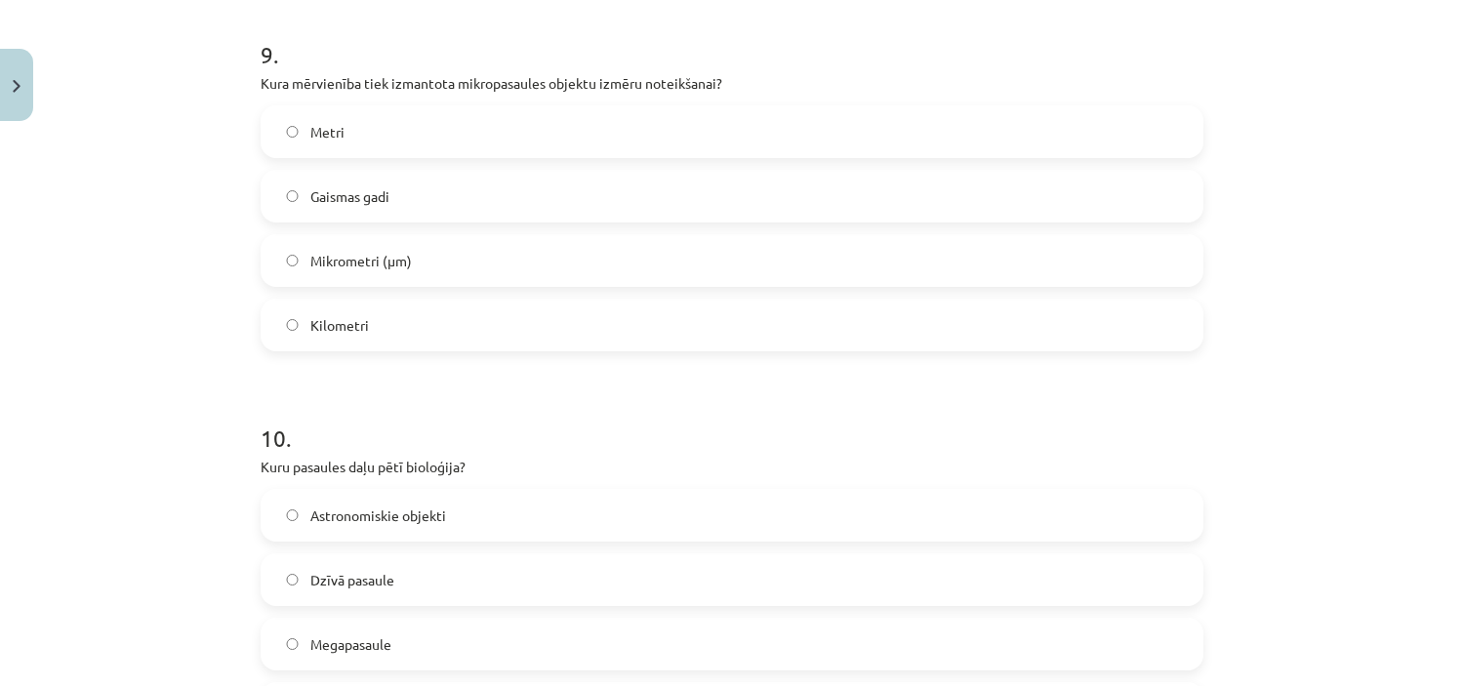
scroll to position [3436, 0]
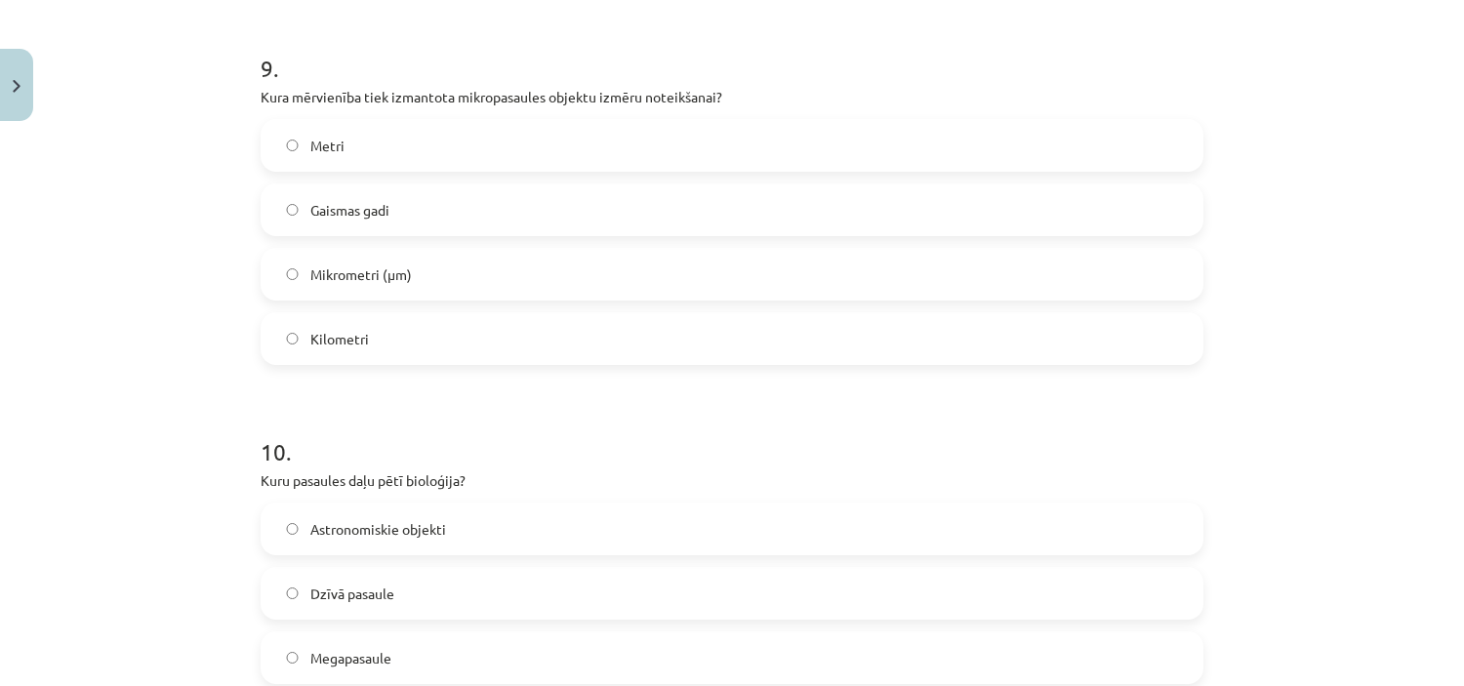
click at [355, 274] on span "Mikrometri (μm)" at bounding box center [360, 274] width 101 height 20
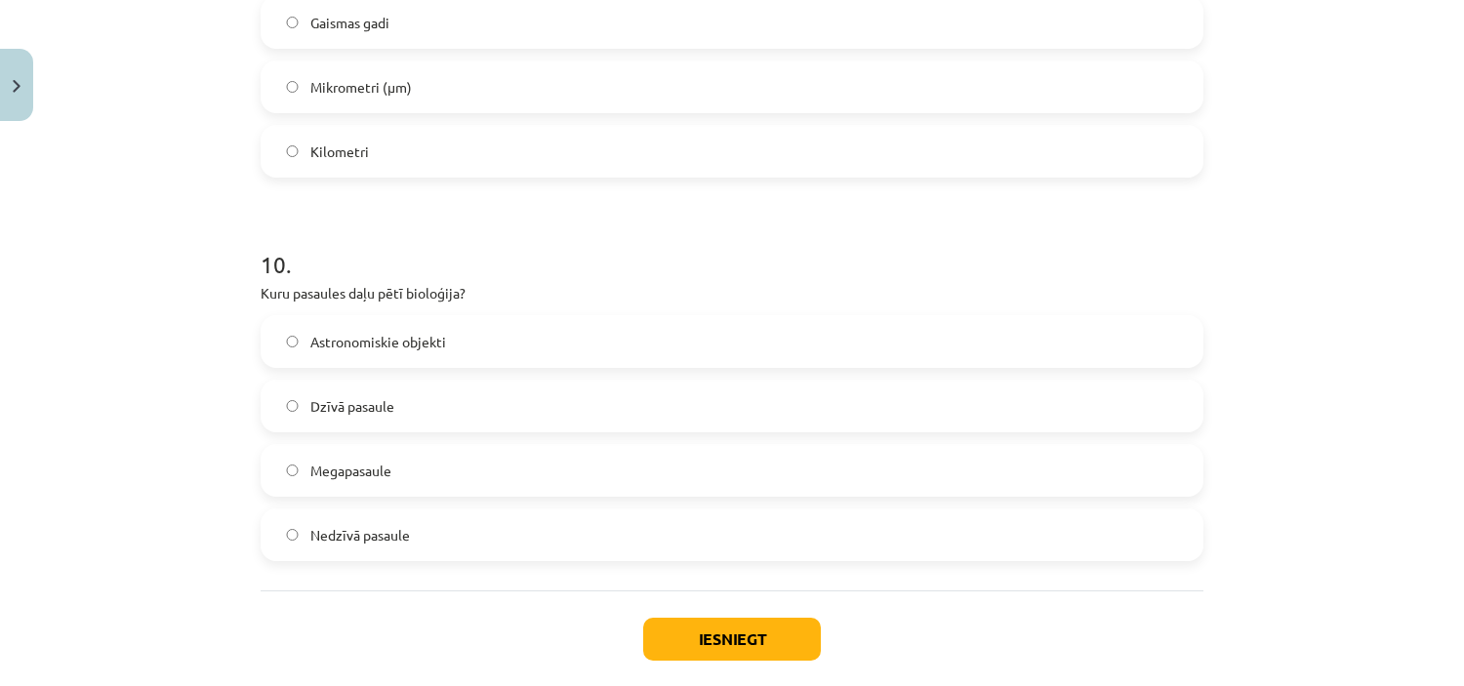
scroll to position [3633, 0]
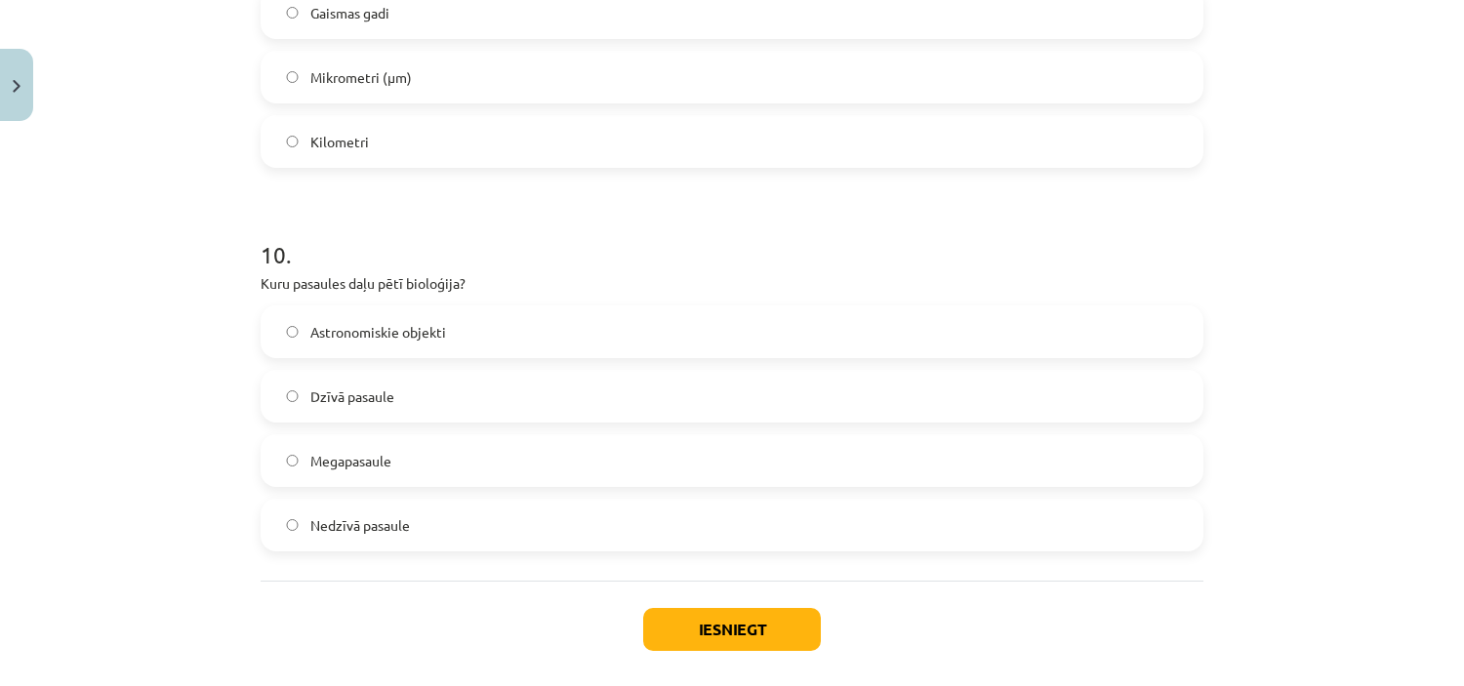
click at [420, 375] on label "Dzīvā pasaule" at bounding box center [732, 396] width 939 height 49
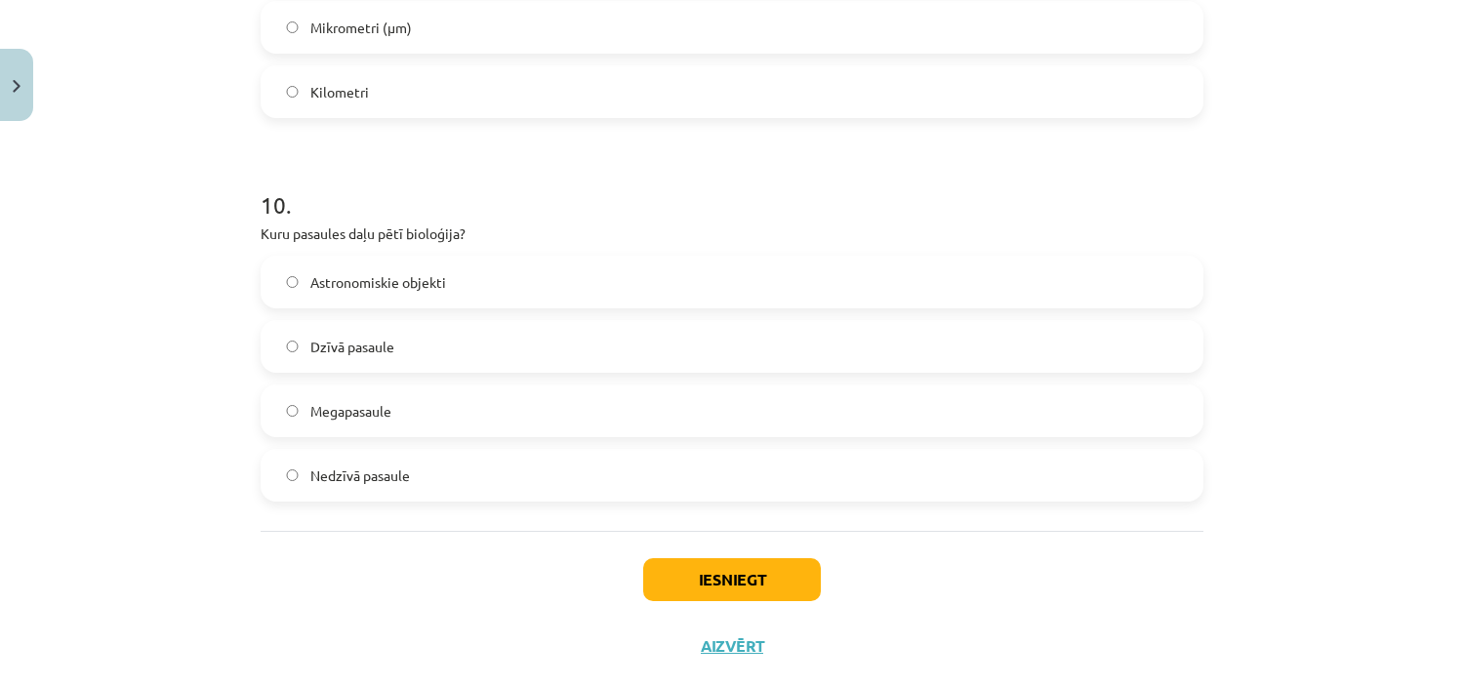
scroll to position [3724, 0]
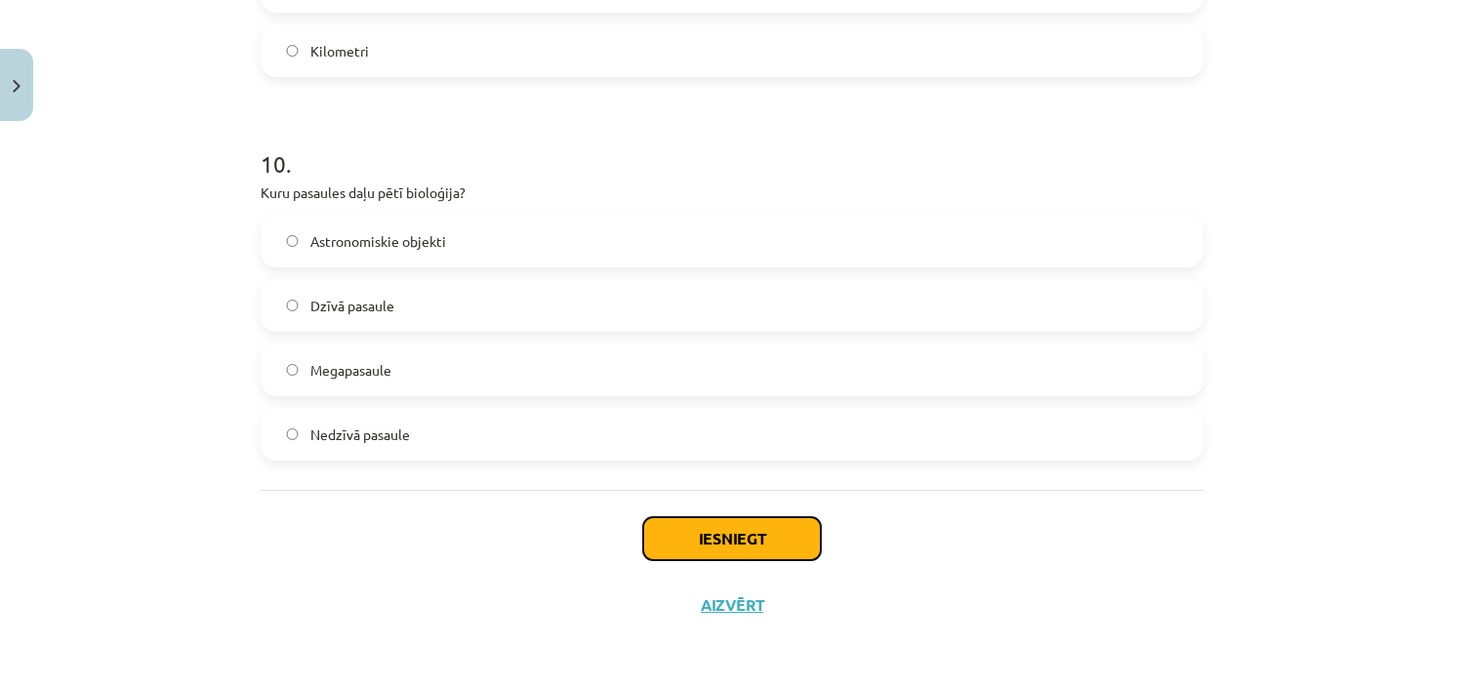
click at [728, 531] on button "Iesniegt" at bounding box center [732, 538] width 178 height 43
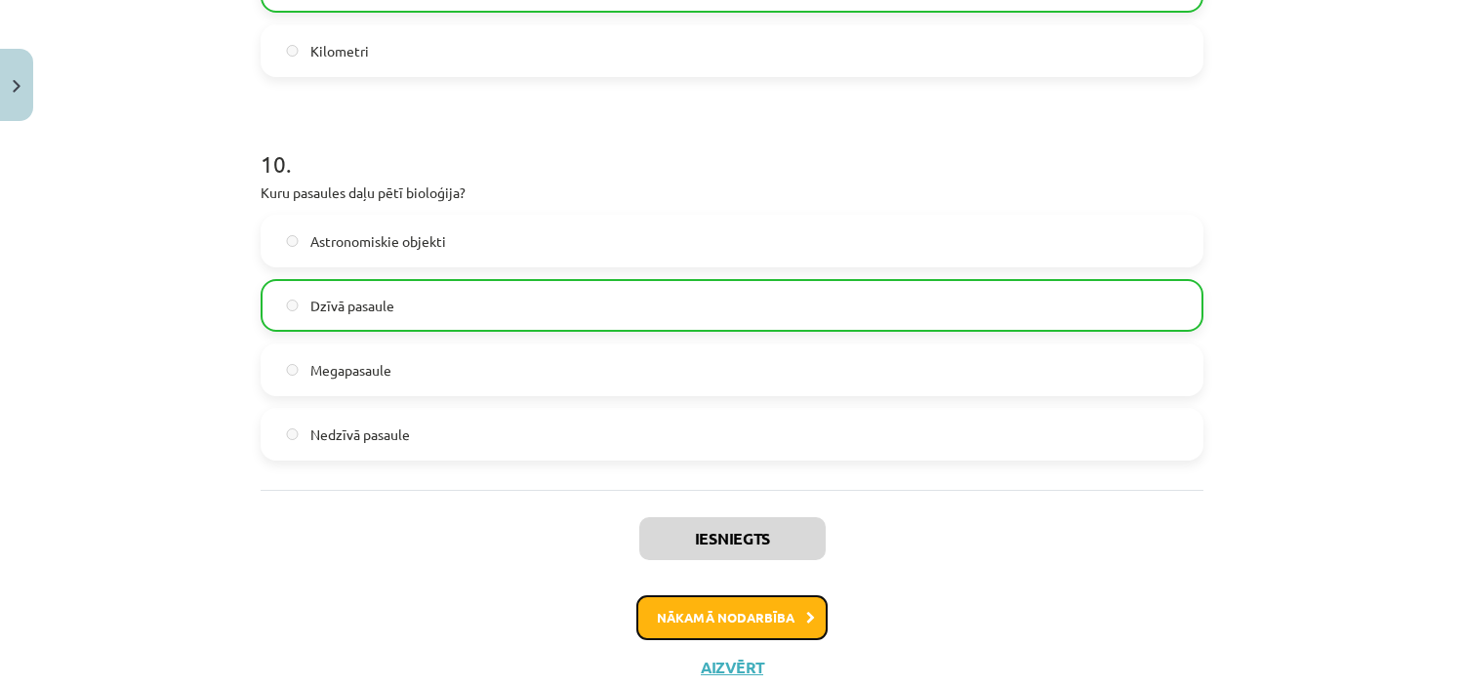
click at [743, 608] on button "Nākamā nodarbība" at bounding box center [731, 617] width 191 height 45
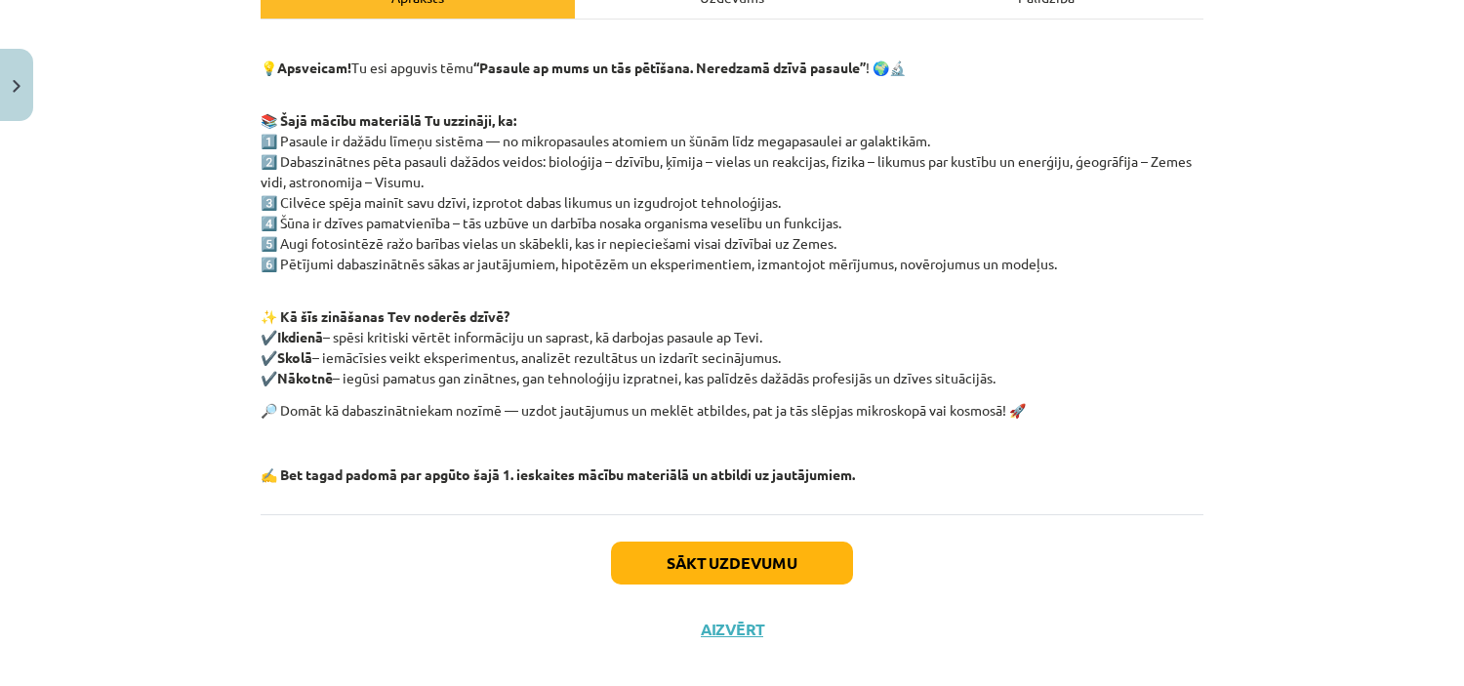
scroll to position [337, 0]
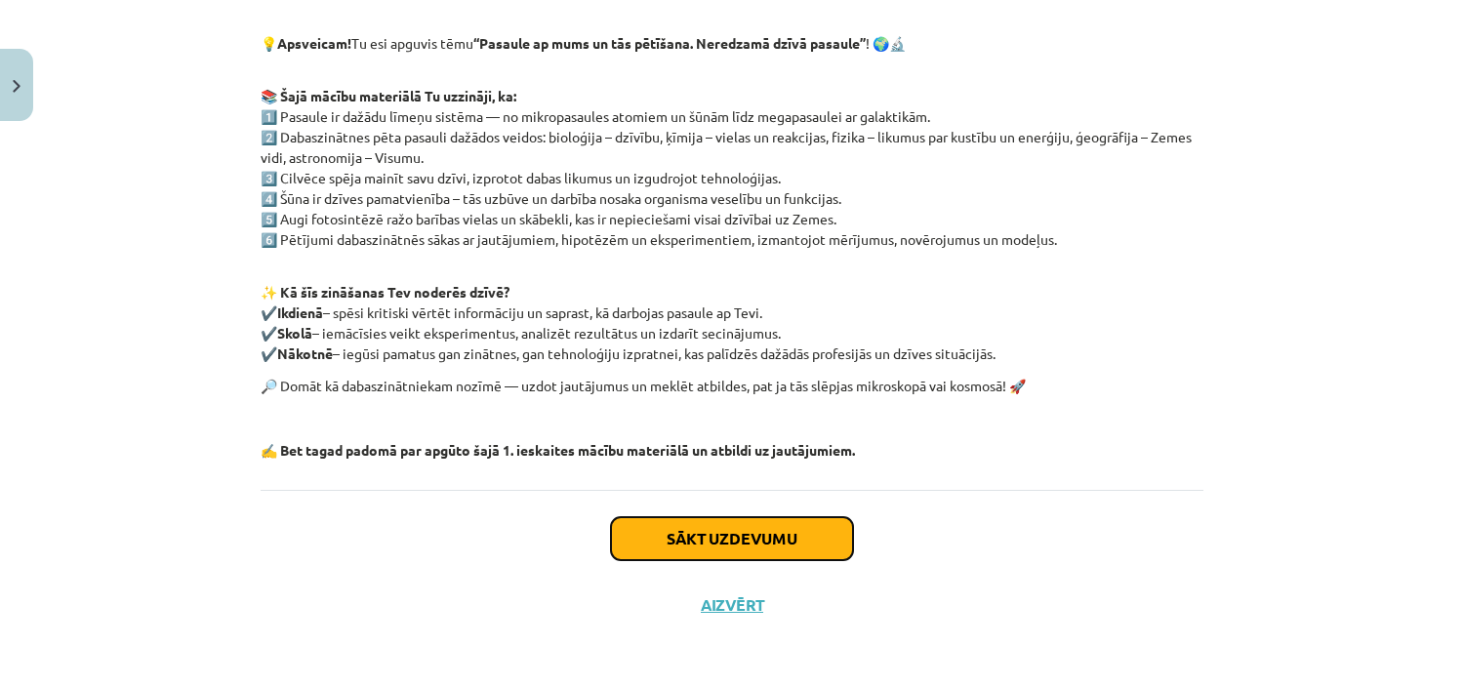
click at [723, 548] on button "Sākt uzdevumu" at bounding box center [732, 538] width 242 height 43
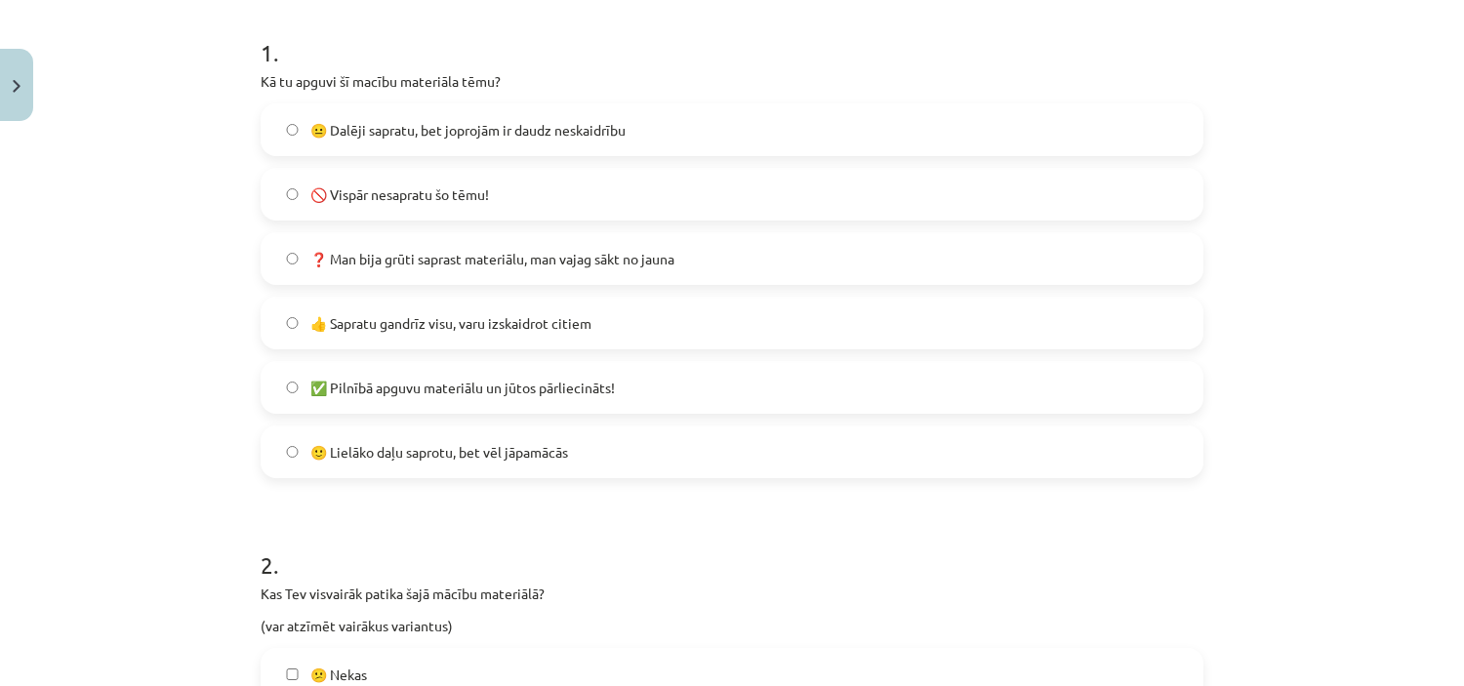
scroll to position [381, 0]
click at [431, 390] on span "✅ Pilnībā apguvu materiālu un jūtos pārliecināts!" at bounding box center [462, 391] width 304 height 20
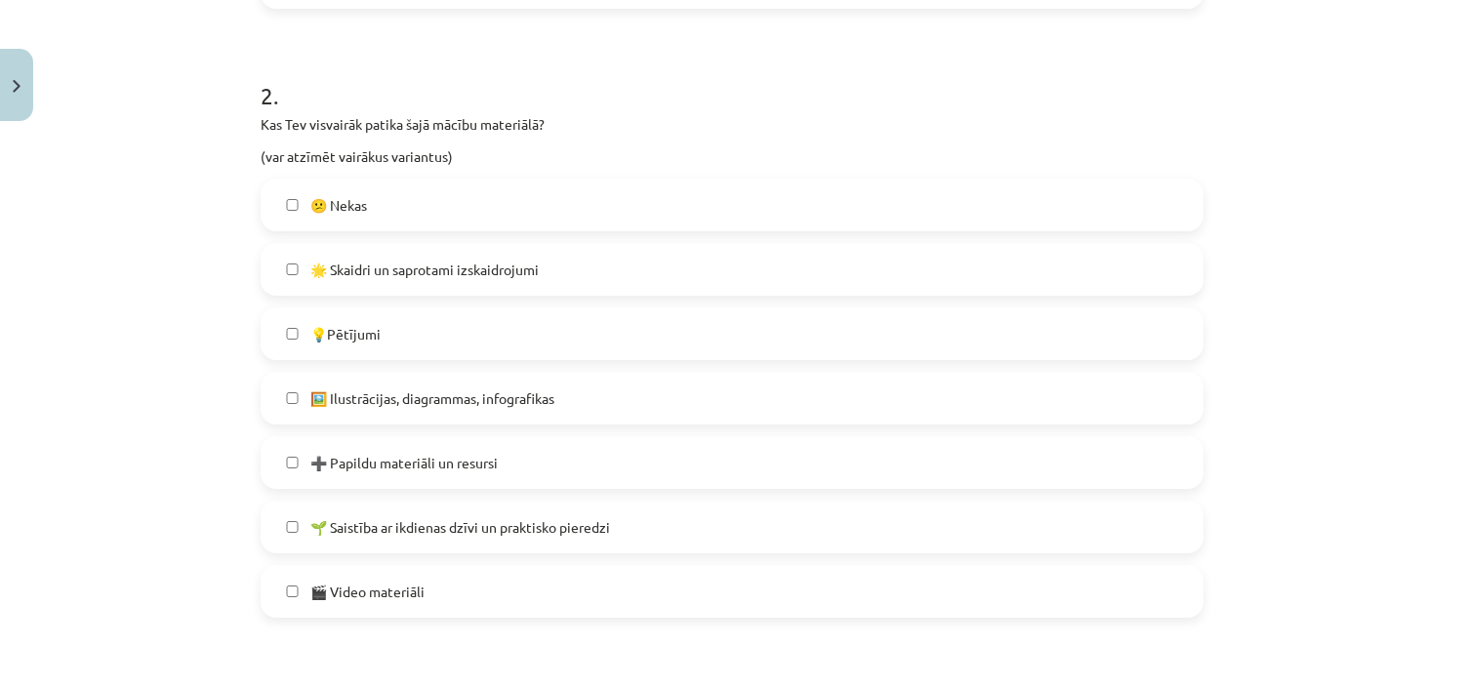
scroll to position [854, 0]
click at [401, 286] on label "🌟 Skaidri un saprotami izskaidrojumi" at bounding box center [732, 268] width 939 height 49
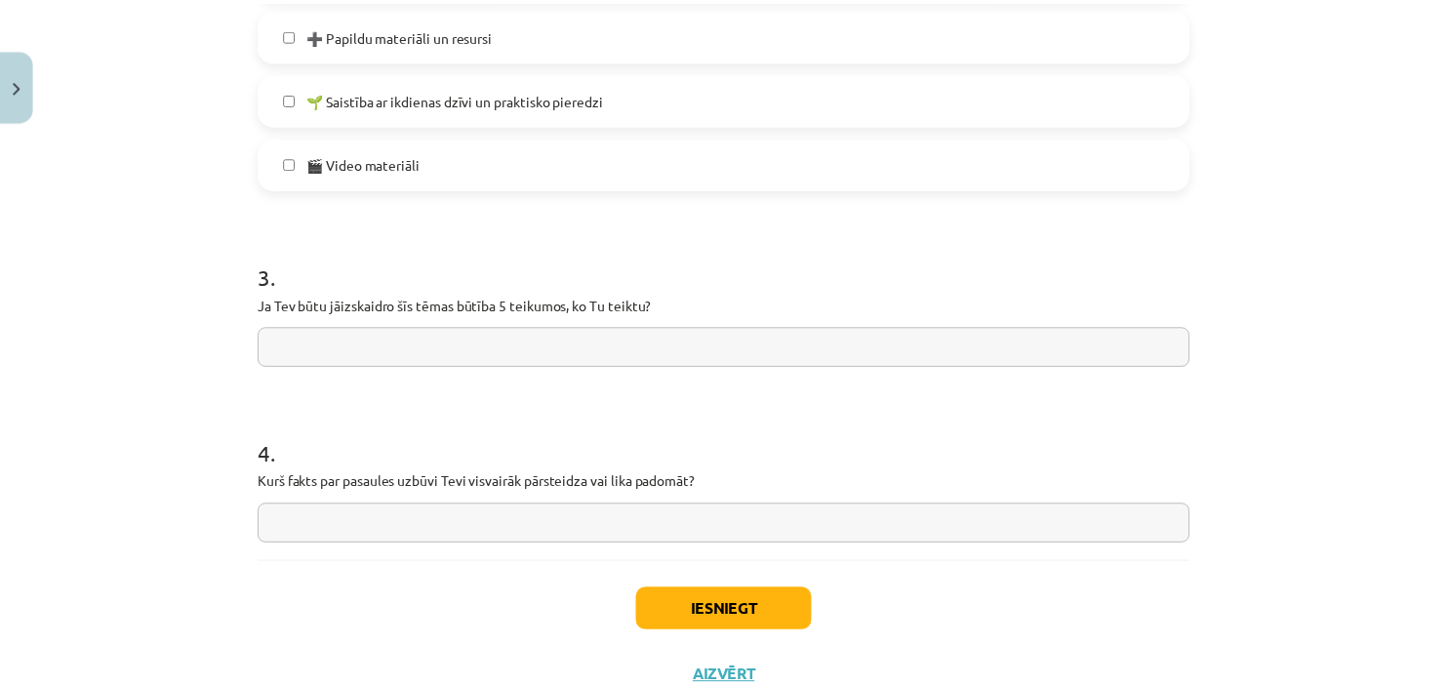
scroll to position [1327, 0]
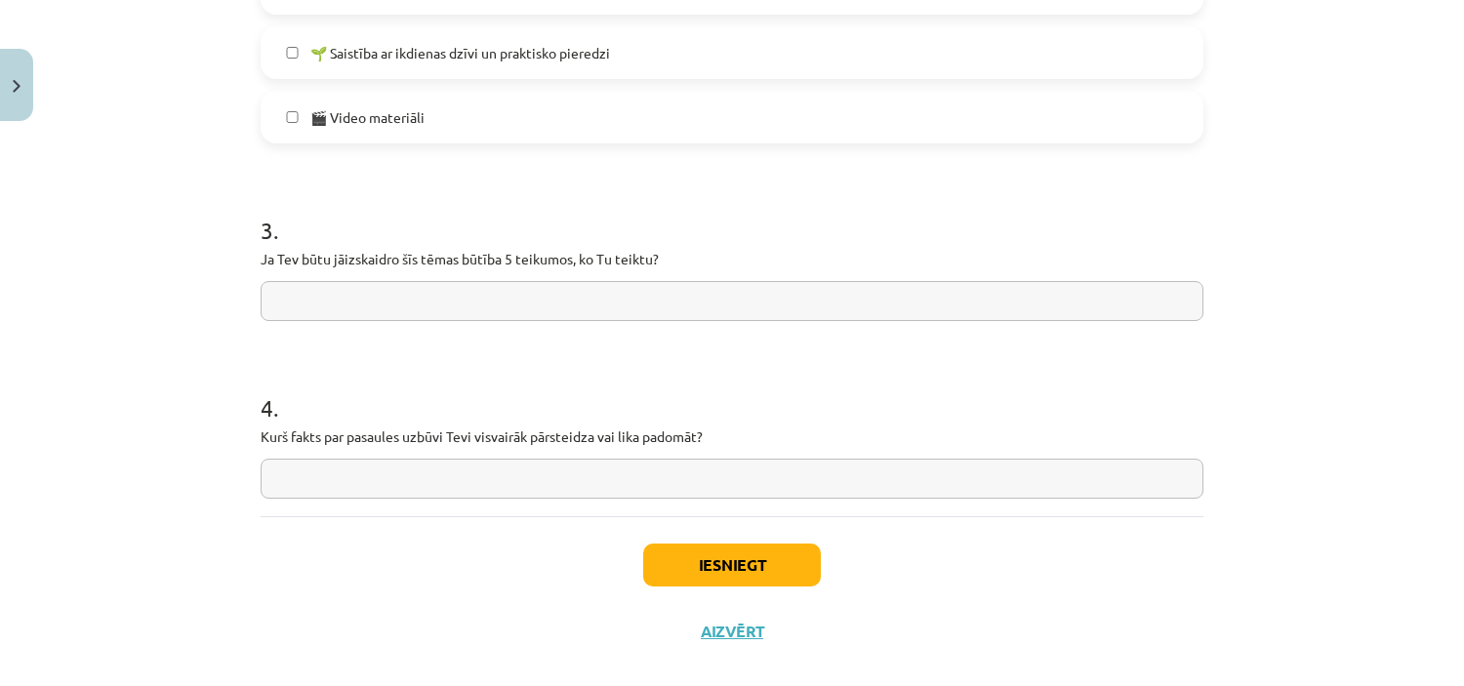
click at [558, 289] on input "text" at bounding box center [732, 301] width 943 height 40
type input "**********"
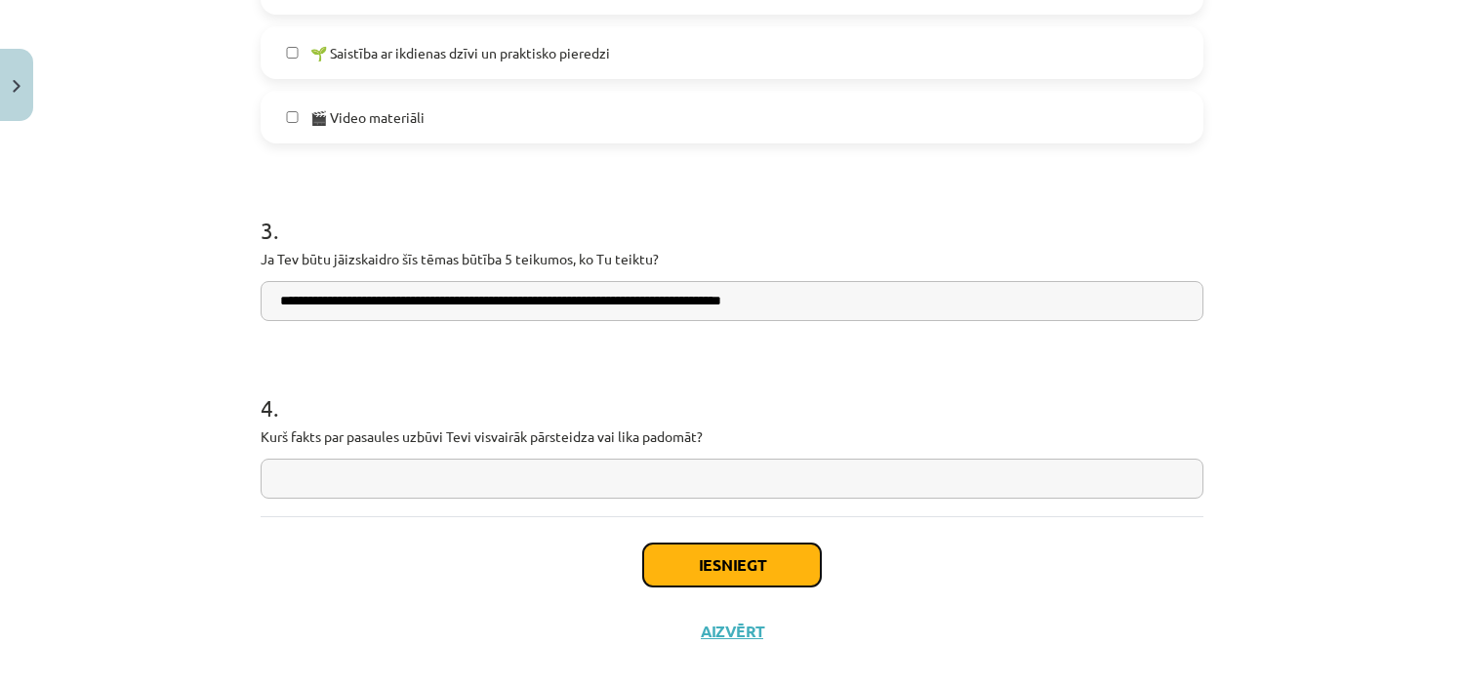
click at [684, 573] on button "Iesniegt" at bounding box center [732, 565] width 178 height 43
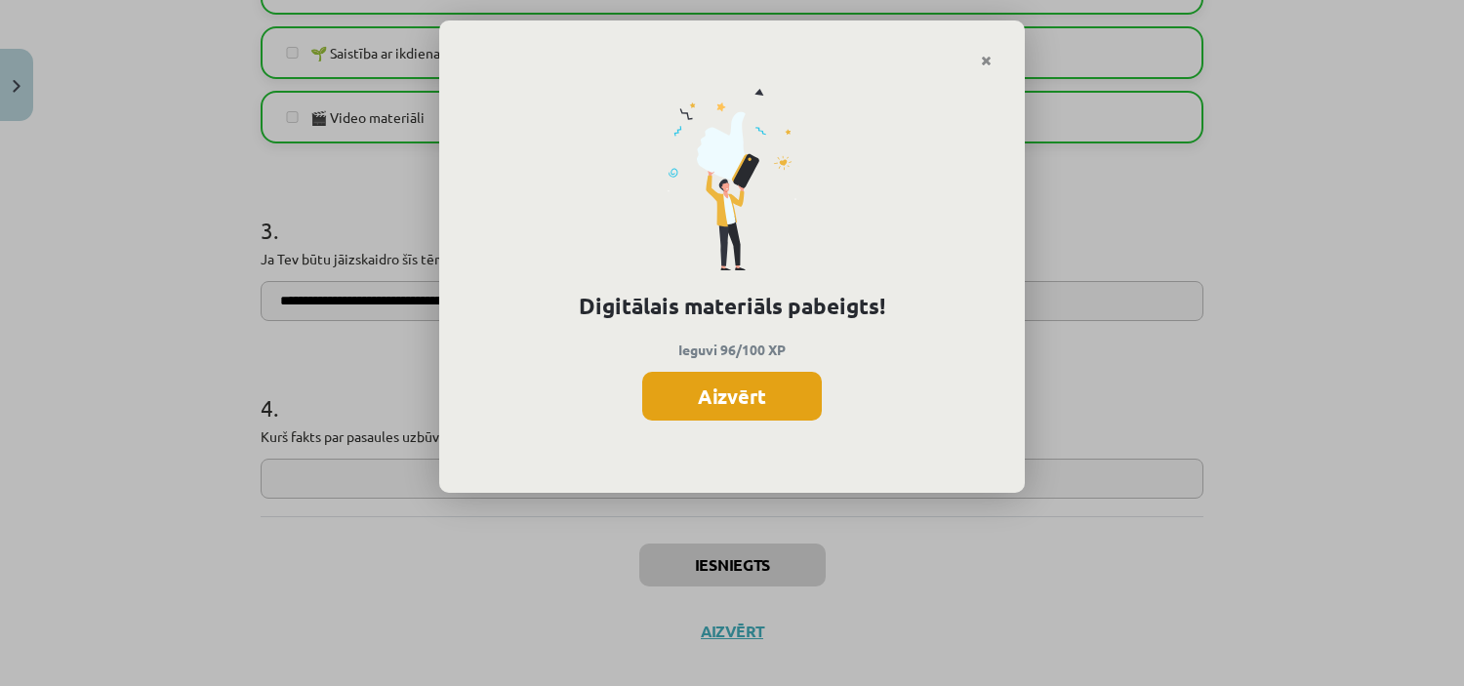
click at [793, 376] on button "Aizvērt" at bounding box center [732, 396] width 180 height 49
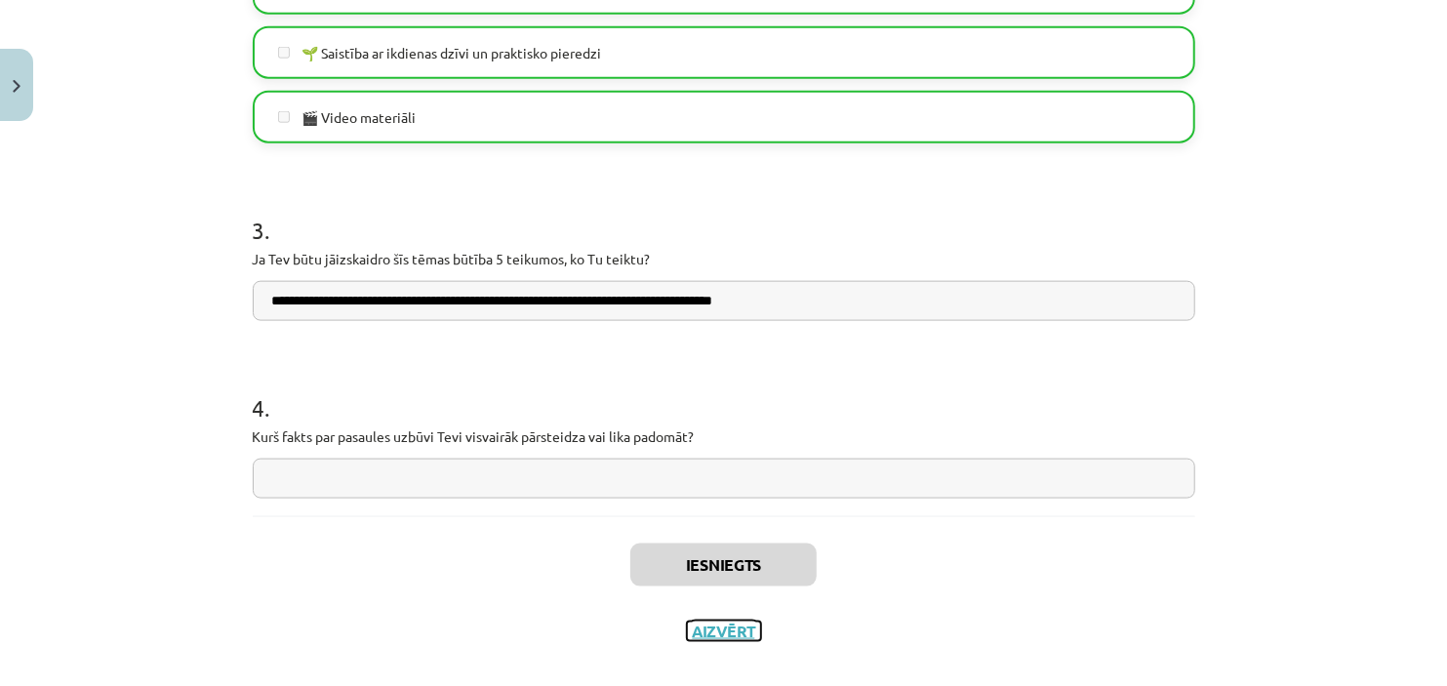
click at [716, 627] on button "Aizvērt" at bounding box center [724, 632] width 74 height 20
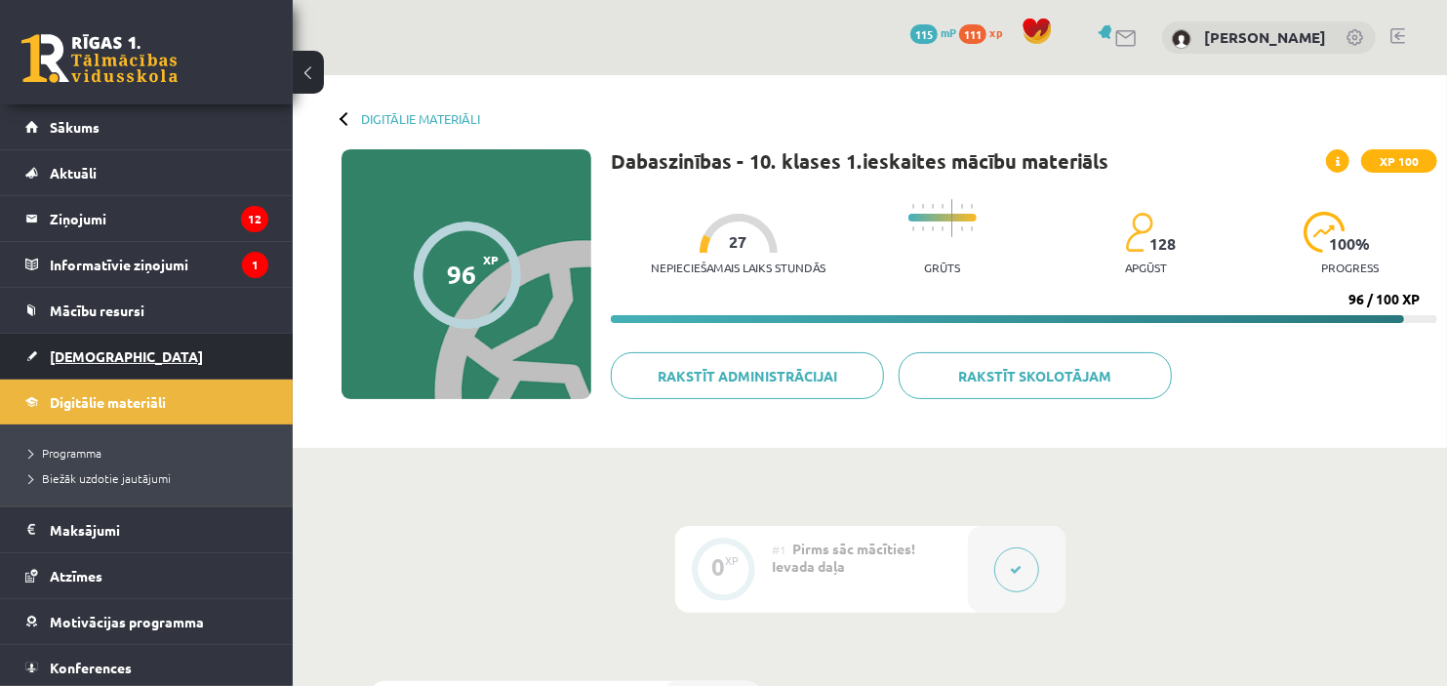
click at [185, 352] on link "[DEMOGRAPHIC_DATA]" at bounding box center [146, 356] width 243 height 45
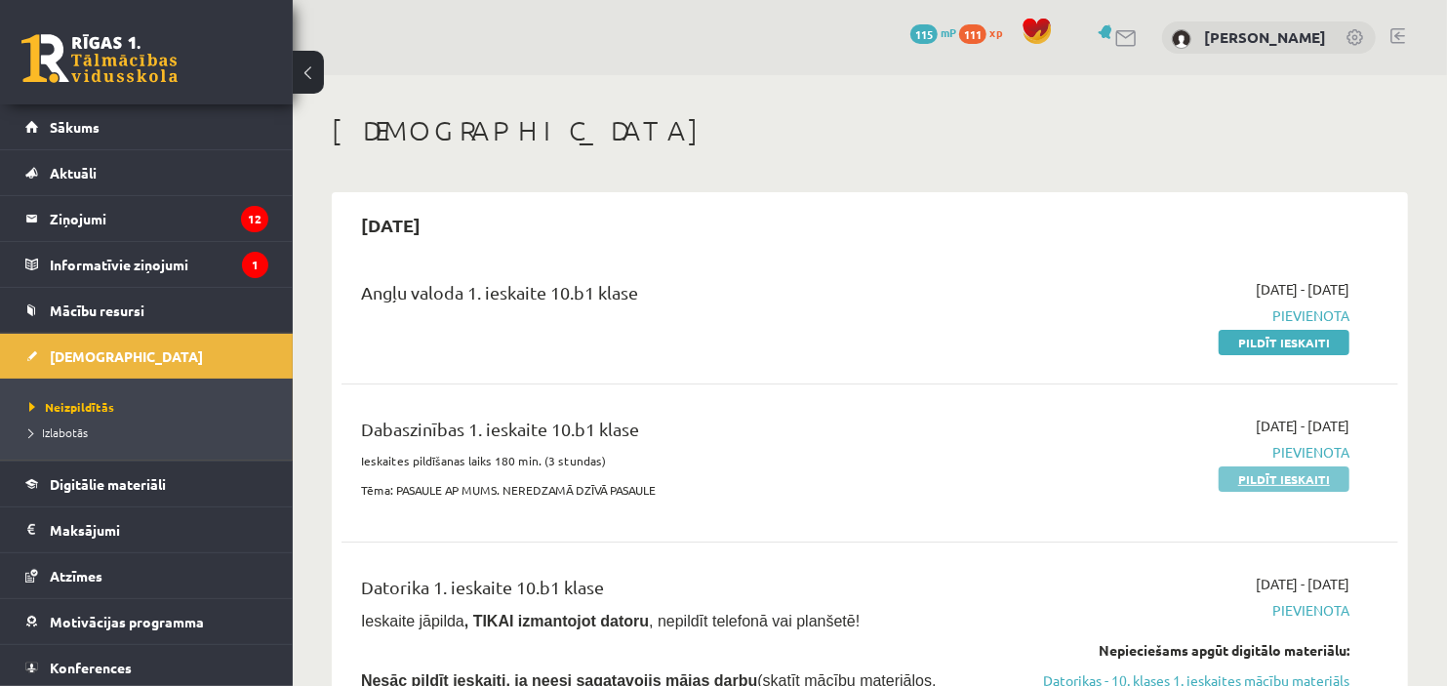
click at [1296, 480] on link "Pildīt ieskaiti" at bounding box center [1284, 478] width 131 height 25
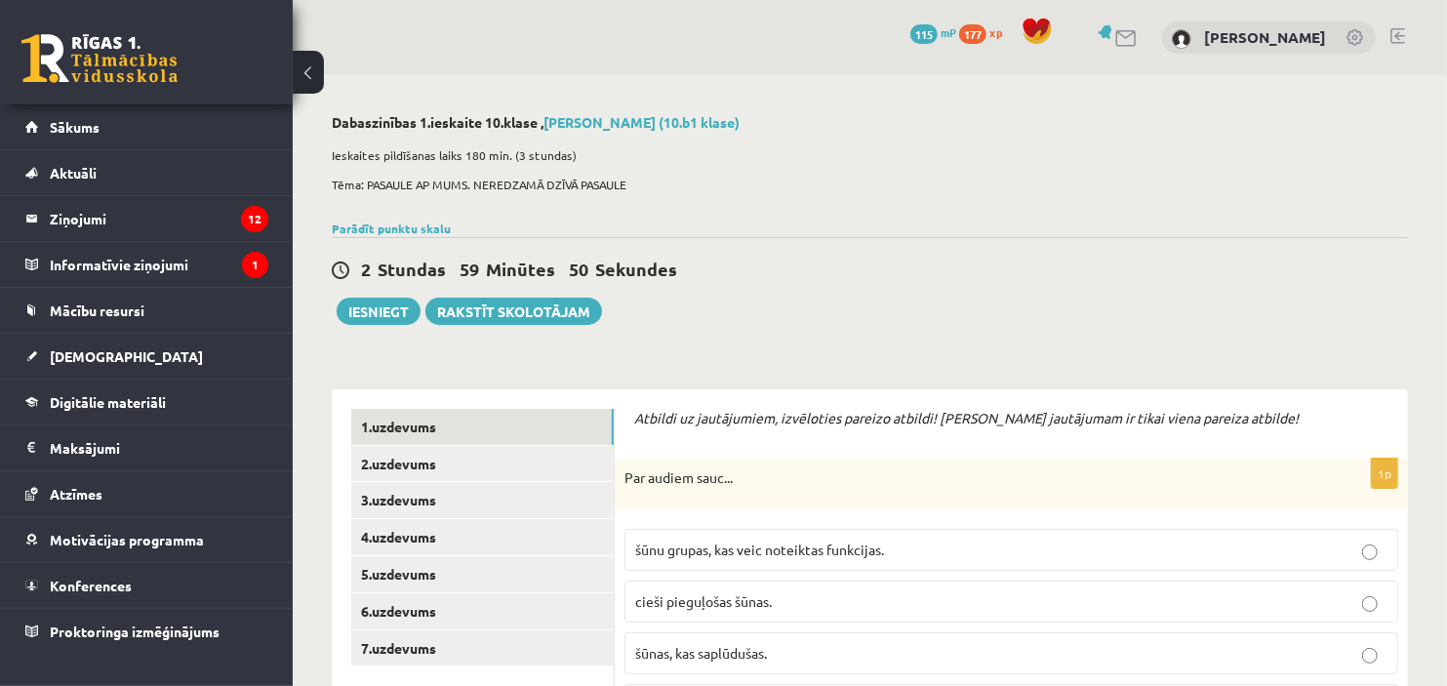
click at [823, 471] on p "Par audiem sauc..." at bounding box center [963, 478] width 676 height 20
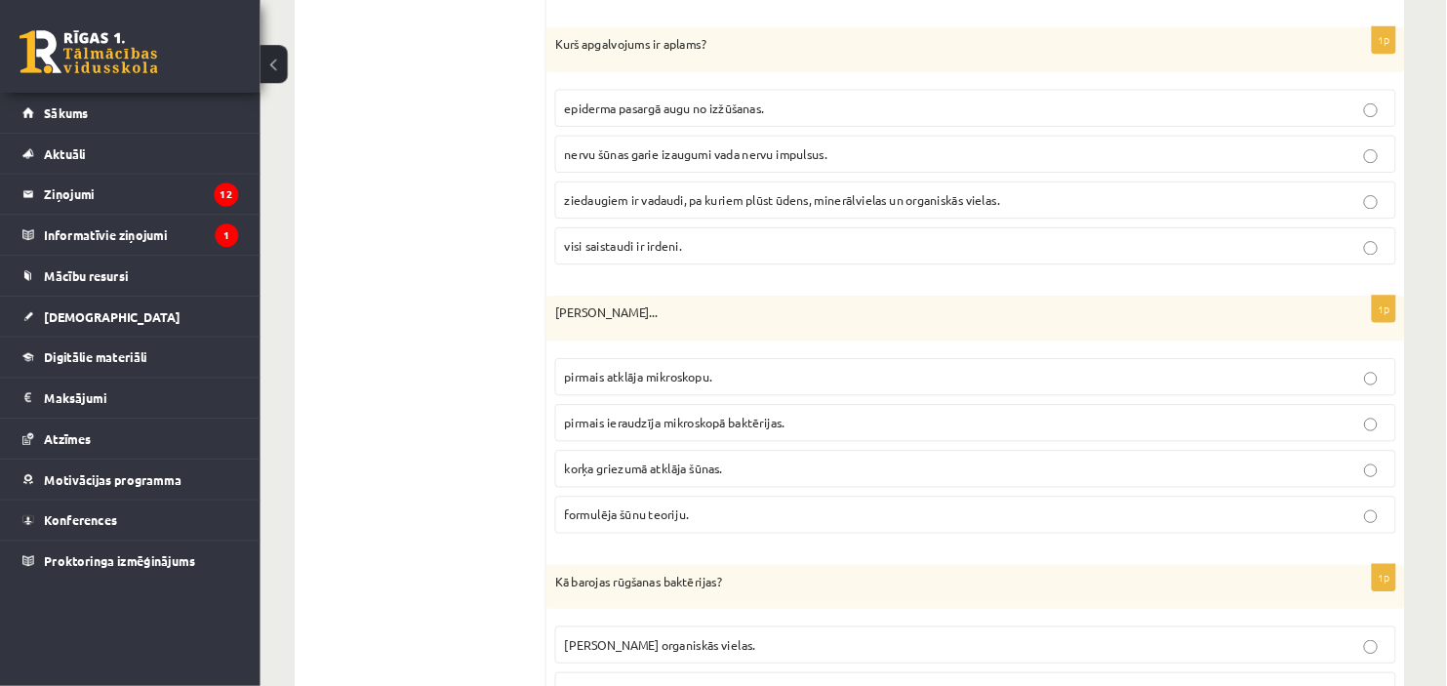
scroll to position [1932, 0]
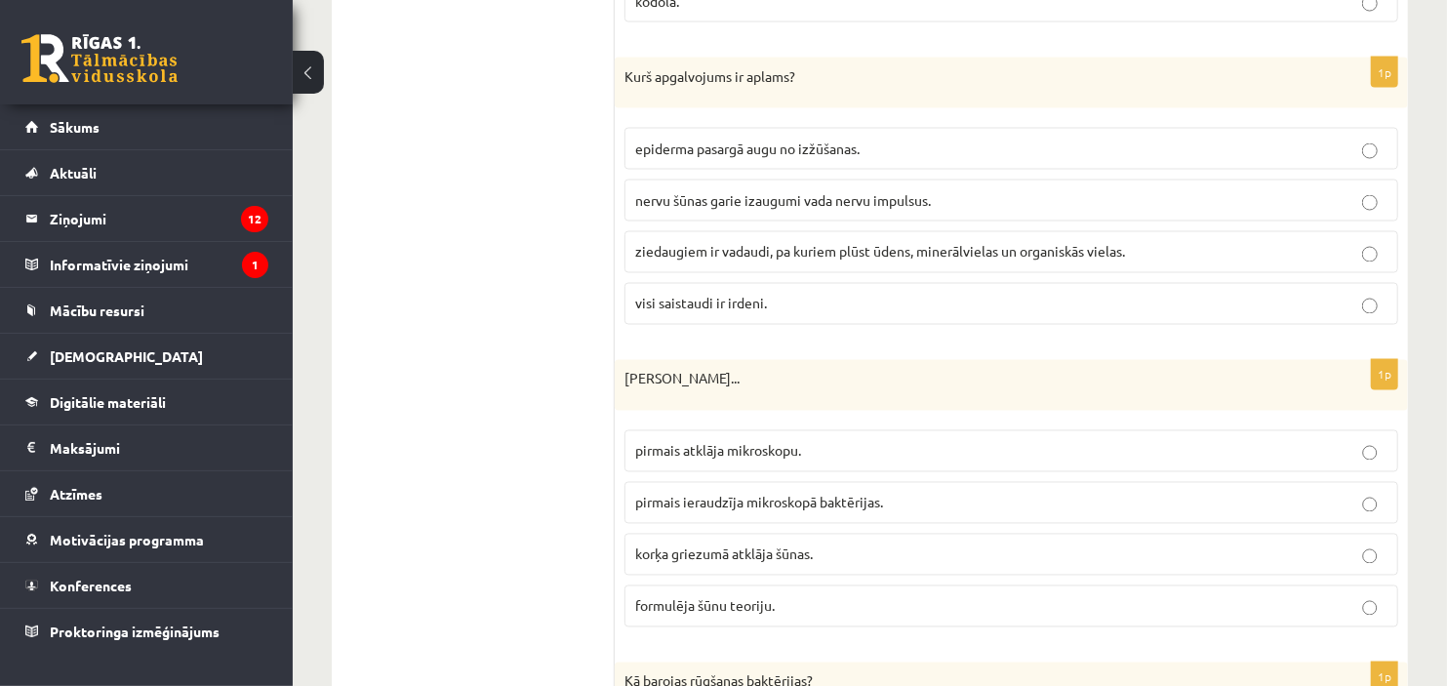
click at [752, 304] on span "visi saistaudi ir irdeni." at bounding box center [701, 304] width 132 height 18
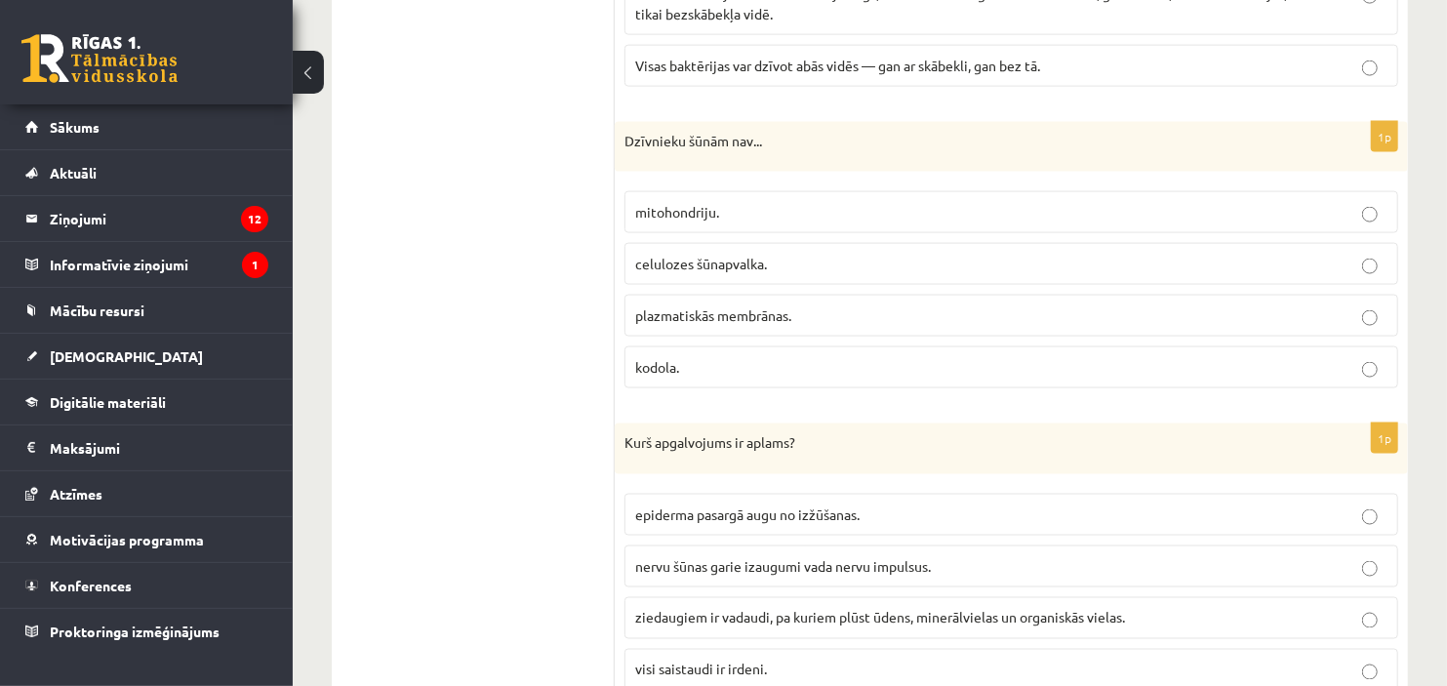
scroll to position [1564, 0]
click at [687, 276] on p "celulozes šūnapvalka." at bounding box center [1011, 266] width 752 height 20
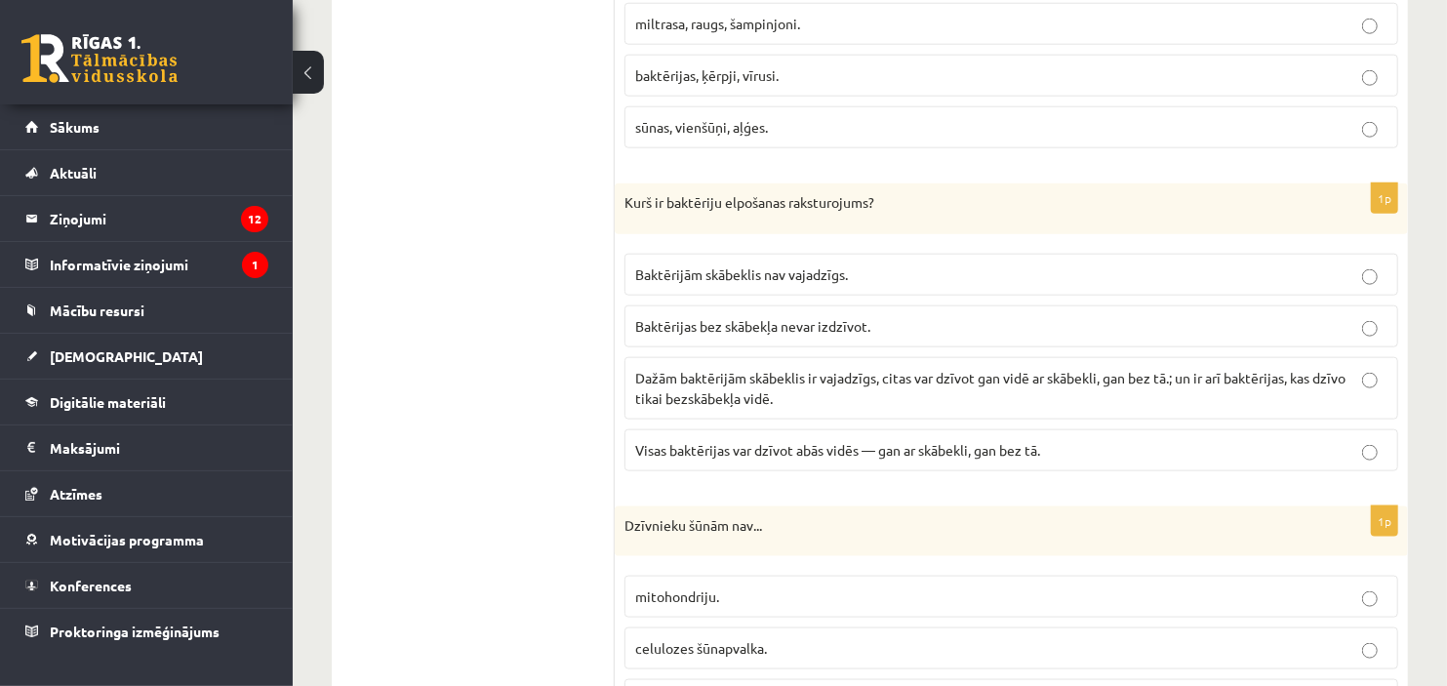
scroll to position [1181, 0]
click at [686, 355] on fieldset "Baktērijām skābeklis nav vajadzīgs. Baktērijas bez skābekļa nevar izdzīvot. Daž…" at bounding box center [1012, 361] width 774 height 233
click at [686, 373] on span "Dažām baktērijām skābeklis ir vajadzīgs, citas var dzīvot gan vidē ar skābekli,…" at bounding box center [990, 389] width 710 height 38
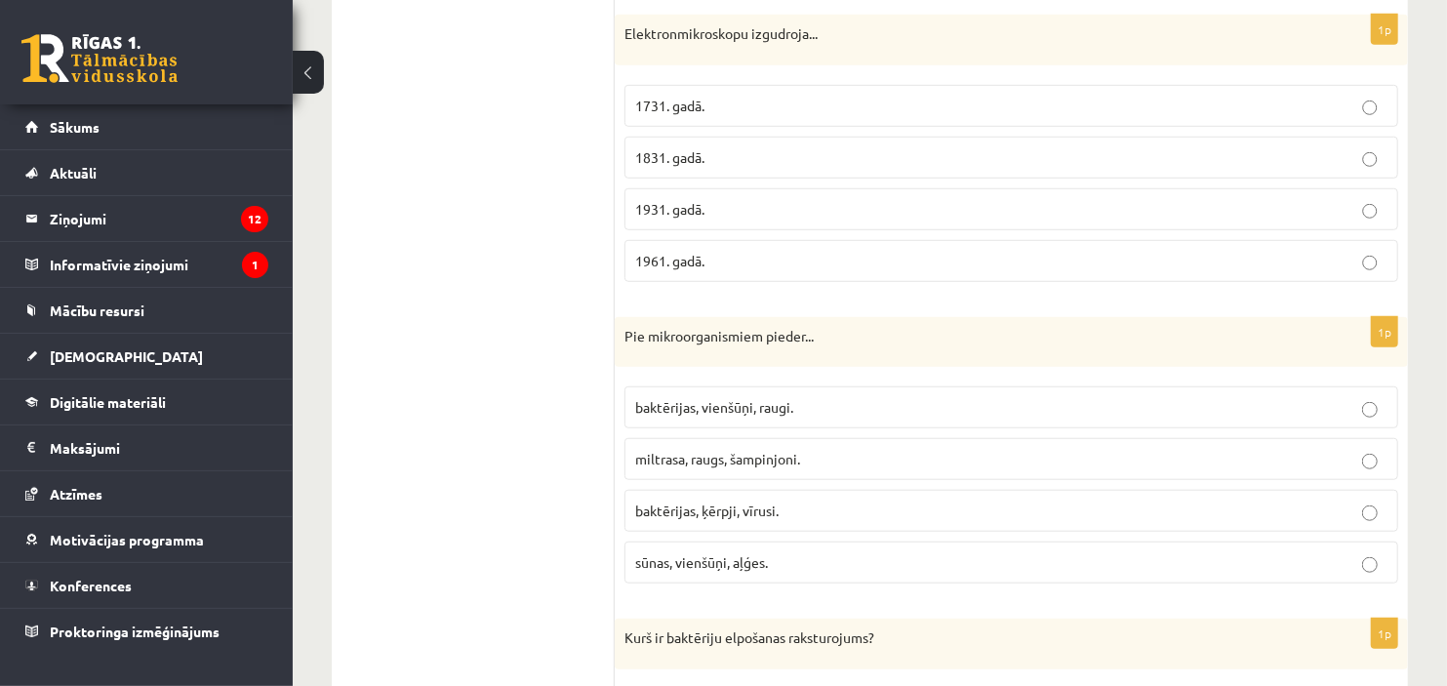
scroll to position [743, 0]
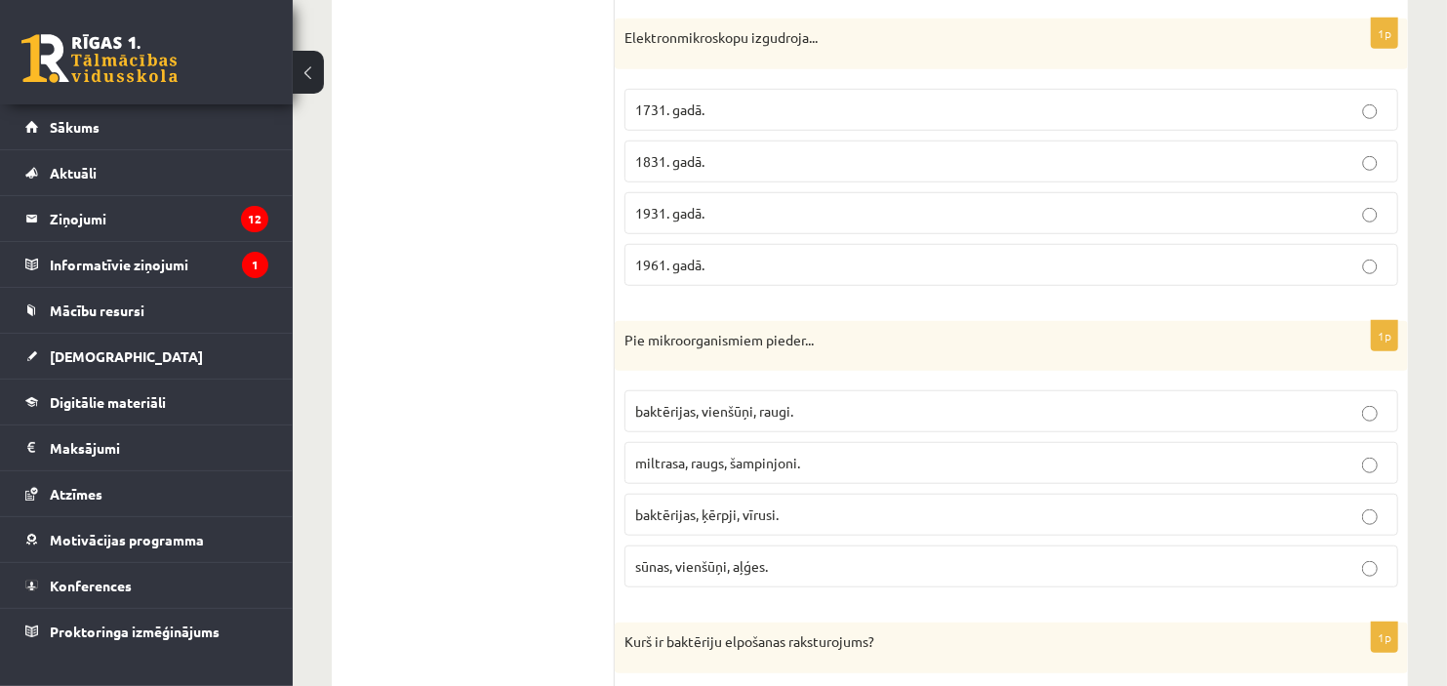
click at [680, 432] on label "baktērijas, vienšūņi, raugi." at bounding box center [1012, 411] width 774 height 42
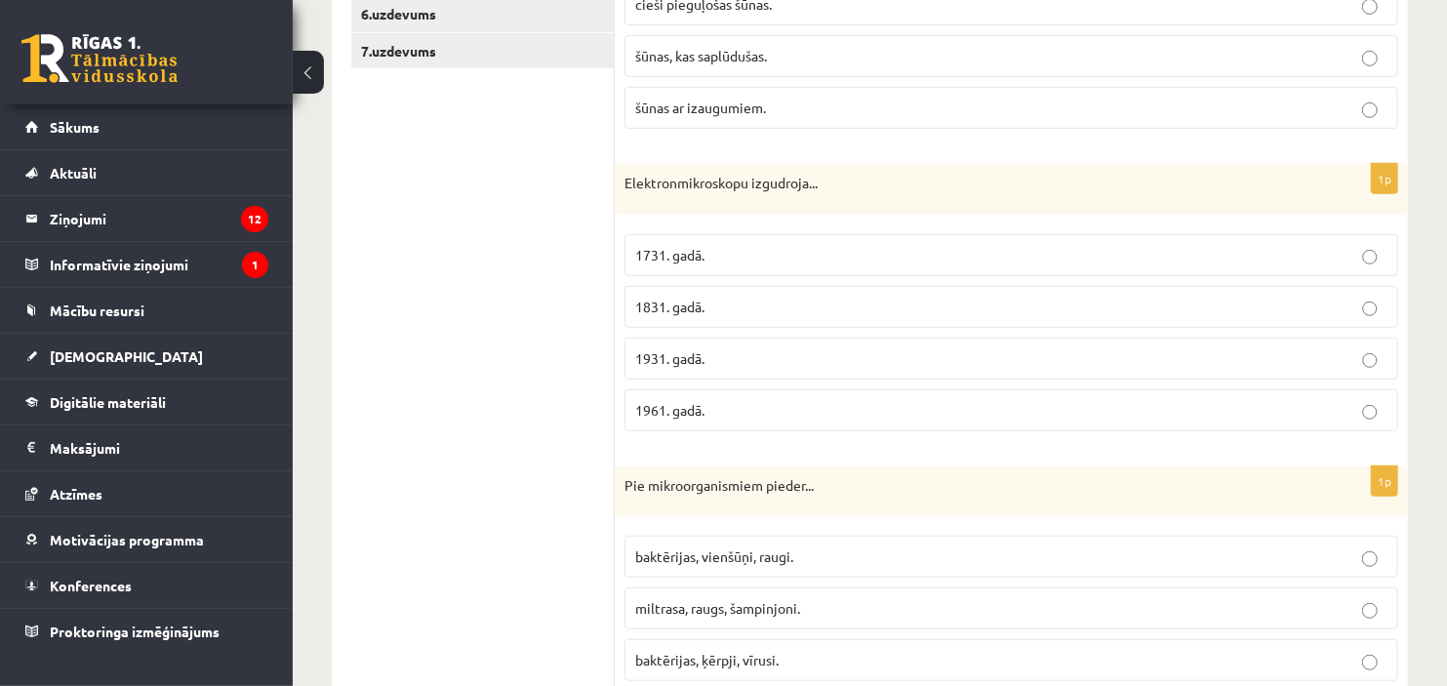
scroll to position [592, 0]
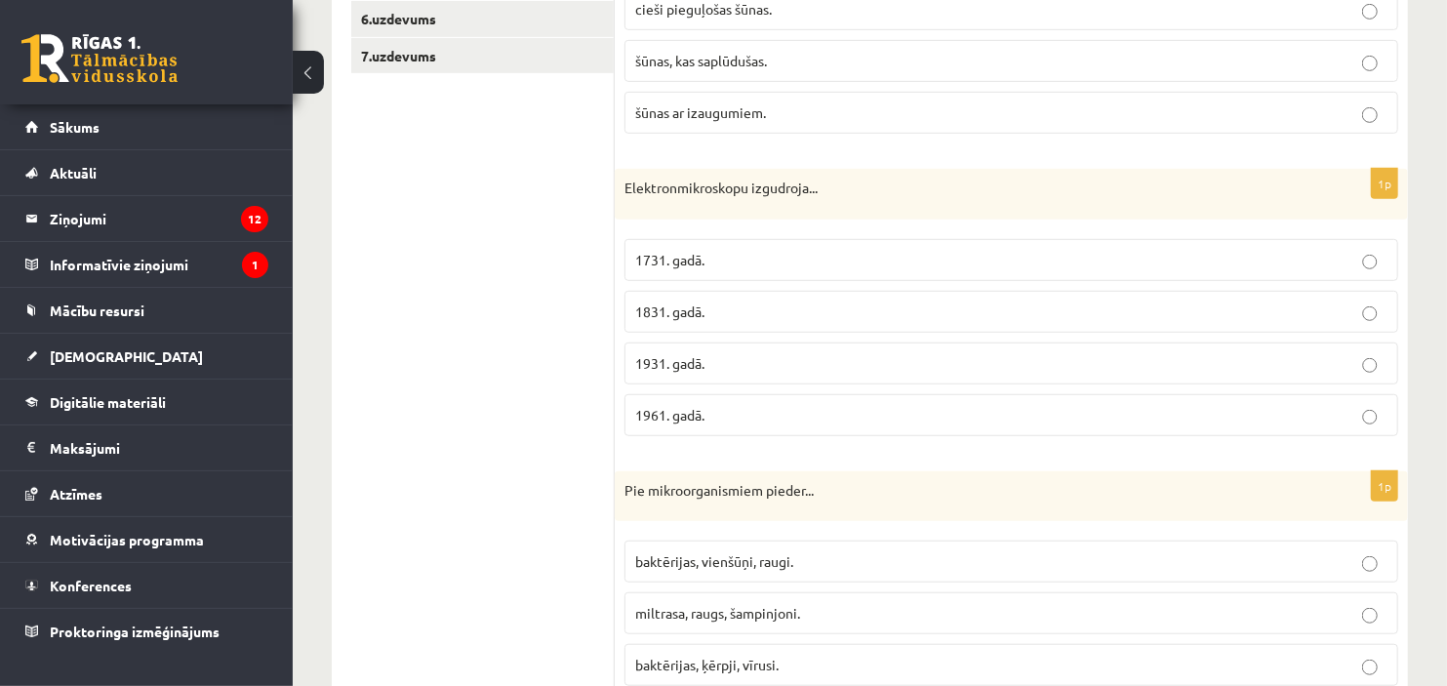
click at [680, 354] on p "1931. gadā." at bounding box center [1011, 363] width 752 height 20
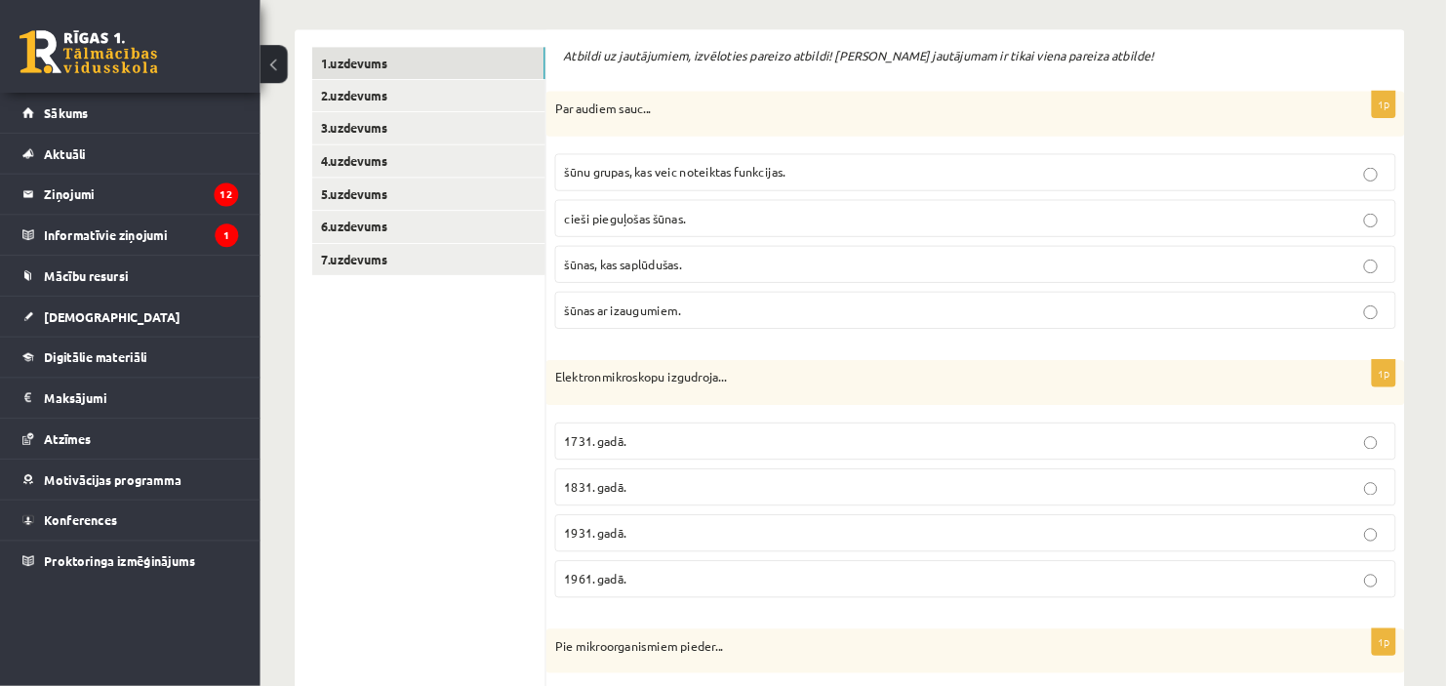
scroll to position [356, 0]
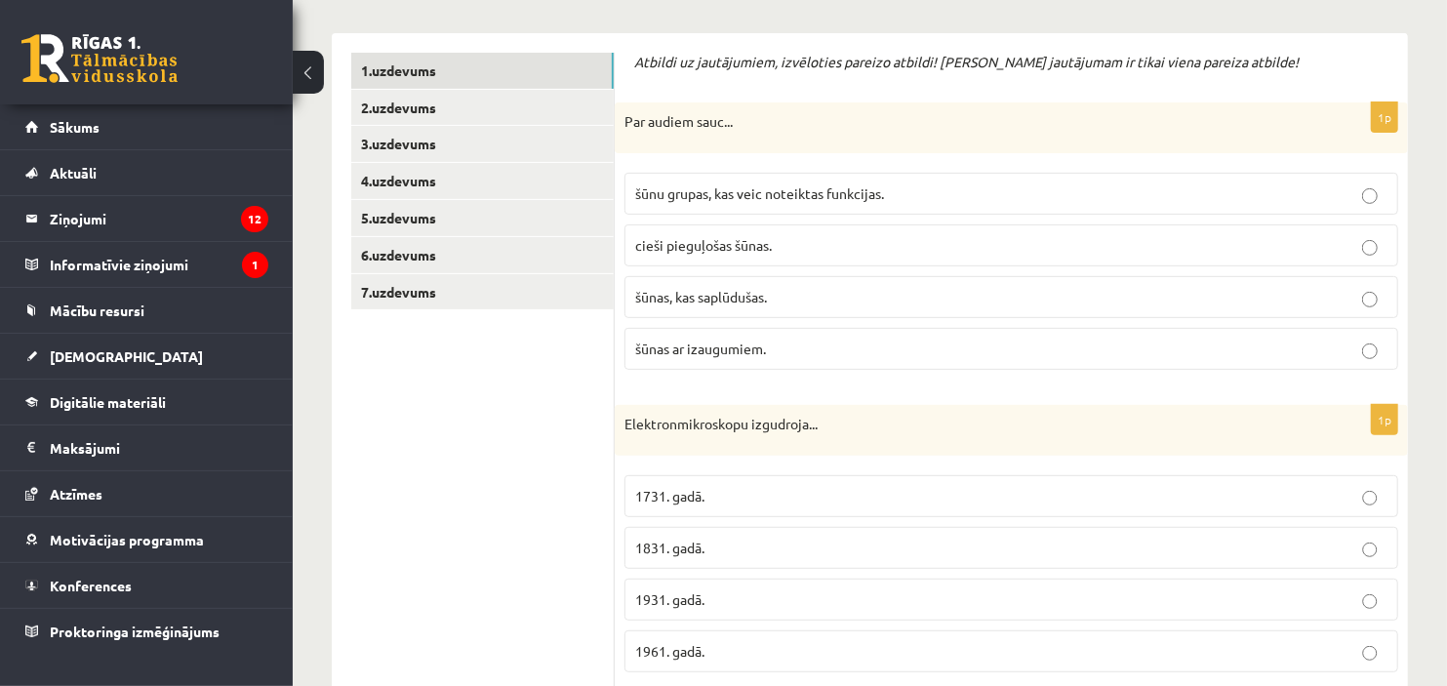
click at [792, 195] on span "šūnu grupas, kas veic noteiktas funkcijas." at bounding box center [759, 193] width 249 height 18
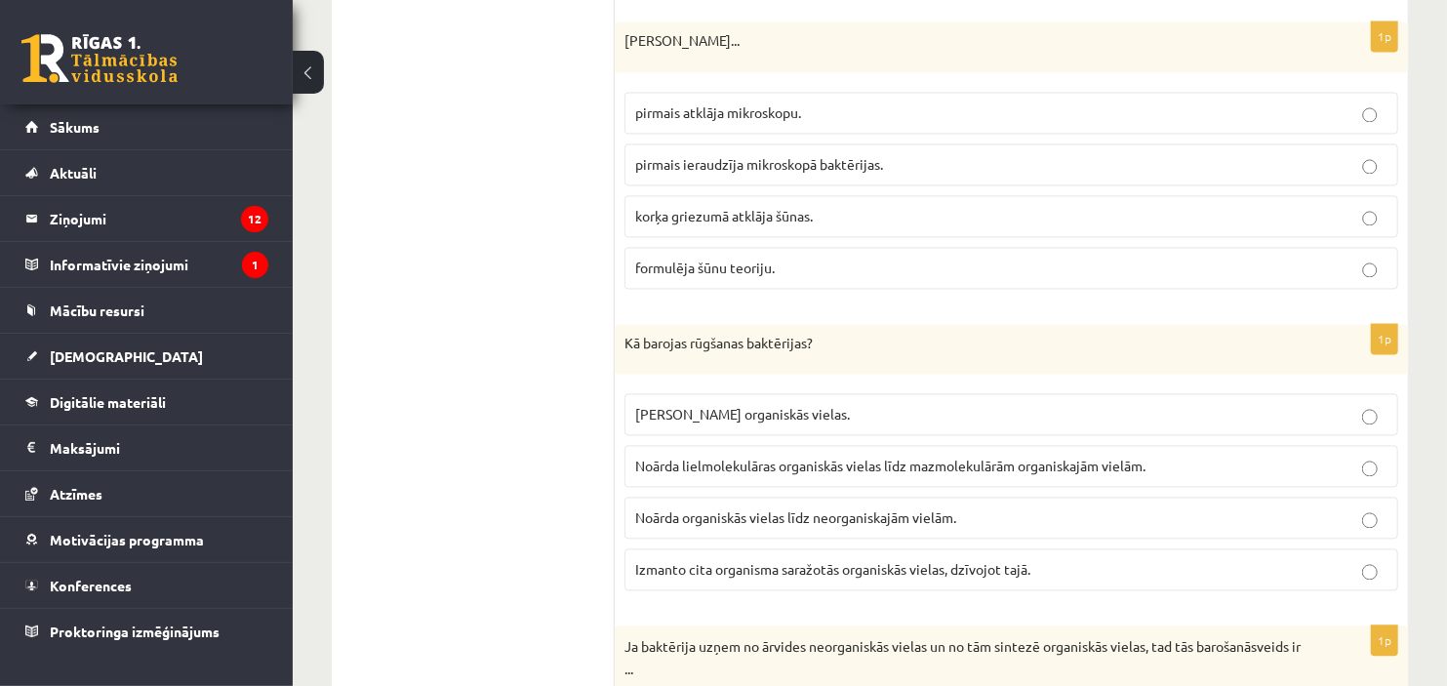
scroll to position [2269, 0]
click at [736, 472] on span "Noārda lielmolekulāras organiskās vielas līdz mazmolekulārām organiskajām vielā…" at bounding box center [890, 468] width 510 height 18
click at [732, 221] on span "korķa griezumā atklāja šūnas." at bounding box center [724, 218] width 178 height 18
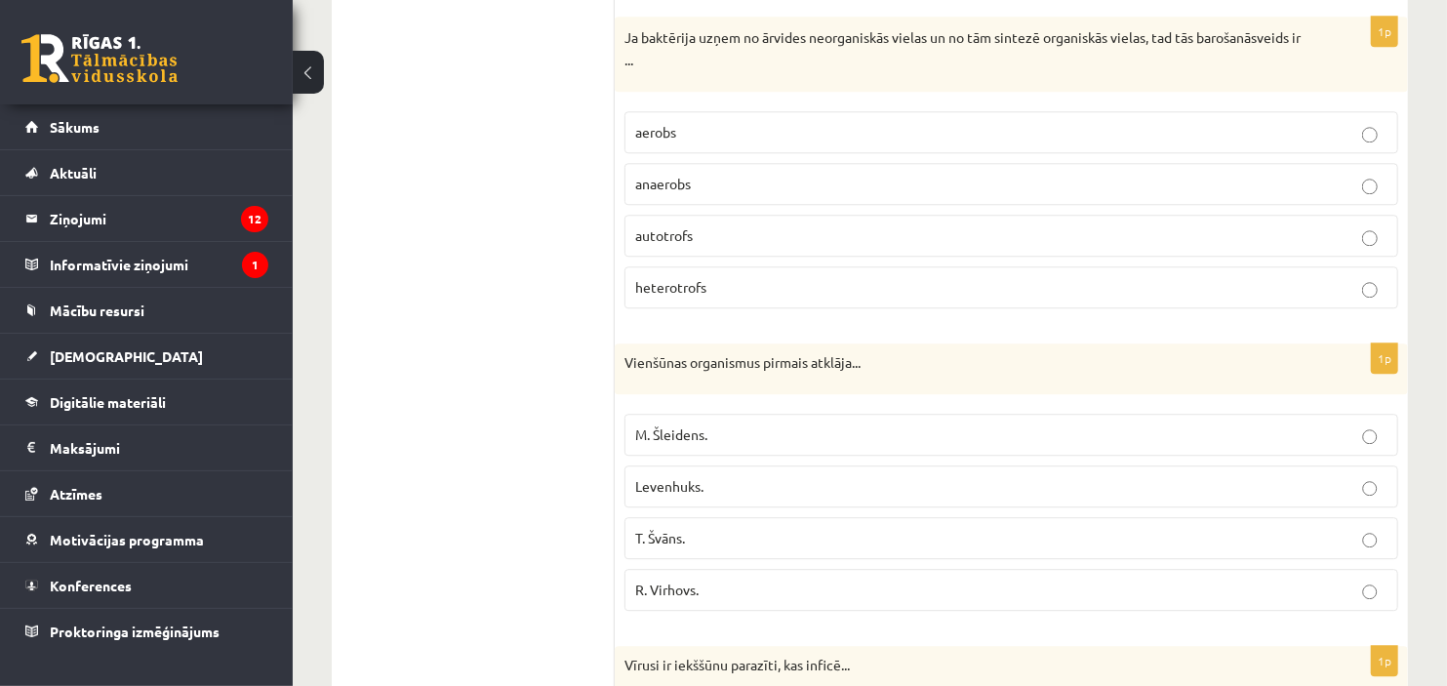
scroll to position [2877, 0]
click at [839, 245] on p "autotrofs" at bounding box center [1011, 238] width 752 height 20
click at [761, 490] on p "Levenhuks." at bounding box center [1011, 489] width 752 height 20
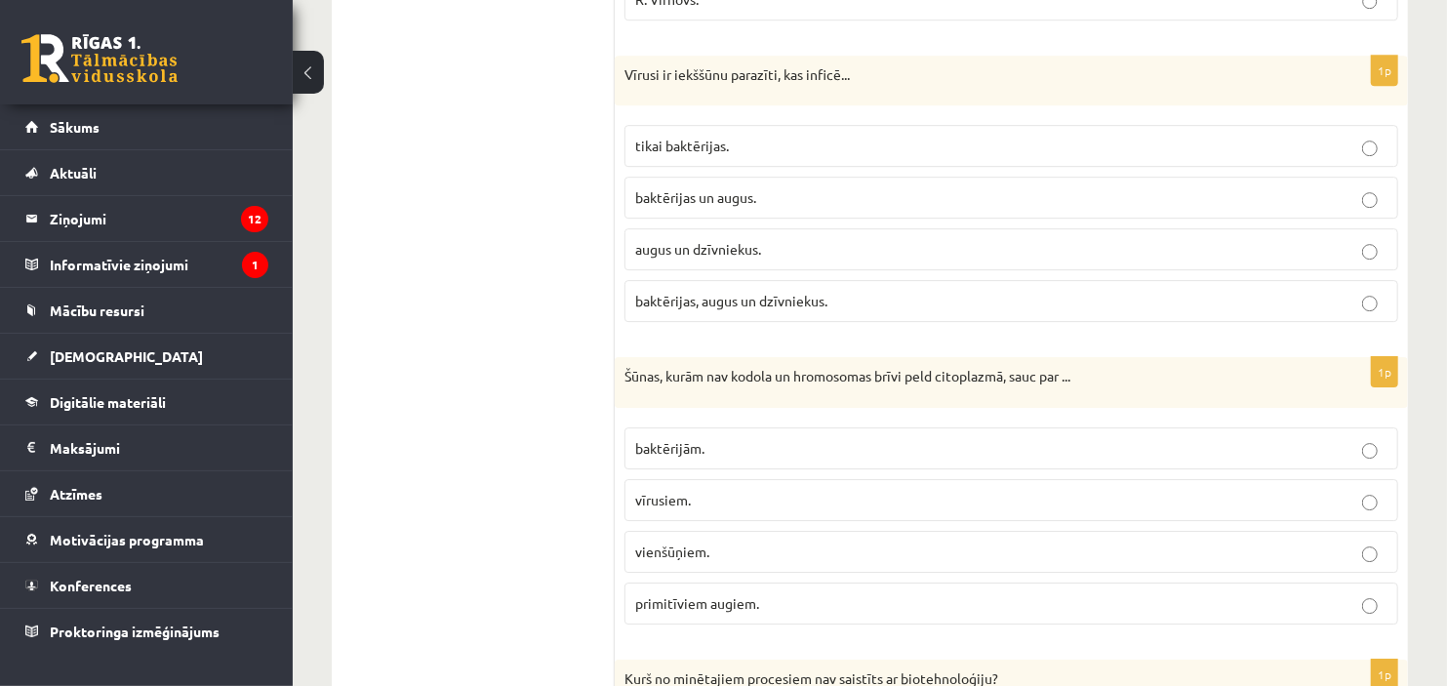
scroll to position [3469, 0]
click at [902, 304] on p "baktērijas, augus un dzīvniekus." at bounding box center [1011, 302] width 752 height 20
click at [768, 452] on p "baktērijām." at bounding box center [1011, 449] width 752 height 20
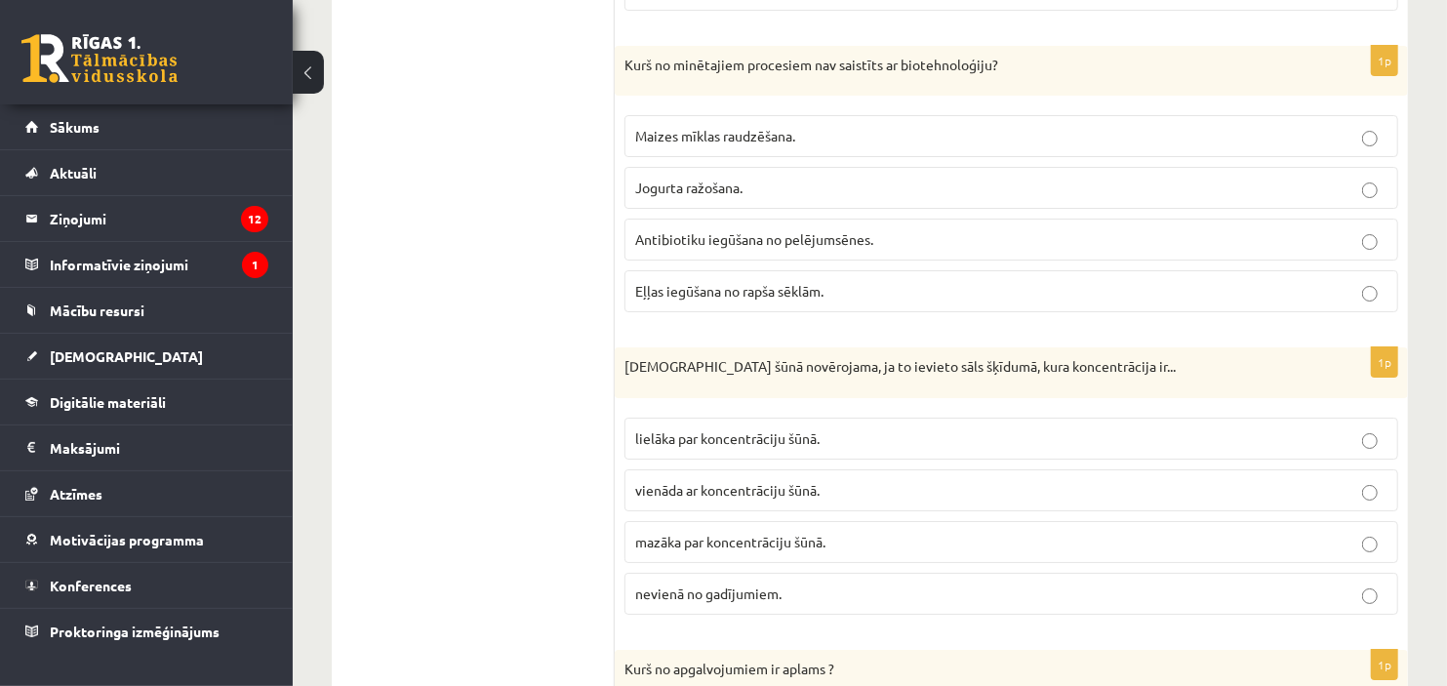
scroll to position [4092, 0]
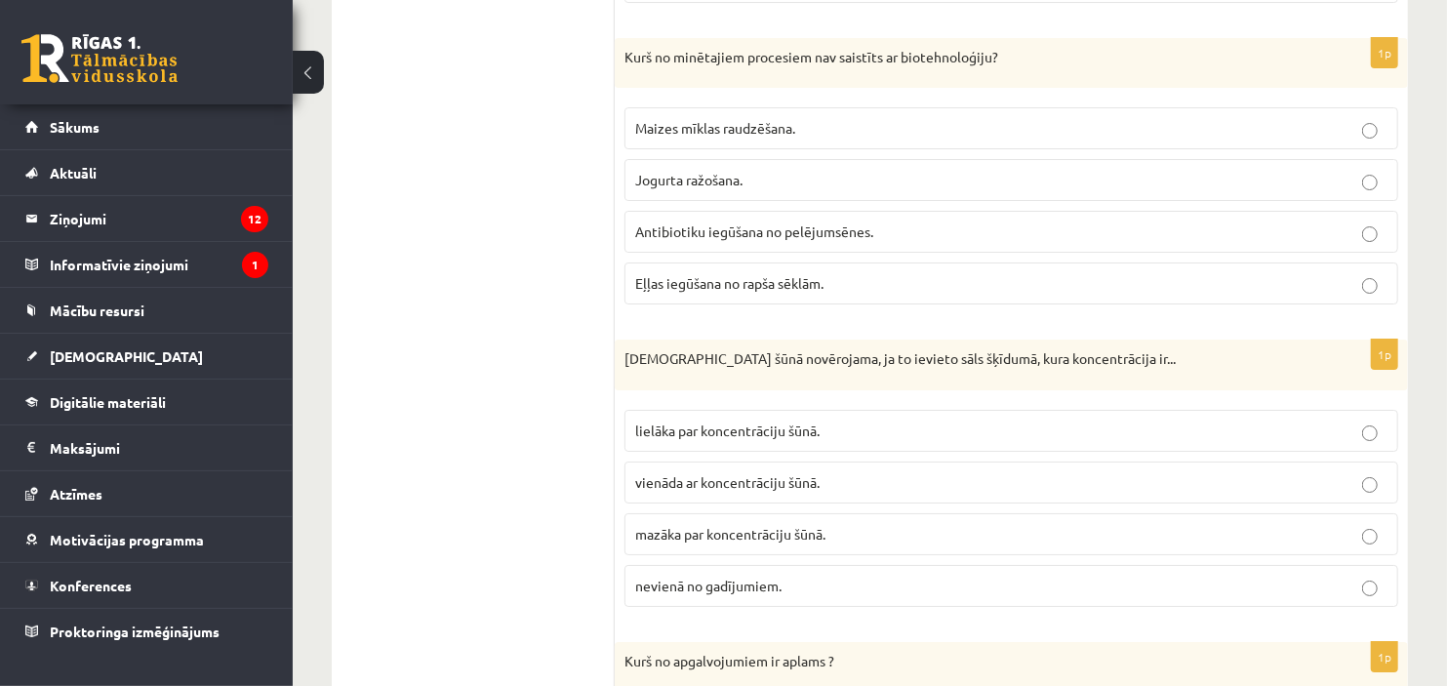
click at [730, 303] on label "Eļļas iegūšana no rapša sēklām." at bounding box center [1012, 284] width 774 height 42
click at [745, 543] on span "mazāka par koncentrāciju šūnā." at bounding box center [730, 534] width 190 height 18
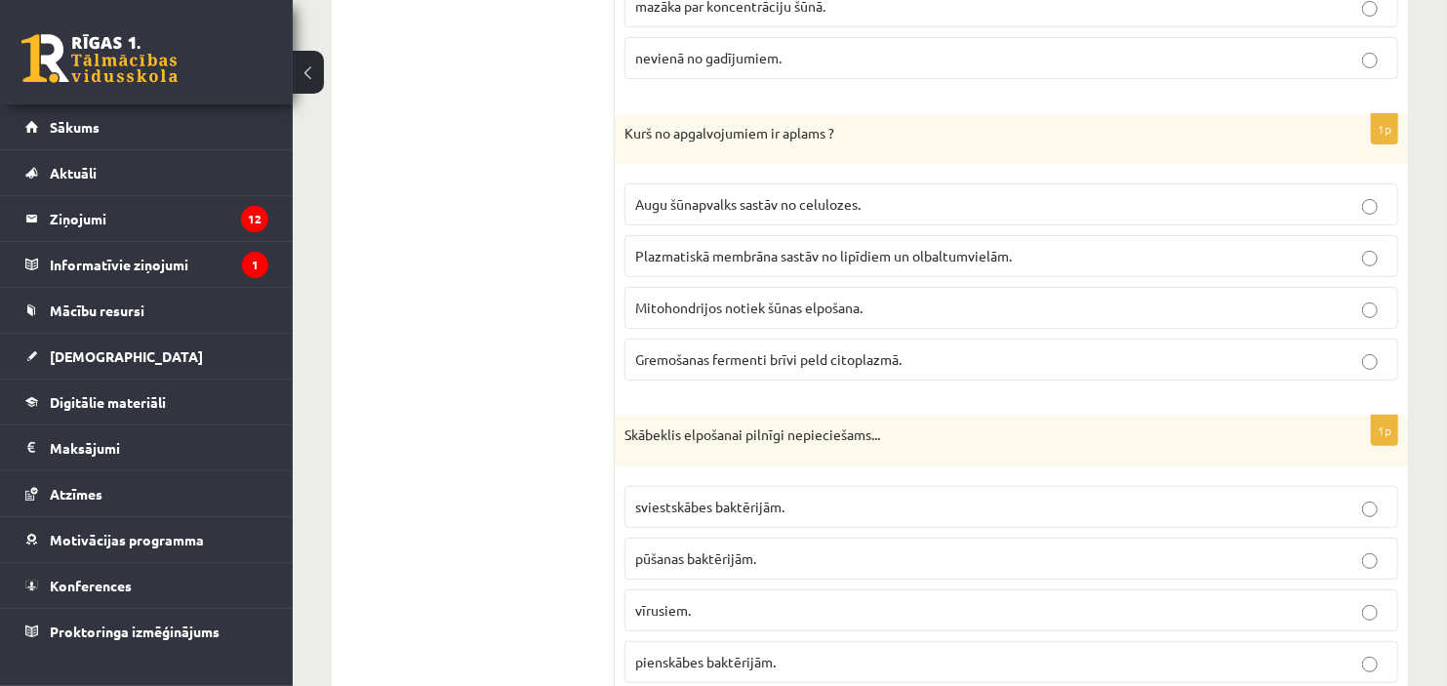
scroll to position [4704, 0]
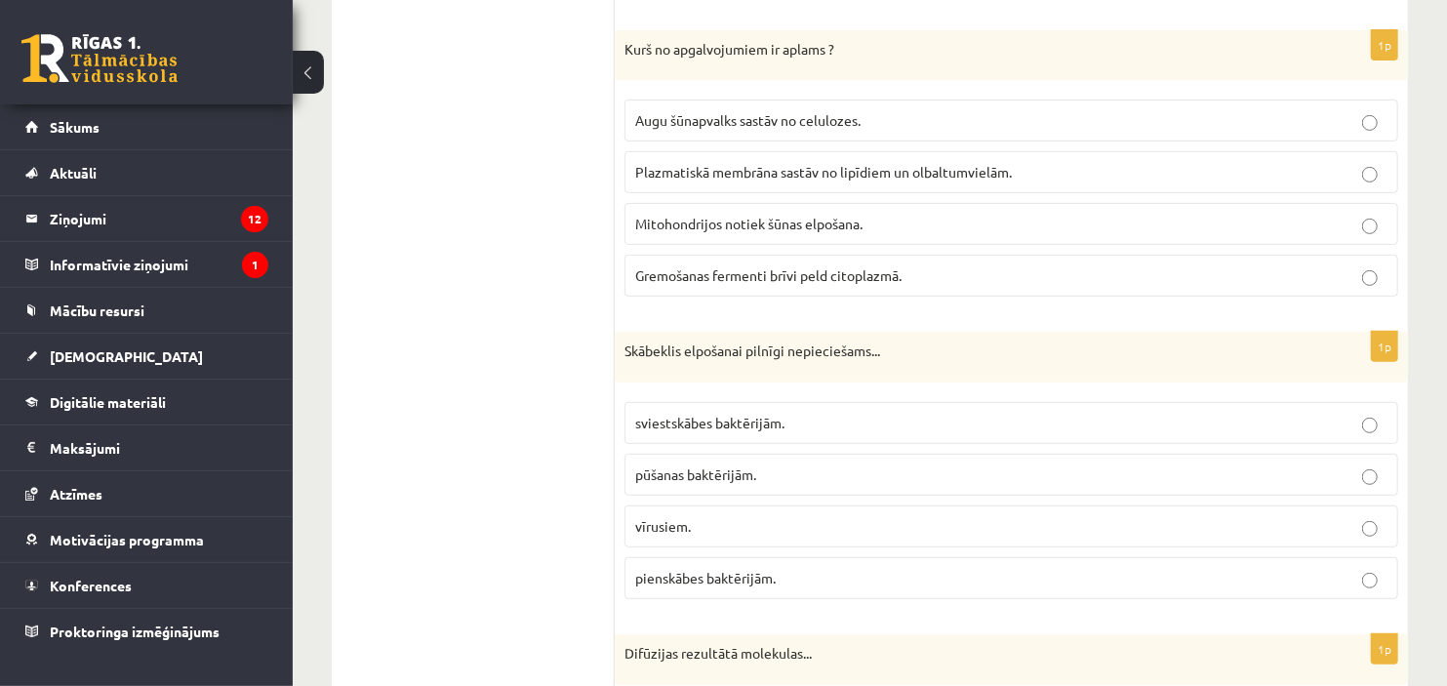
click at [775, 284] on span "Gremošanas fermenti brīvi peld citoplazmā." at bounding box center [768, 275] width 266 height 18
click at [740, 431] on span "sviestskābes baktērijām." at bounding box center [709, 423] width 149 height 18
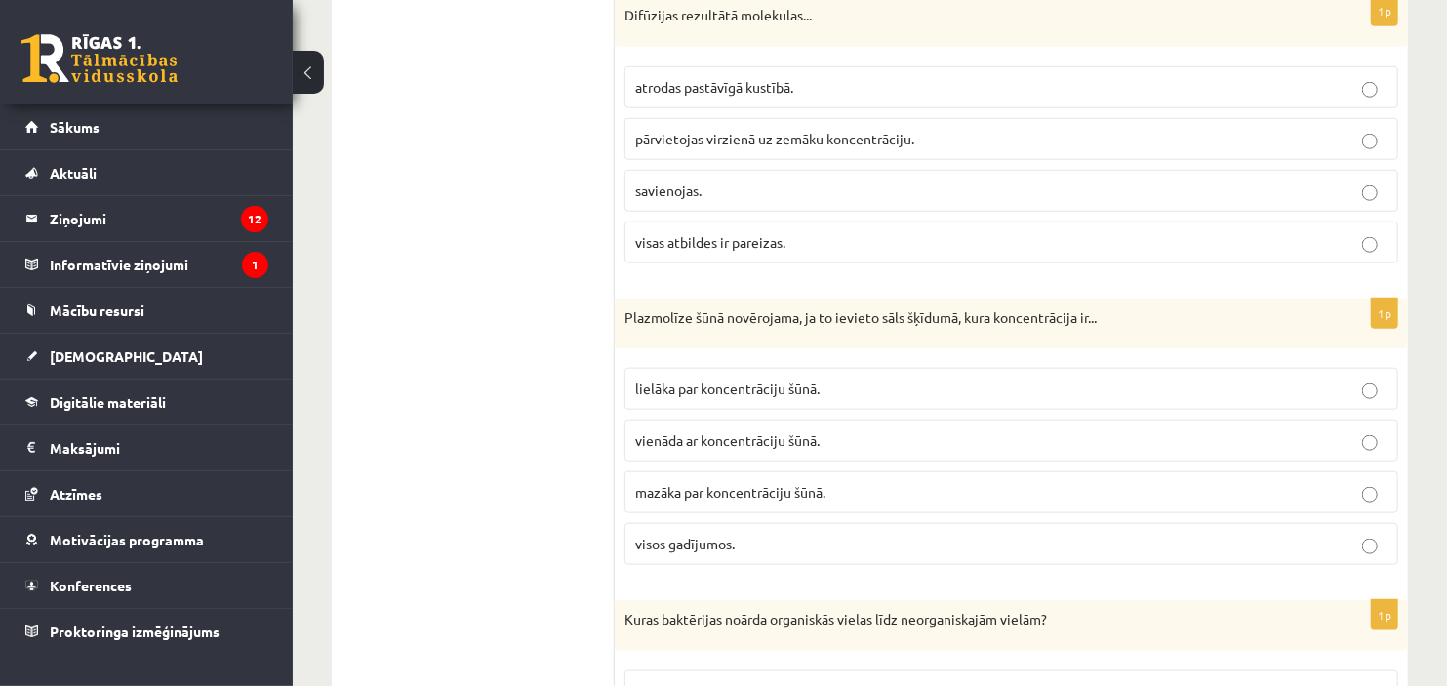
scroll to position [5343, 0]
click at [715, 250] on span "visas atbildes ir pareizas." at bounding box center [710, 241] width 150 height 18
click at [776, 386] on label "lielāka par koncentrāciju šūnā." at bounding box center [1012, 388] width 774 height 42
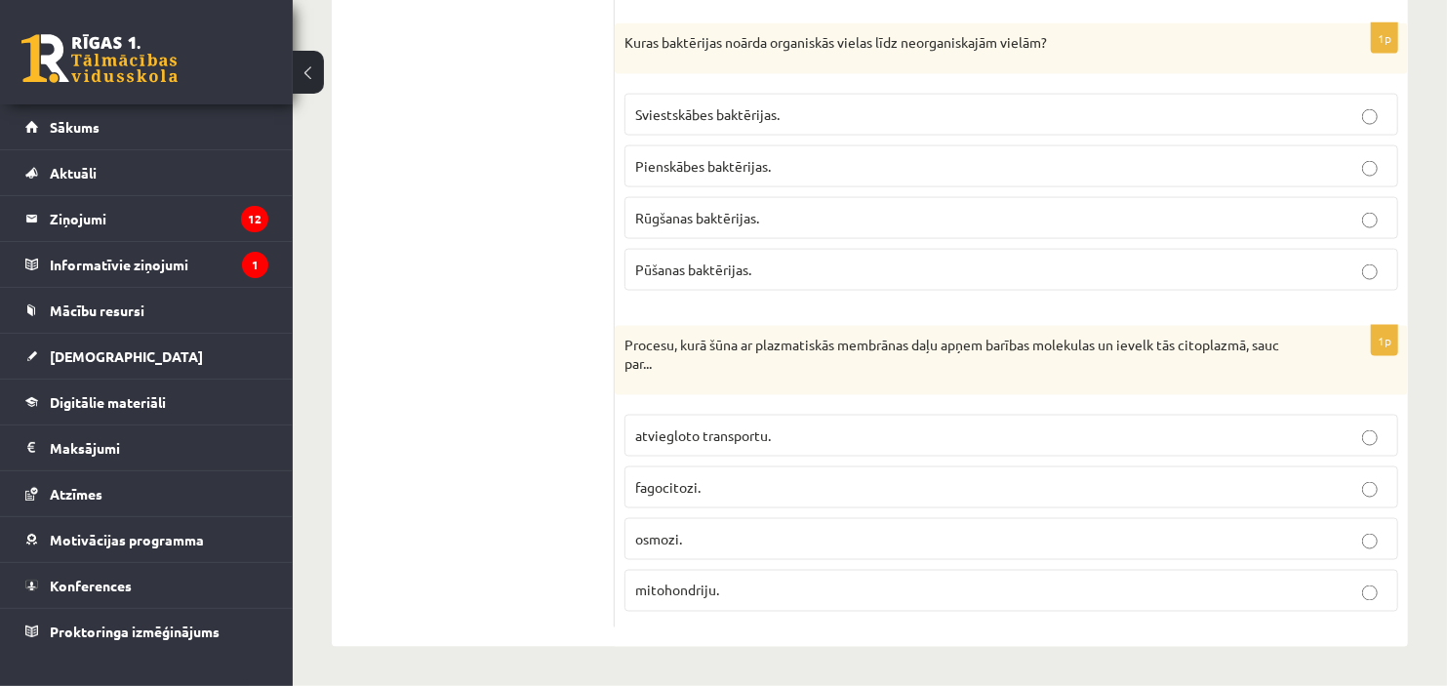
scroll to position [5932, 0]
click at [909, 274] on p "Pūšanas baktērijas." at bounding box center [1011, 270] width 752 height 20
click at [755, 491] on p "fagocitozi." at bounding box center [1011, 487] width 752 height 20
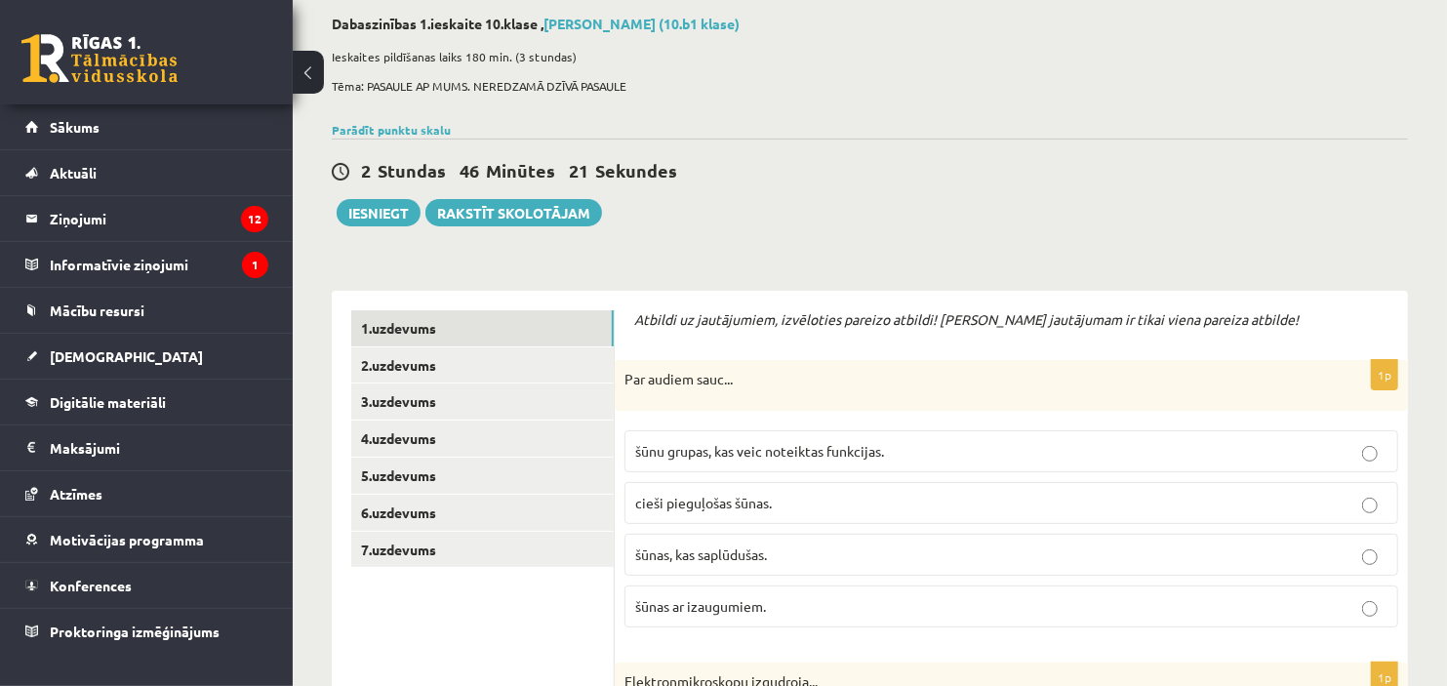
scroll to position [0, 0]
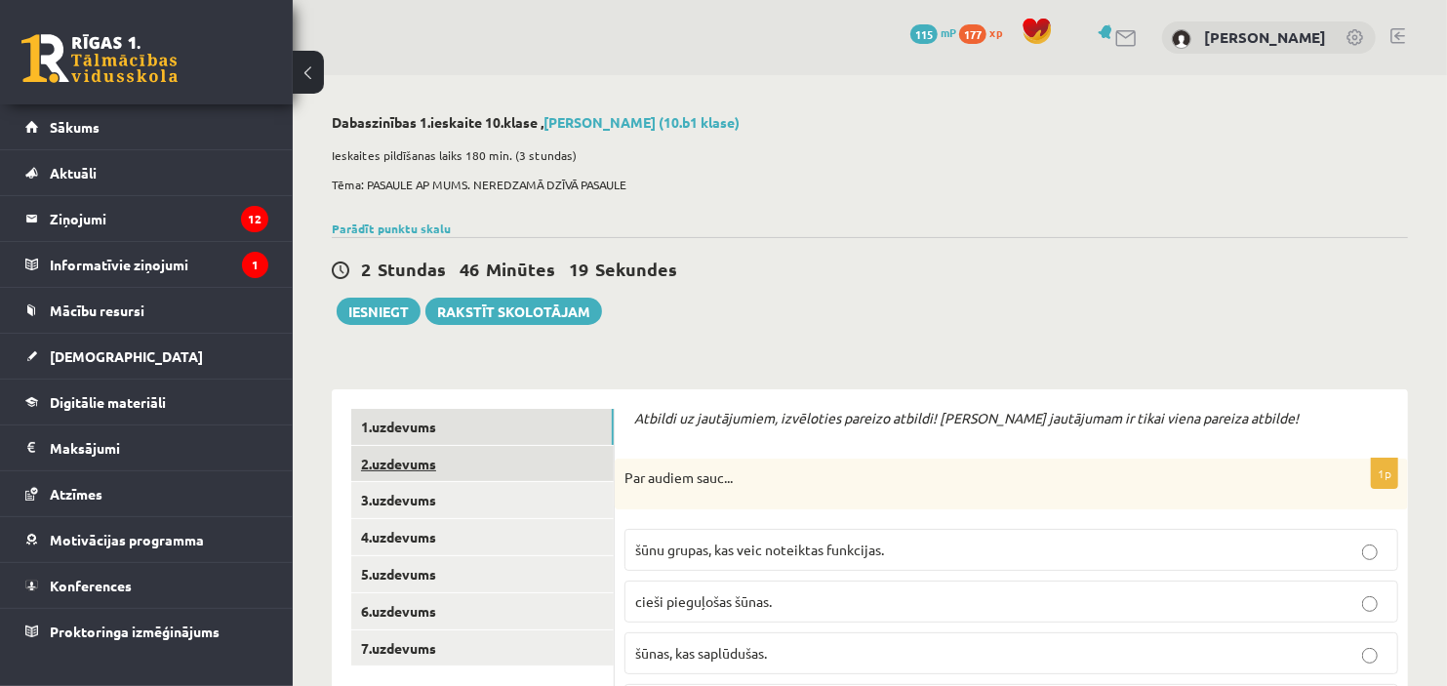
click at [378, 459] on link "2.uzdevums" at bounding box center [482, 464] width 263 height 36
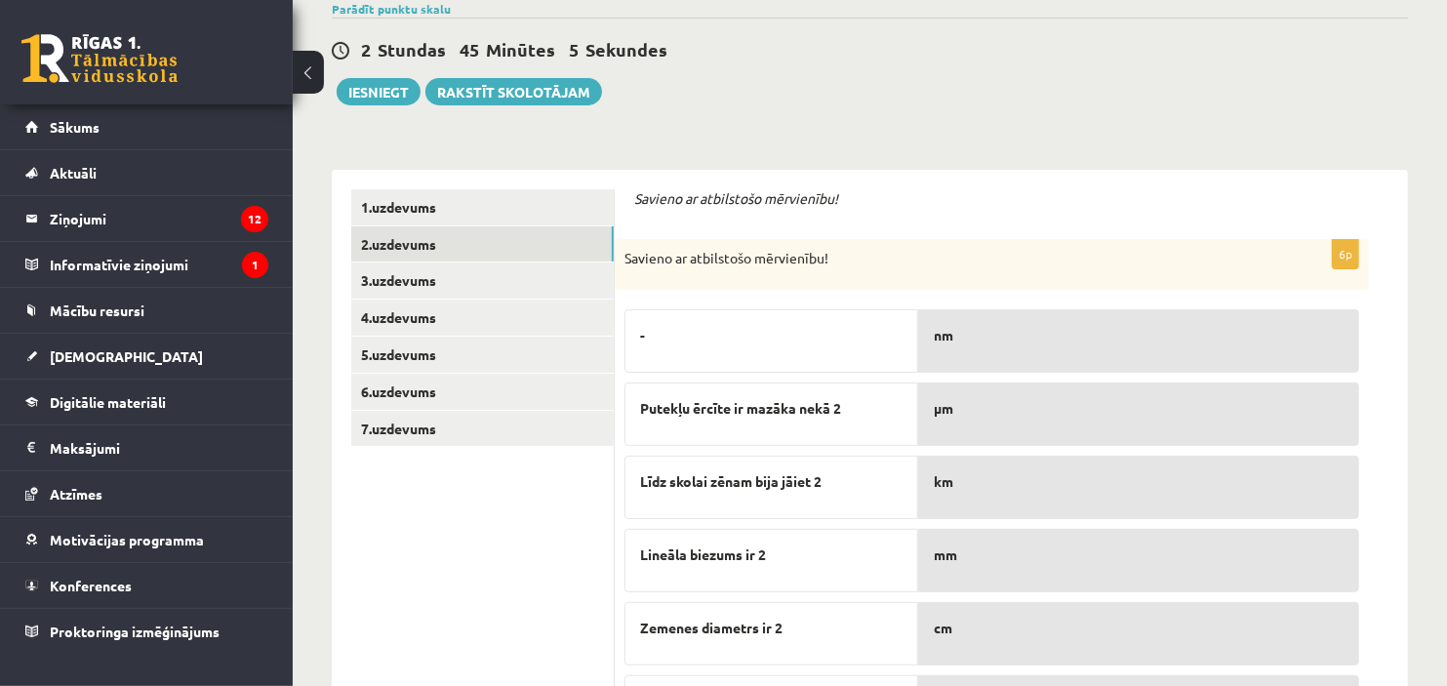
scroll to position [221, 0]
click at [407, 266] on link "3.uzdevums" at bounding box center [482, 280] width 263 height 36
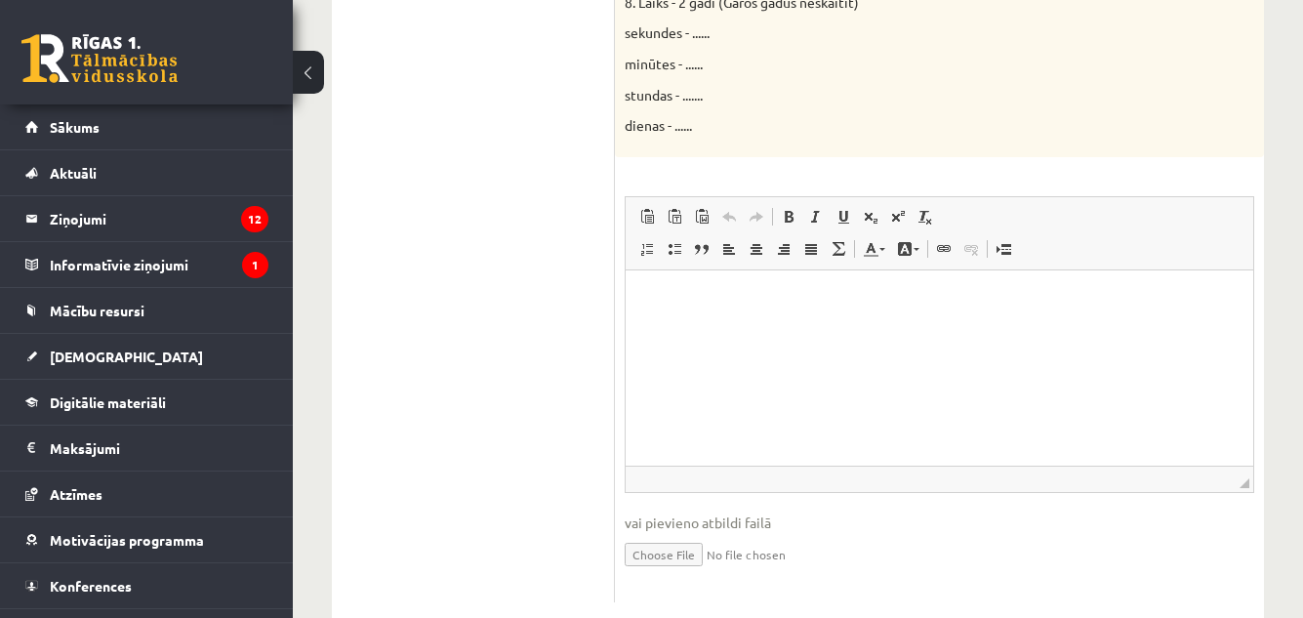
scroll to position [1274, 0]
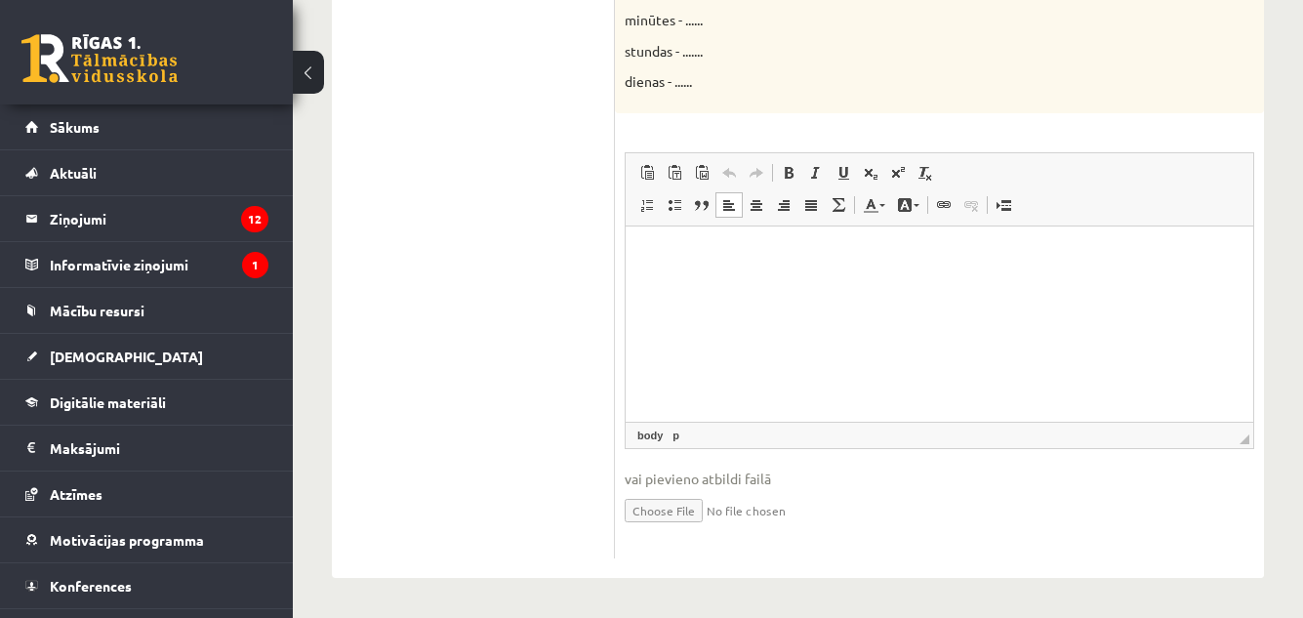
click at [775, 251] on p "Bagātinātā teksta redaktors, wiswyg-editor-user-answer-47024981773700" at bounding box center [939, 255] width 588 height 20
click at [782, 281] on p "**********" at bounding box center [939, 288] width 588 height 20
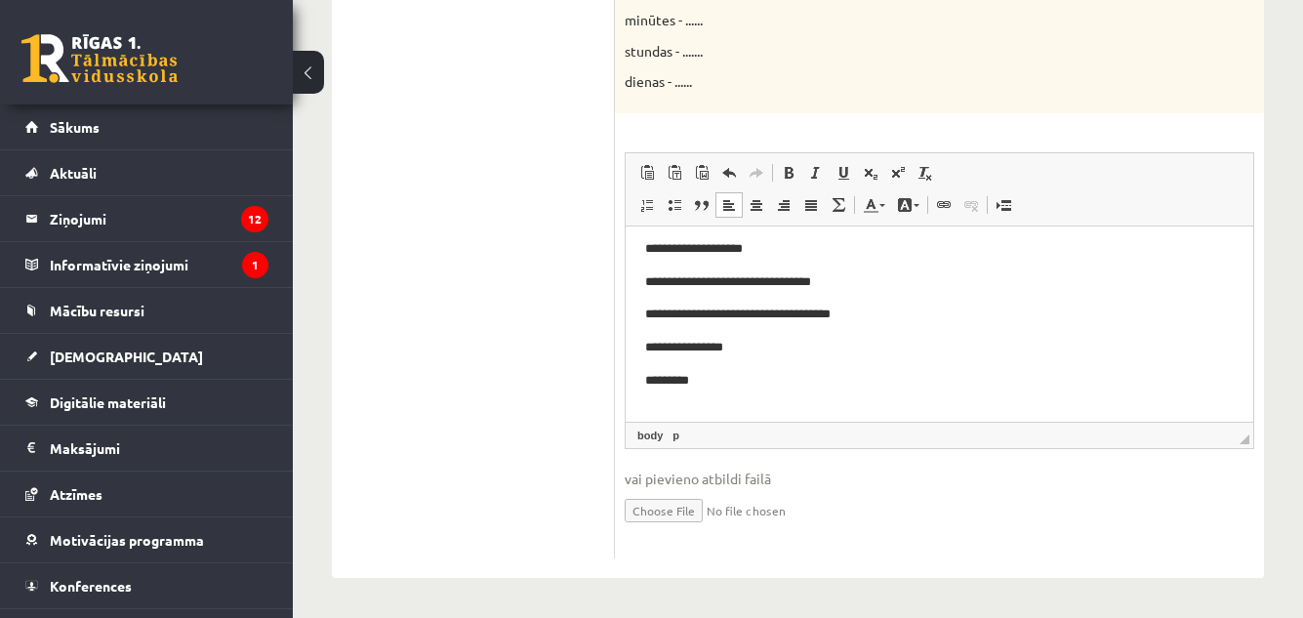
scroll to position [435, 0]
click at [849, 414] on p "**********" at bounding box center [932, 411] width 574 height 20
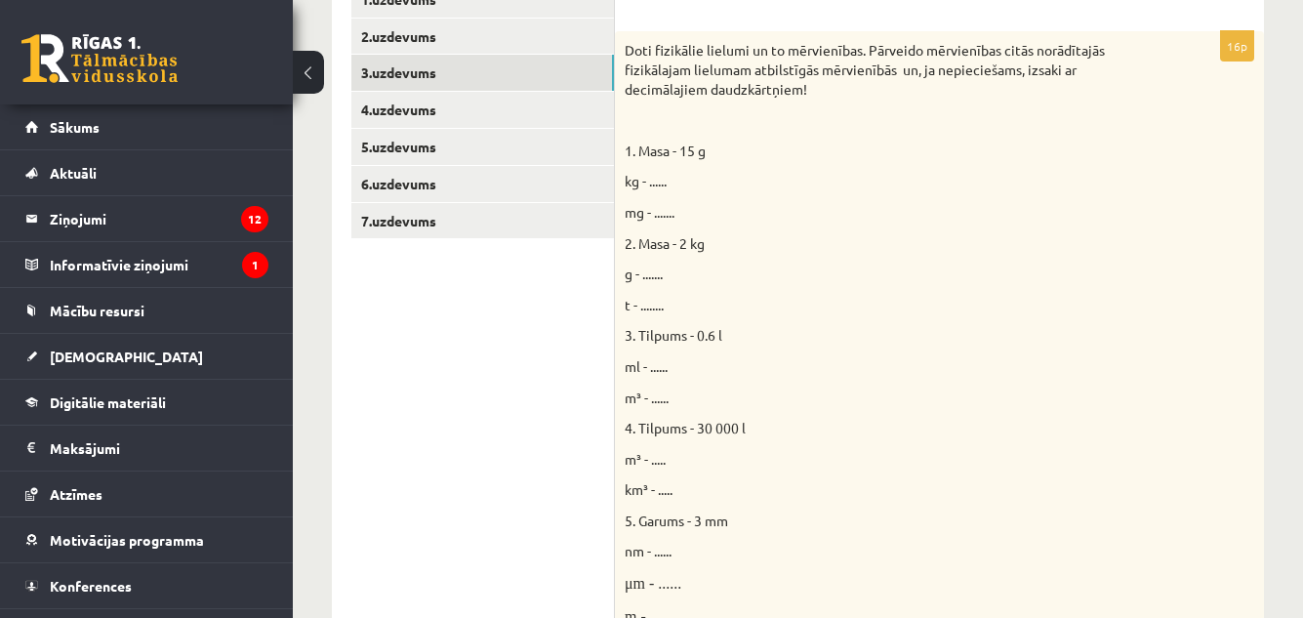
scroll to position [333, 0]
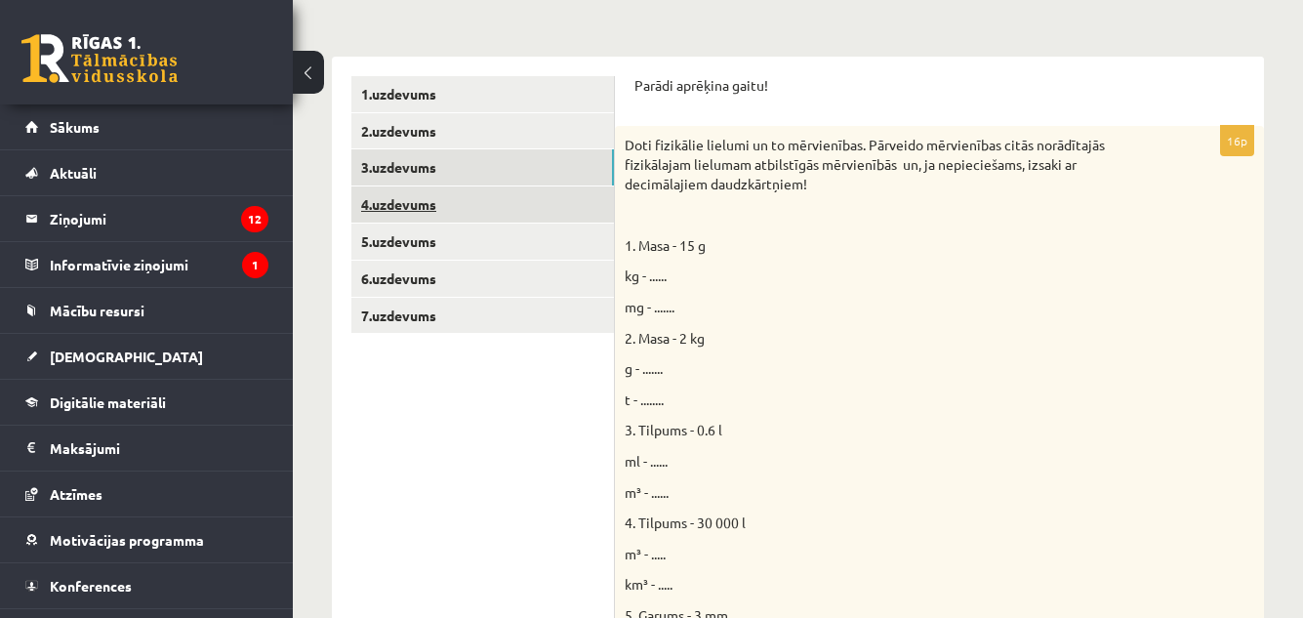
click at [414, 206] on link "4.uzdevums" at bounding box center [482, 204] width 263 height 36
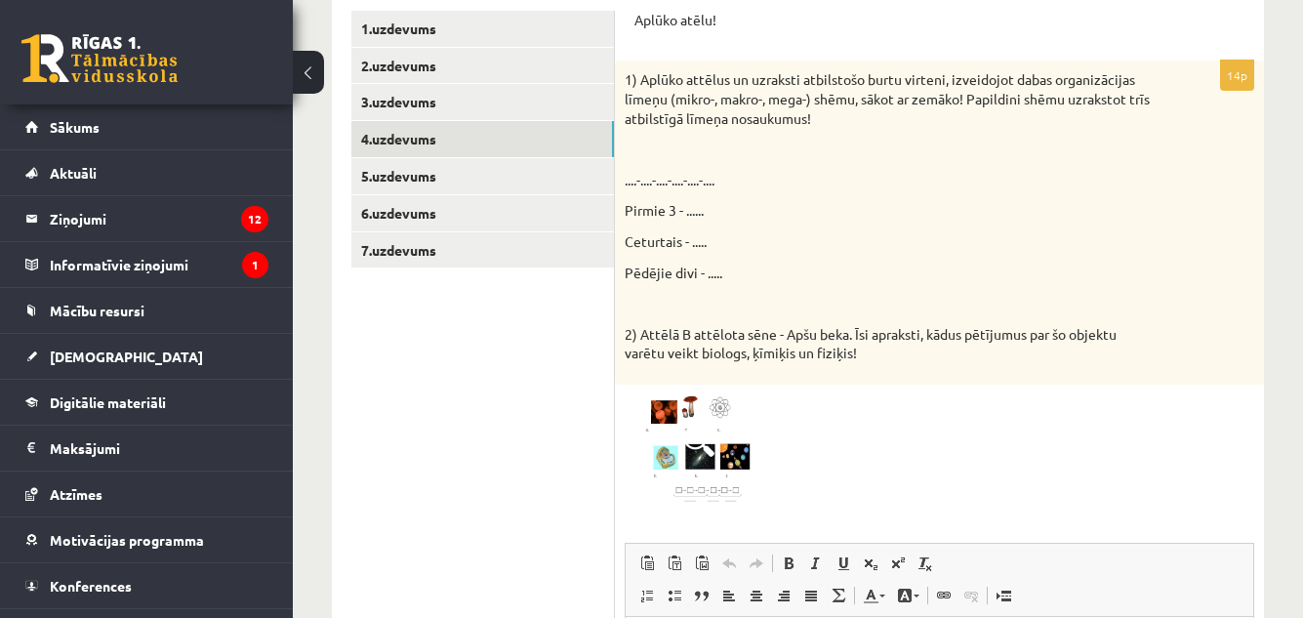
scroll to position [395, 0]
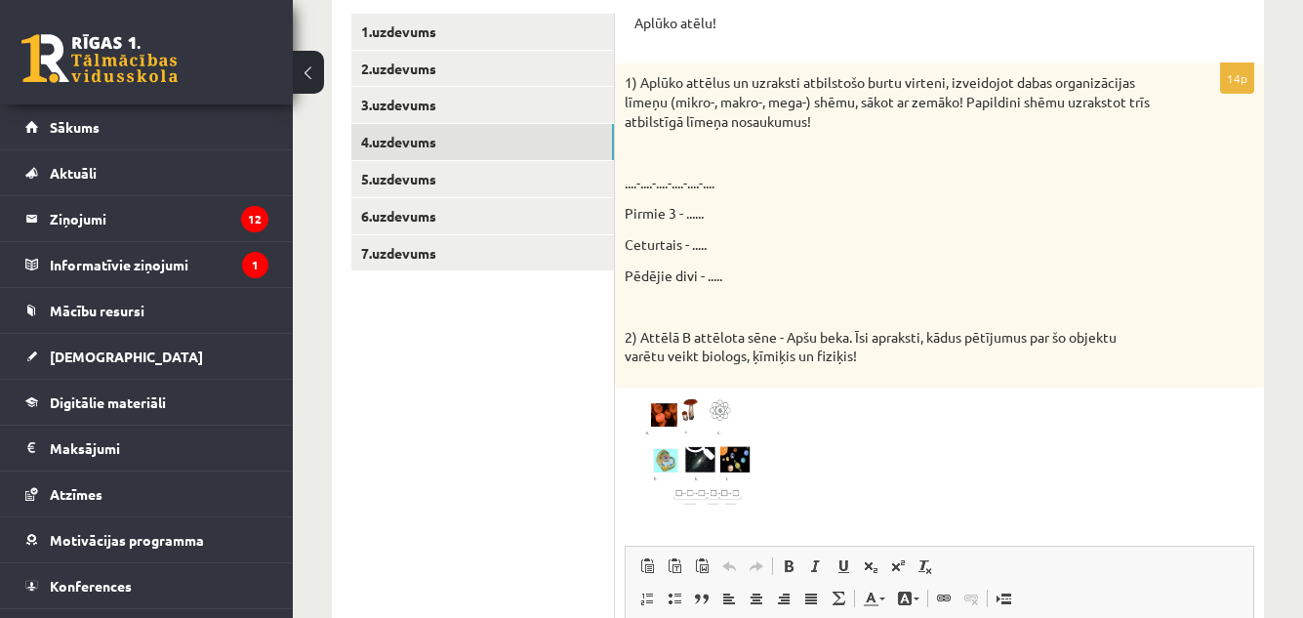
click at [687, 211] on p "Pirmie 3 - ......" at bounding box center [891, 214] width 532 height 20
click at [695, 211] on p "Pirmie 3 - ......" at bounding box center [891, 214] width 532 height 20
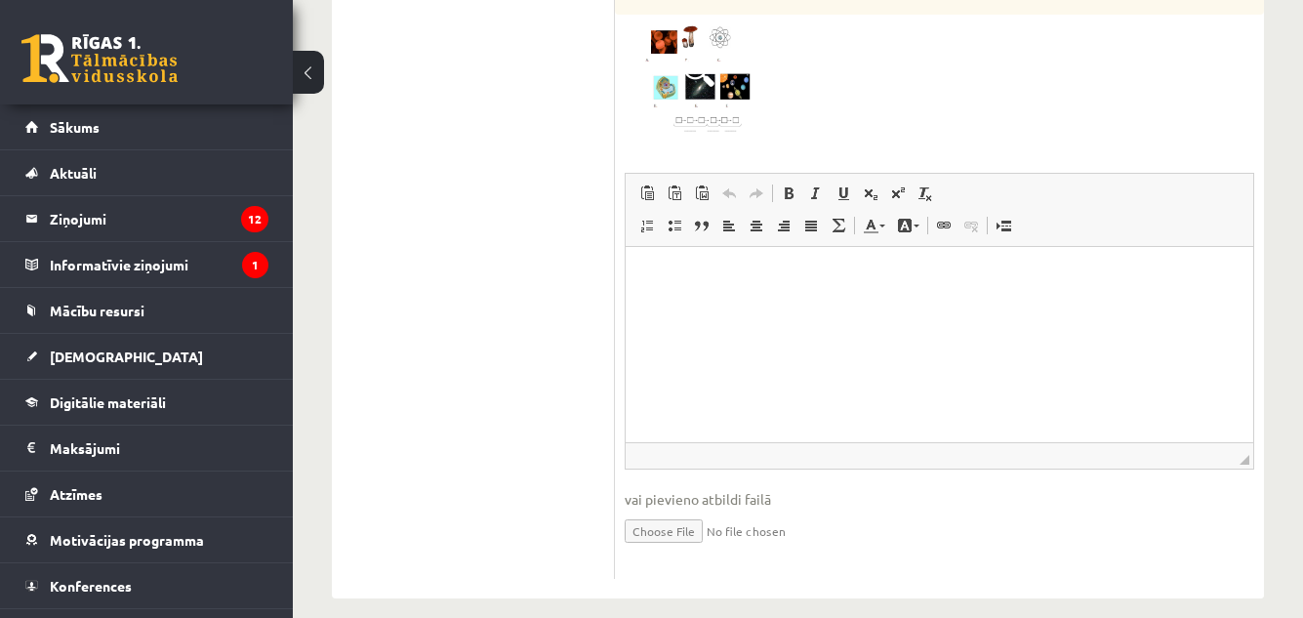
scroll to position [774, 0]
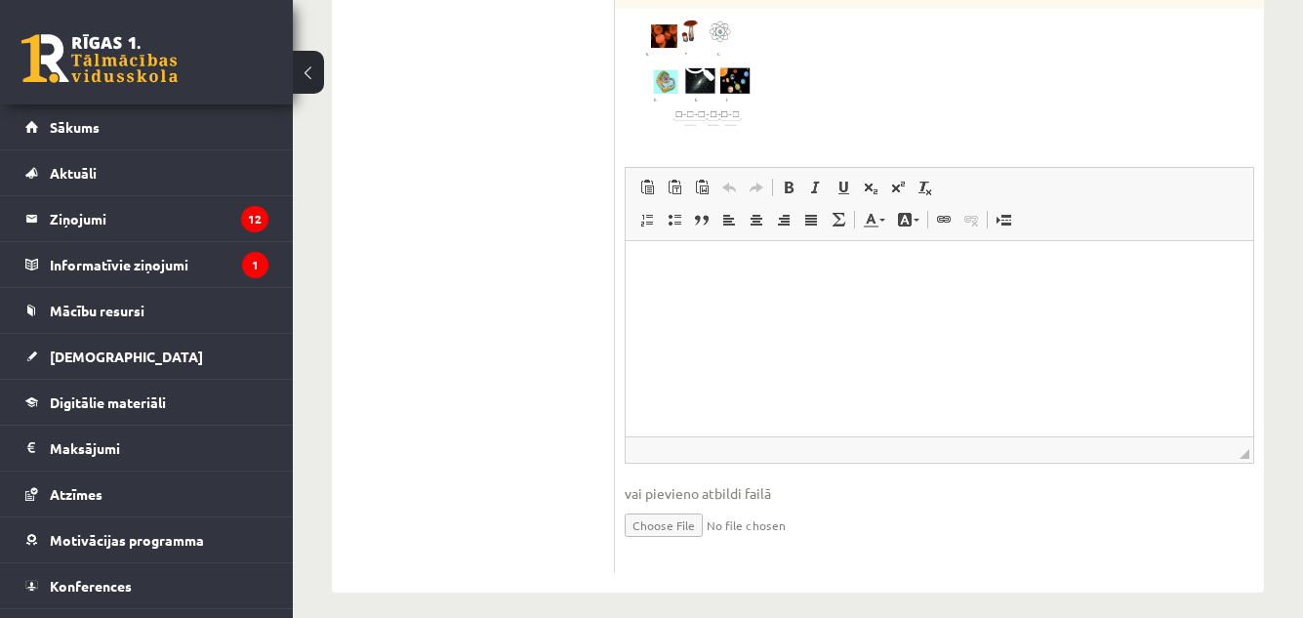
click at [684, 262] on p "Bagātinātā teksta redaktors, wiswyg-editor-user-answer-47024958553000" at bounding box center [939, 271] width 588 height 20
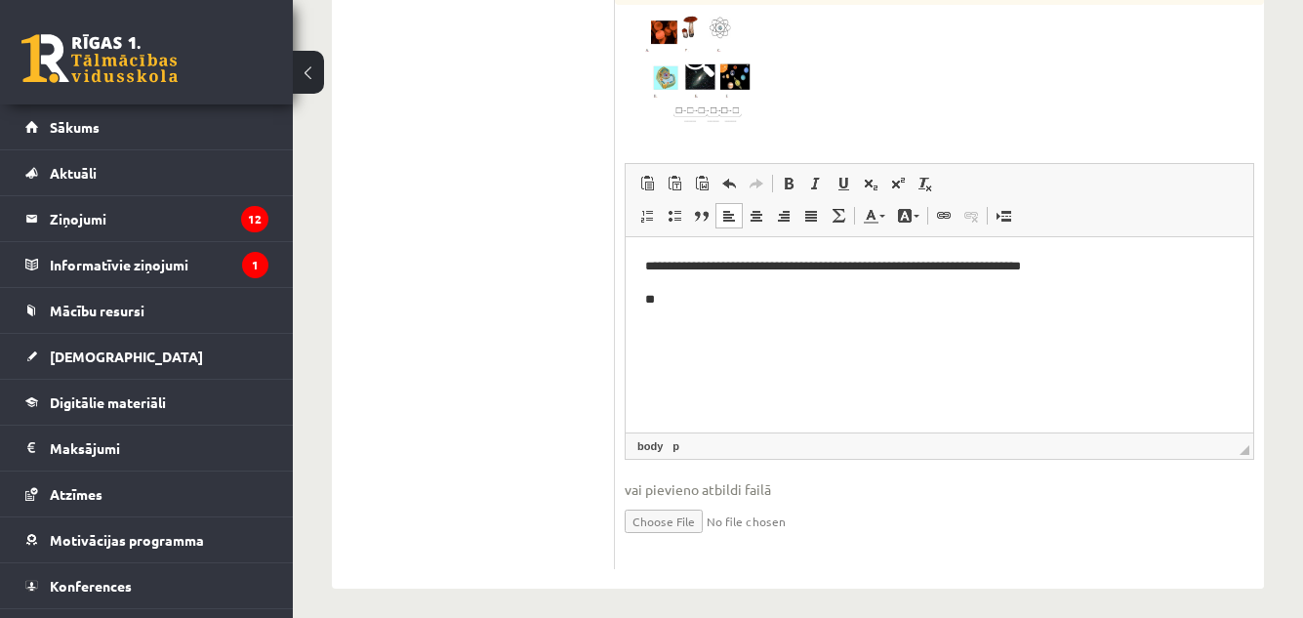
scroll to position [790, 0]
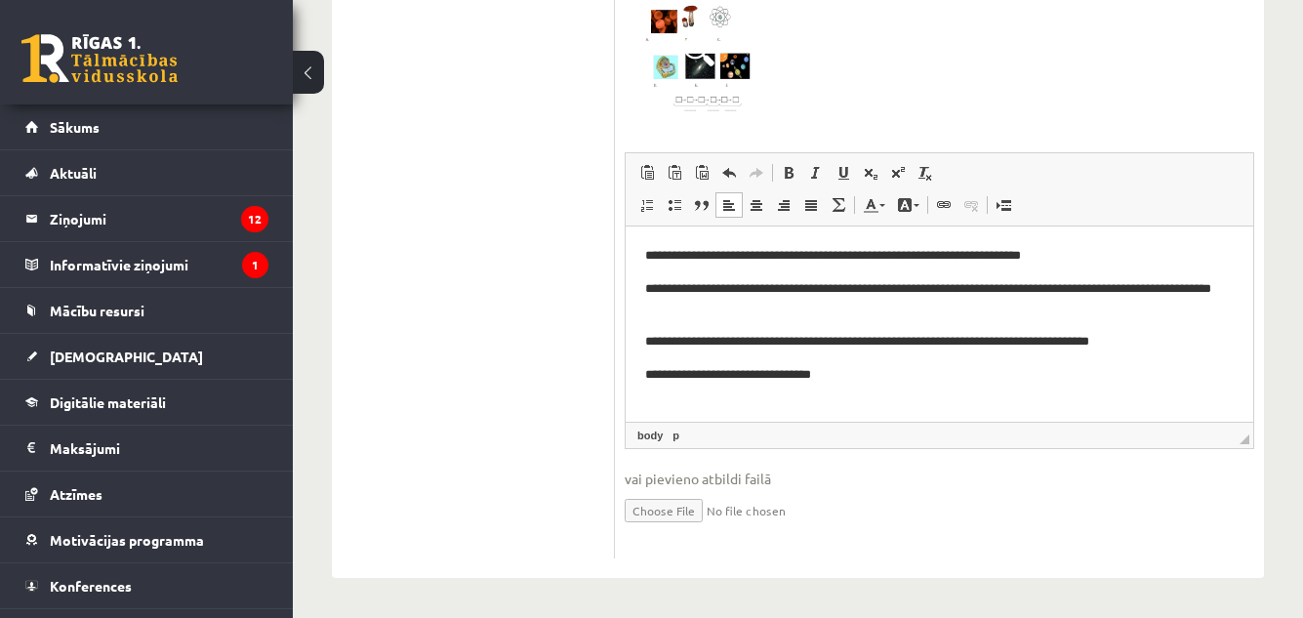
click at [801, 373] on p "**********" at bounding box center [939, 375] width 588 height 20
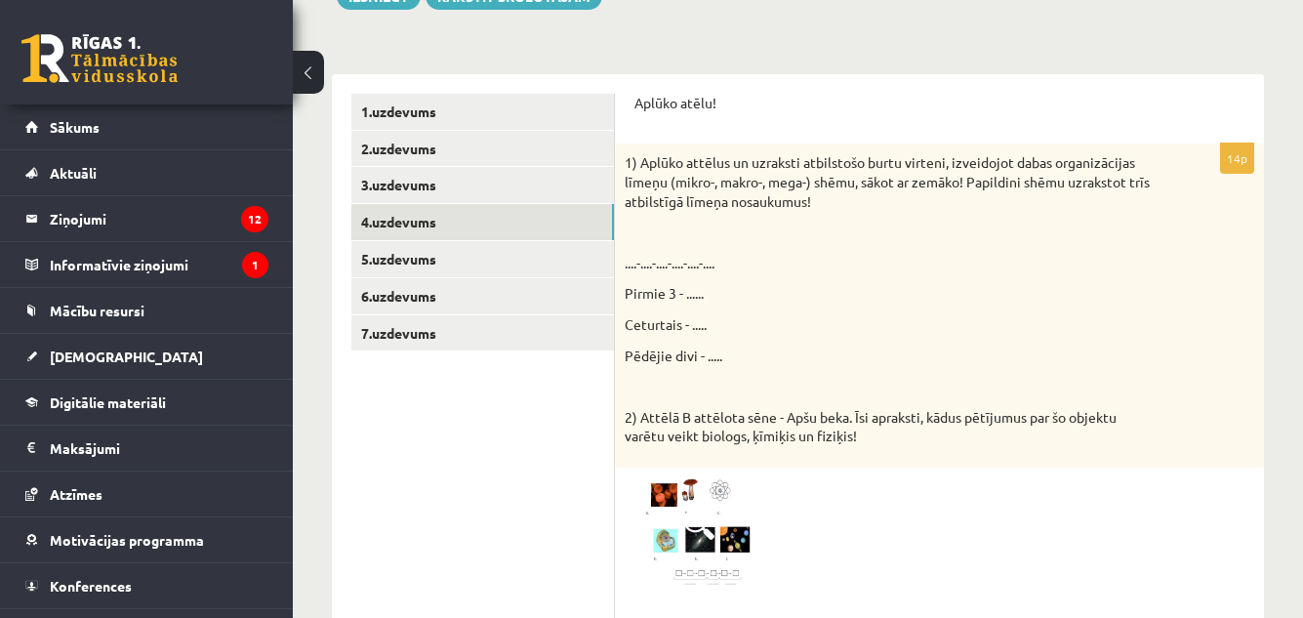
scroll to position [314, 0]
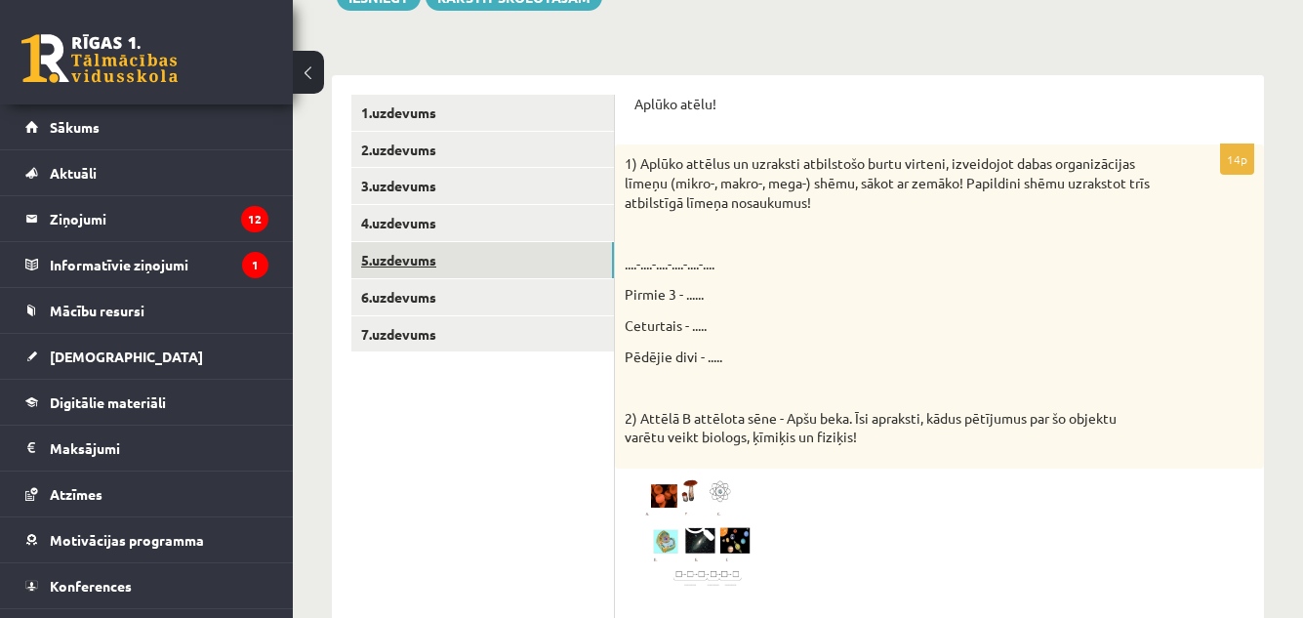
click at [446, 249] on link "5.uzdevums" at bounding box center [482, 260] width 263 height 36
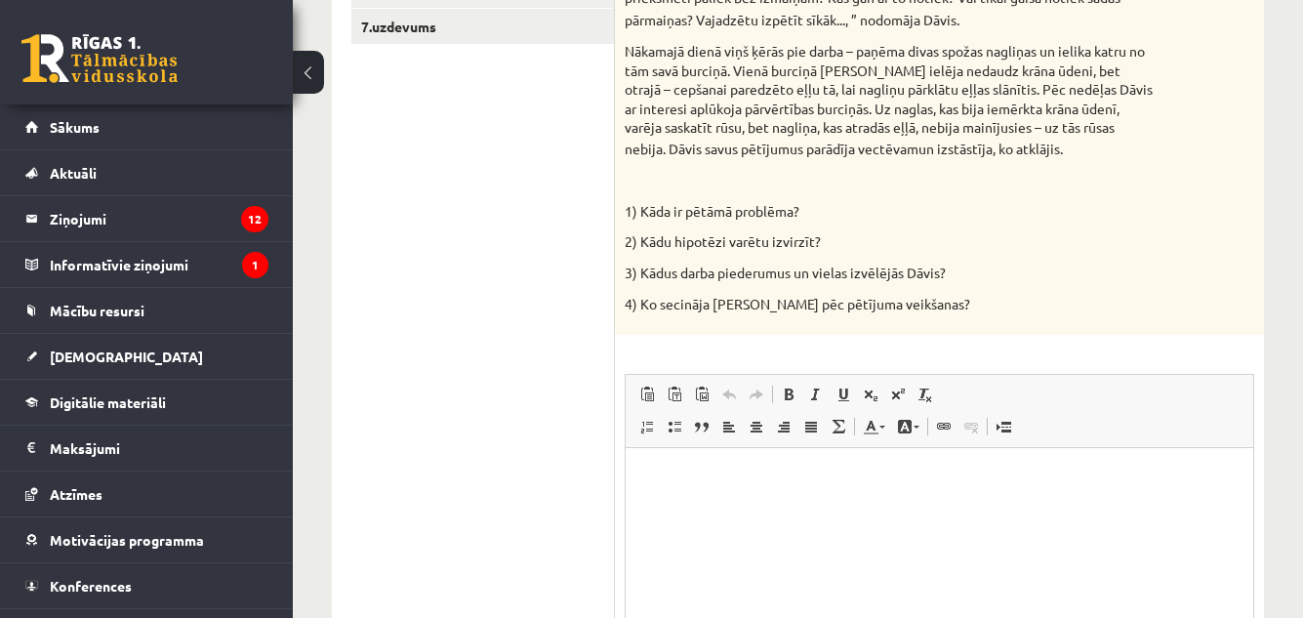
scroll to position [645, 0]
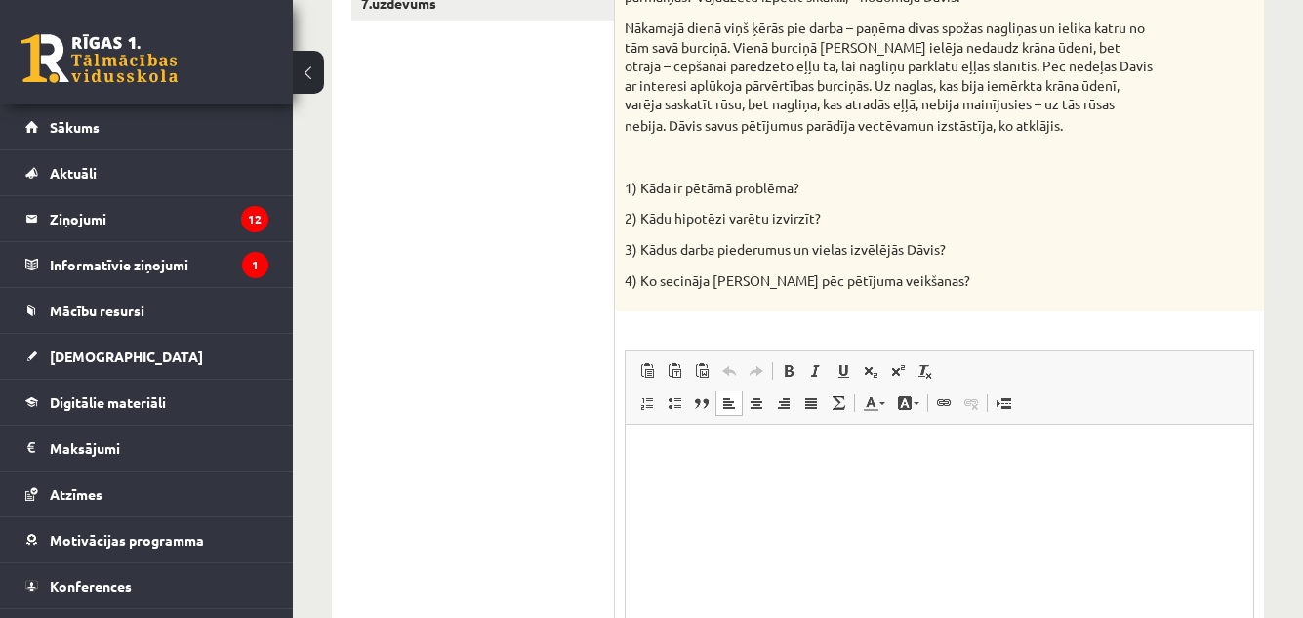
click at [735, 431] on html at bounding box center [940, 455] width 628 height 60
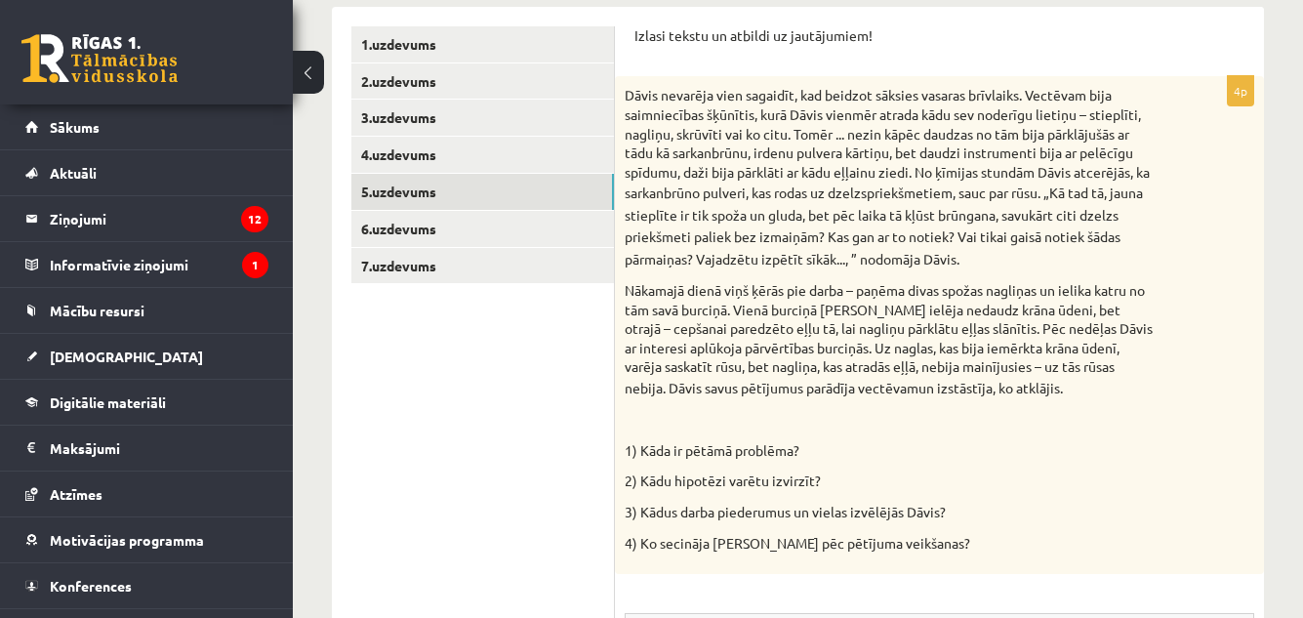
scroll to position [250, 0]
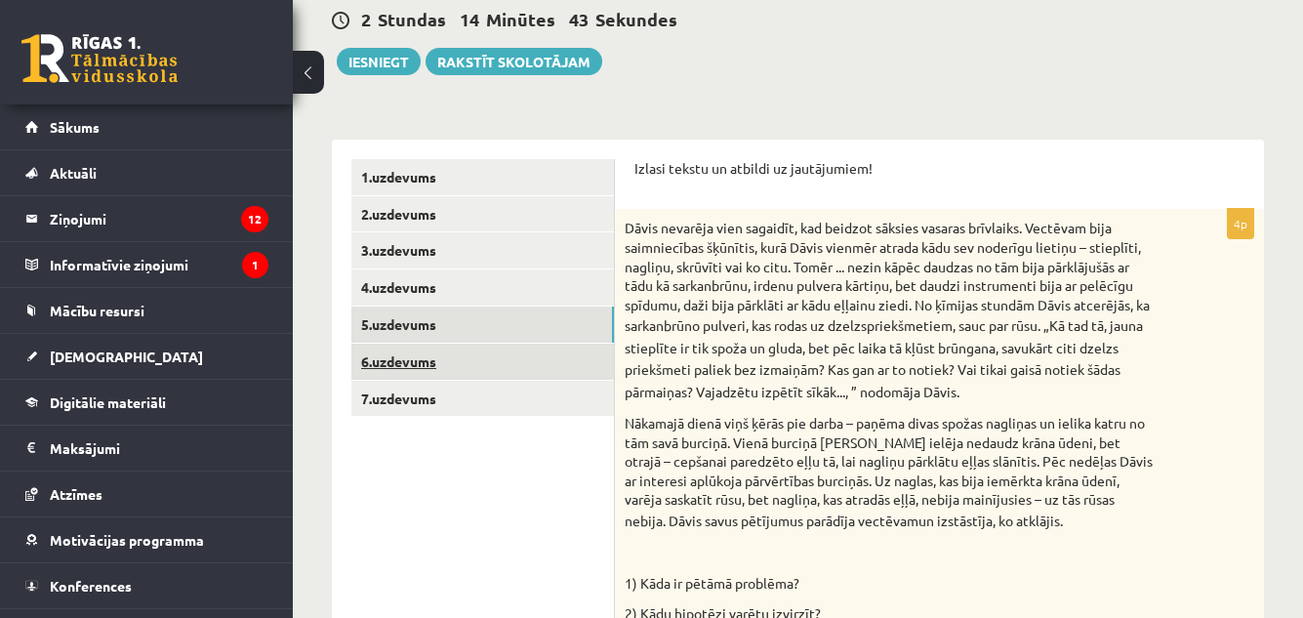
click at [411, 351] on link "6.uzdevums" at bounding box center [482, 362] width 263 height 36
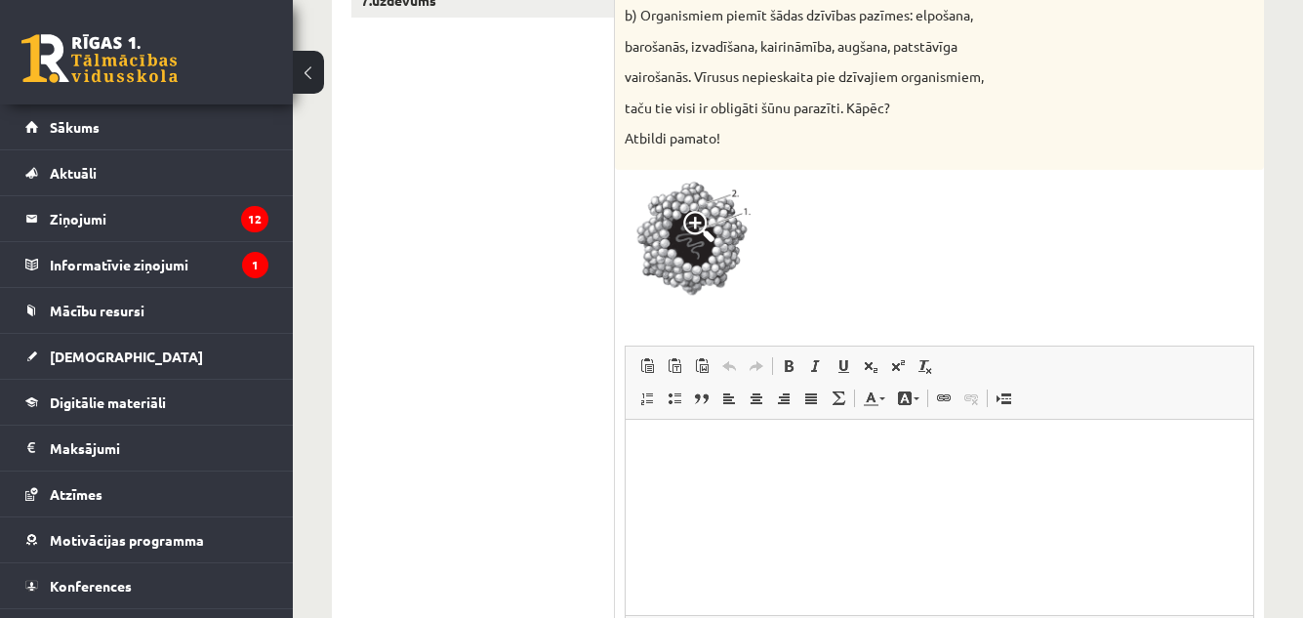
scroll to position [666, 0]
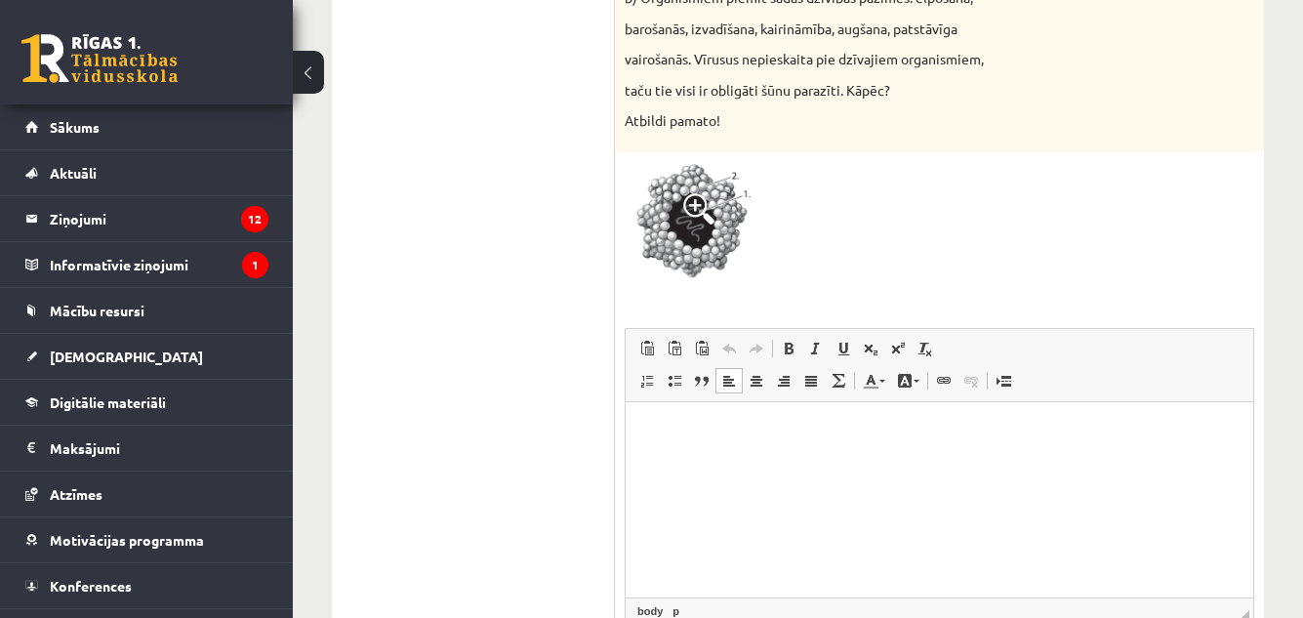
click at [697, 405] on html at bounding box center [940, 431] width 628 height 60
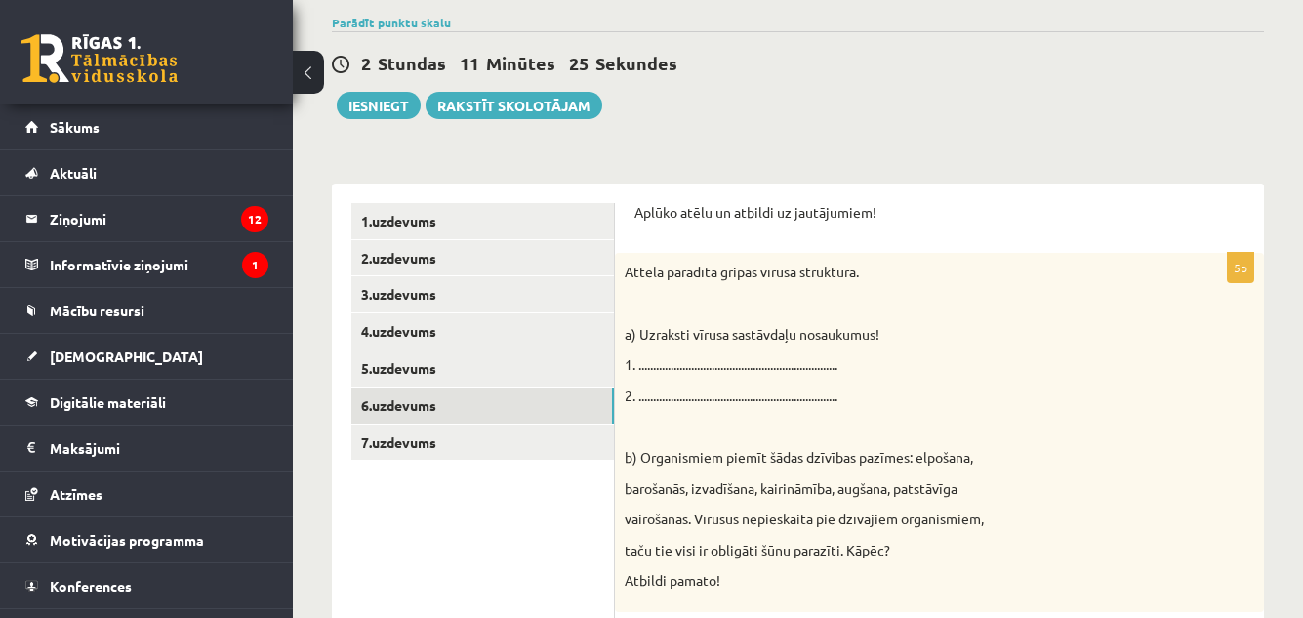
scroll to position [283, 0]
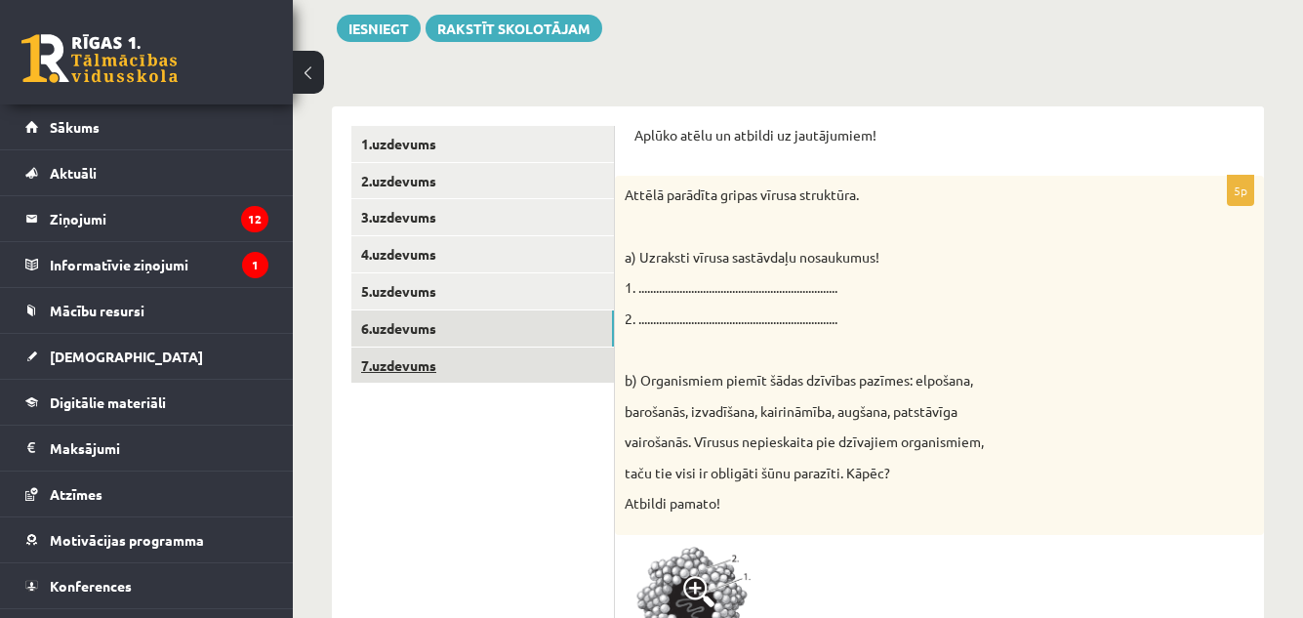
click at [416, 364] on link "7.uzdevums" at bounding box center [482, 365] width 263 height 36
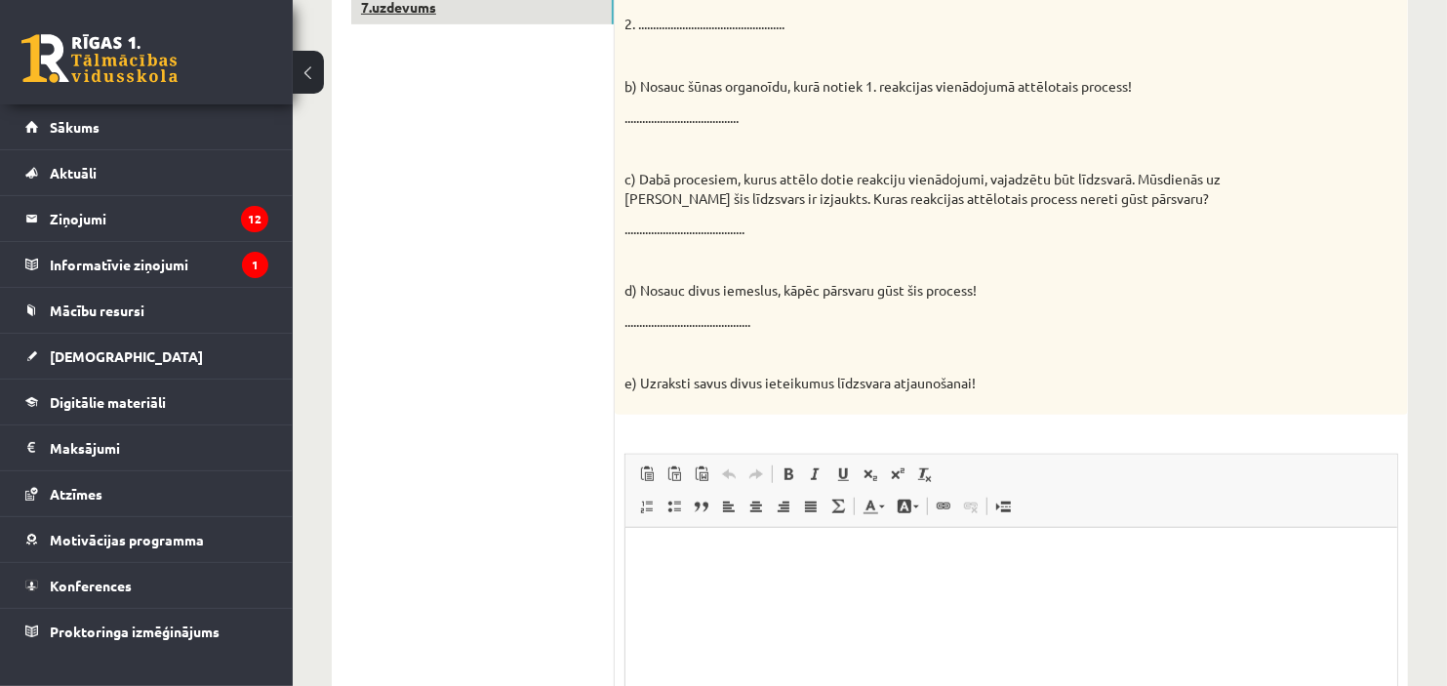
scroll to position [871, 0]
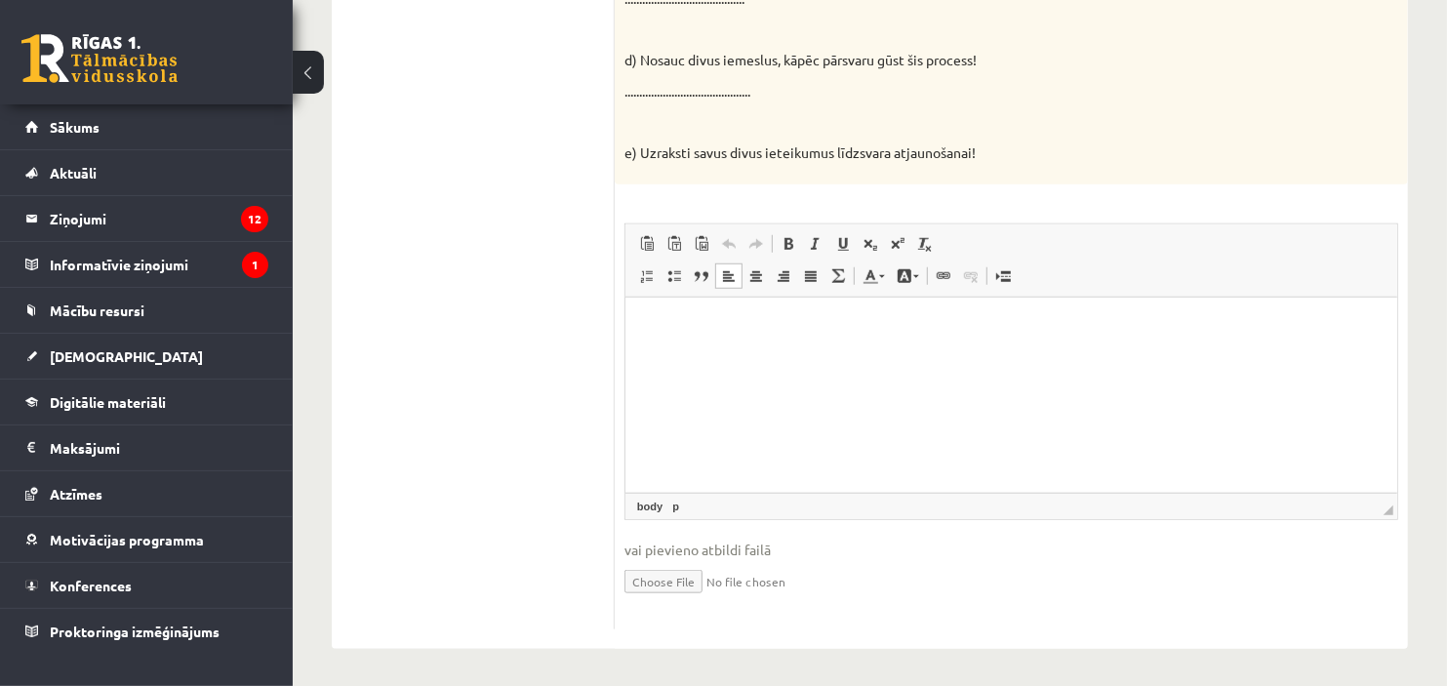
click at [733, 329] on p "Bagātinātā teksta redaktors, wiswyg-editor-user-answer-47024869859280" at bounding box center [1010, 326] width 733 height 20
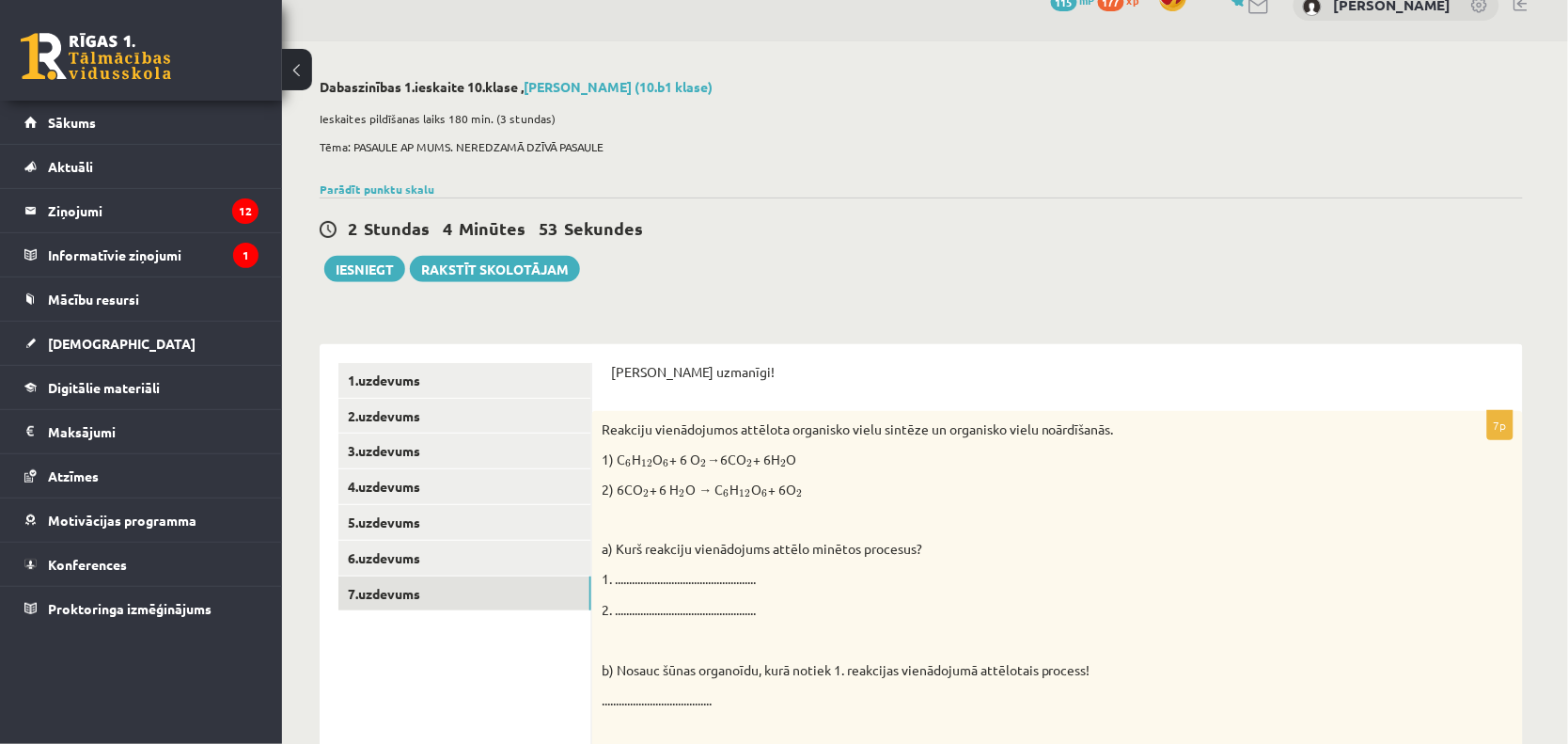
scroll to position [141, 0]
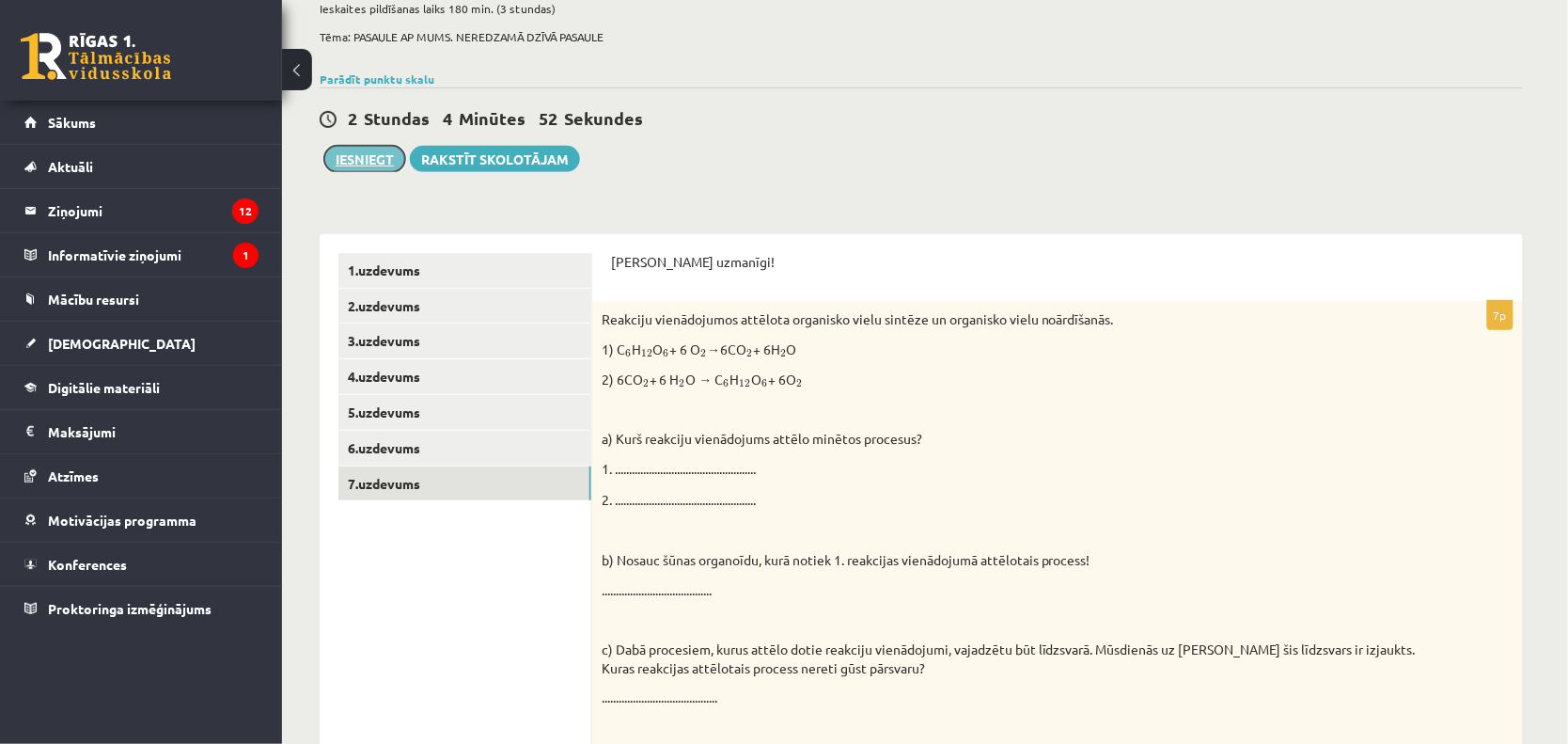
click at [371, 170] on button "Iesniegt" at bounding box center [365, 158] width 81 height 26
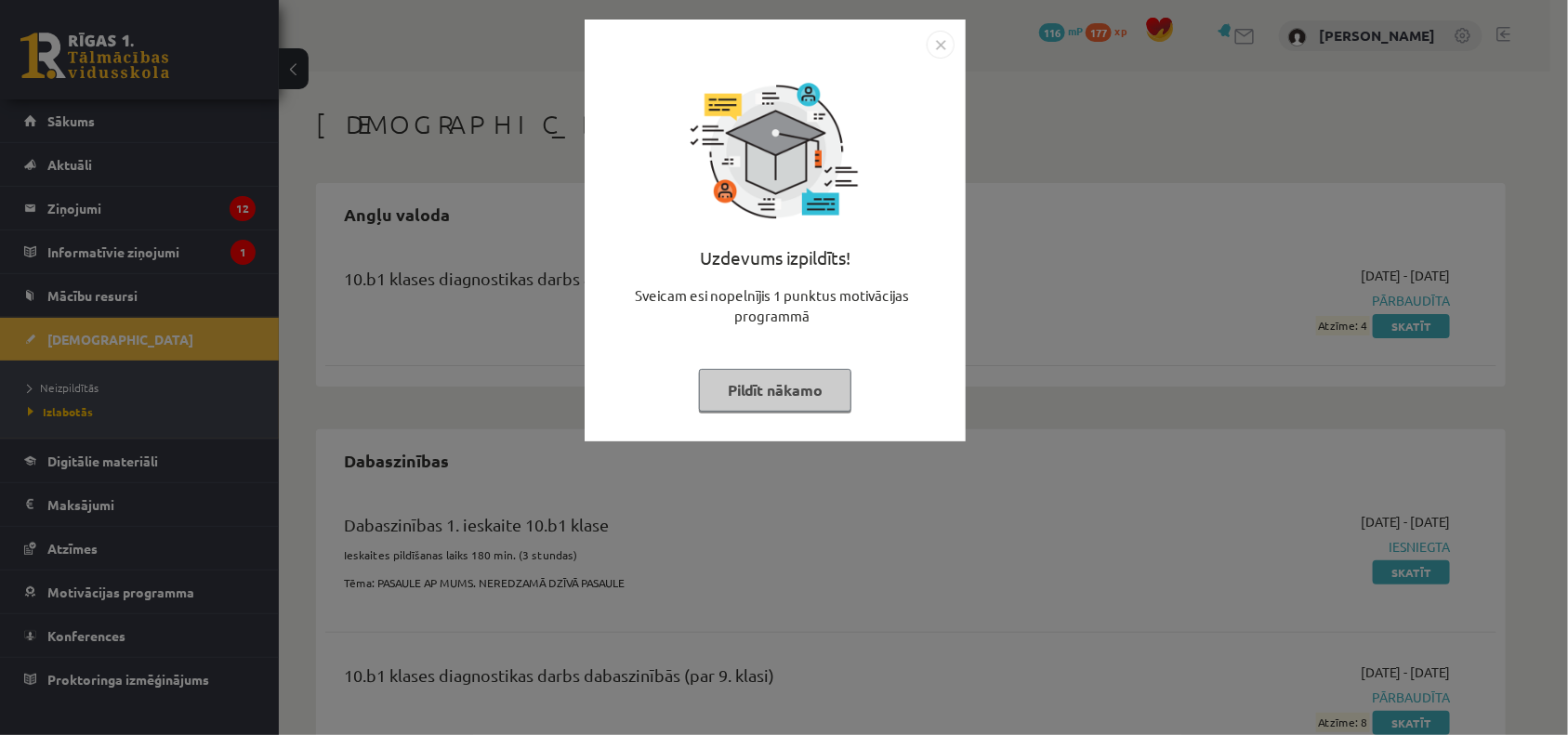
click at [791, 368] on button "Pildīt nākamo" at bounding box center [775, 389] width 152 height 43
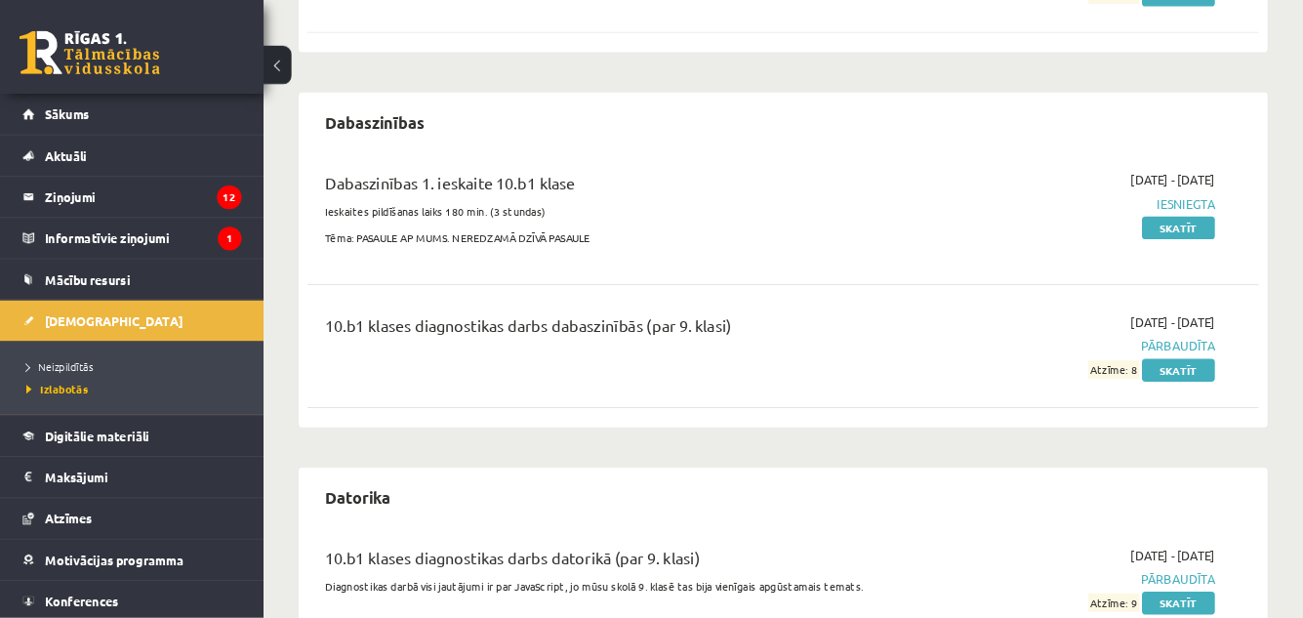
scroll to position [349, 0]
